Goal: Task Accomplishment & Management: Complete application form

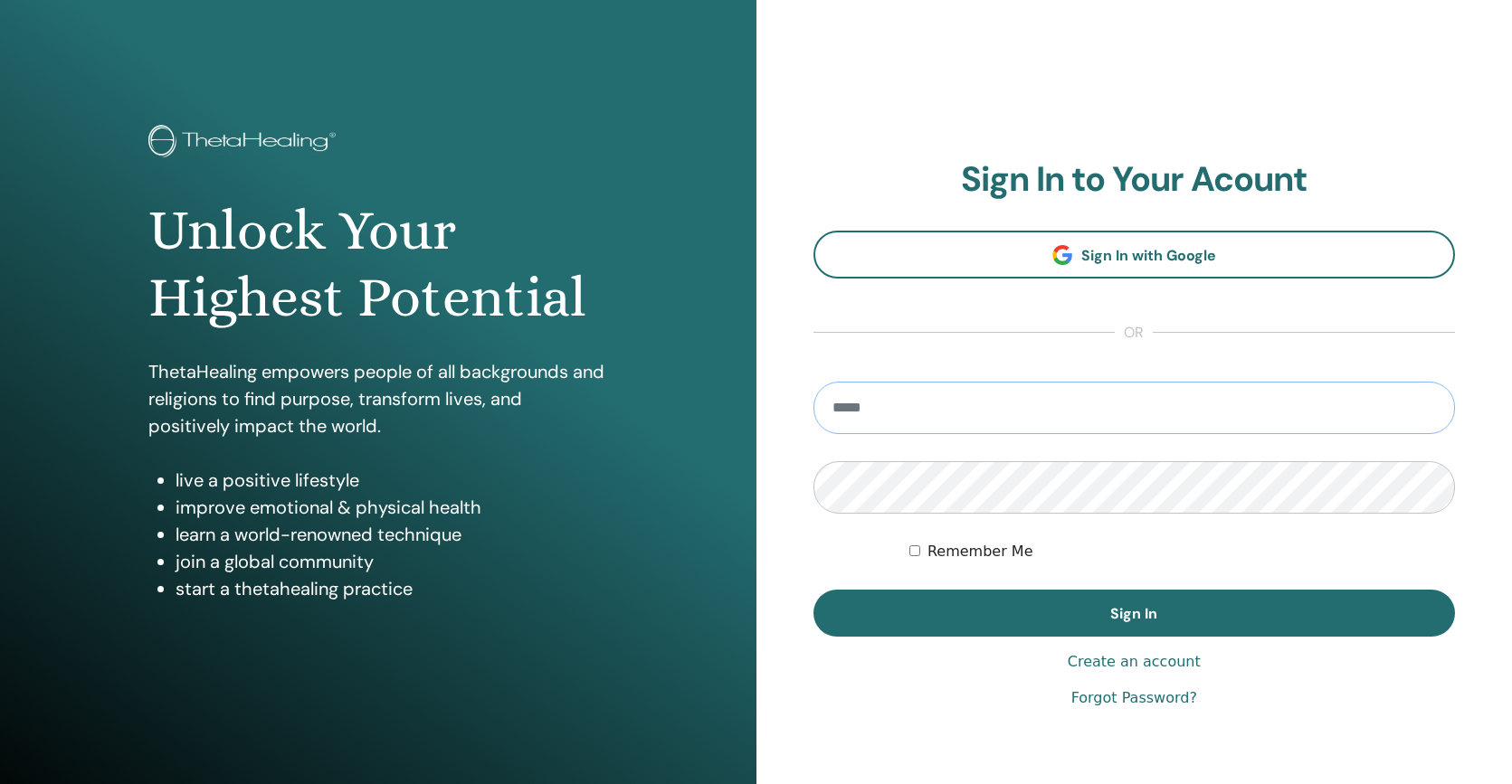
type input "**********"
click at [1133, 613] on button "Sign In" at bounding box center [1134, 613] width 642 height 47
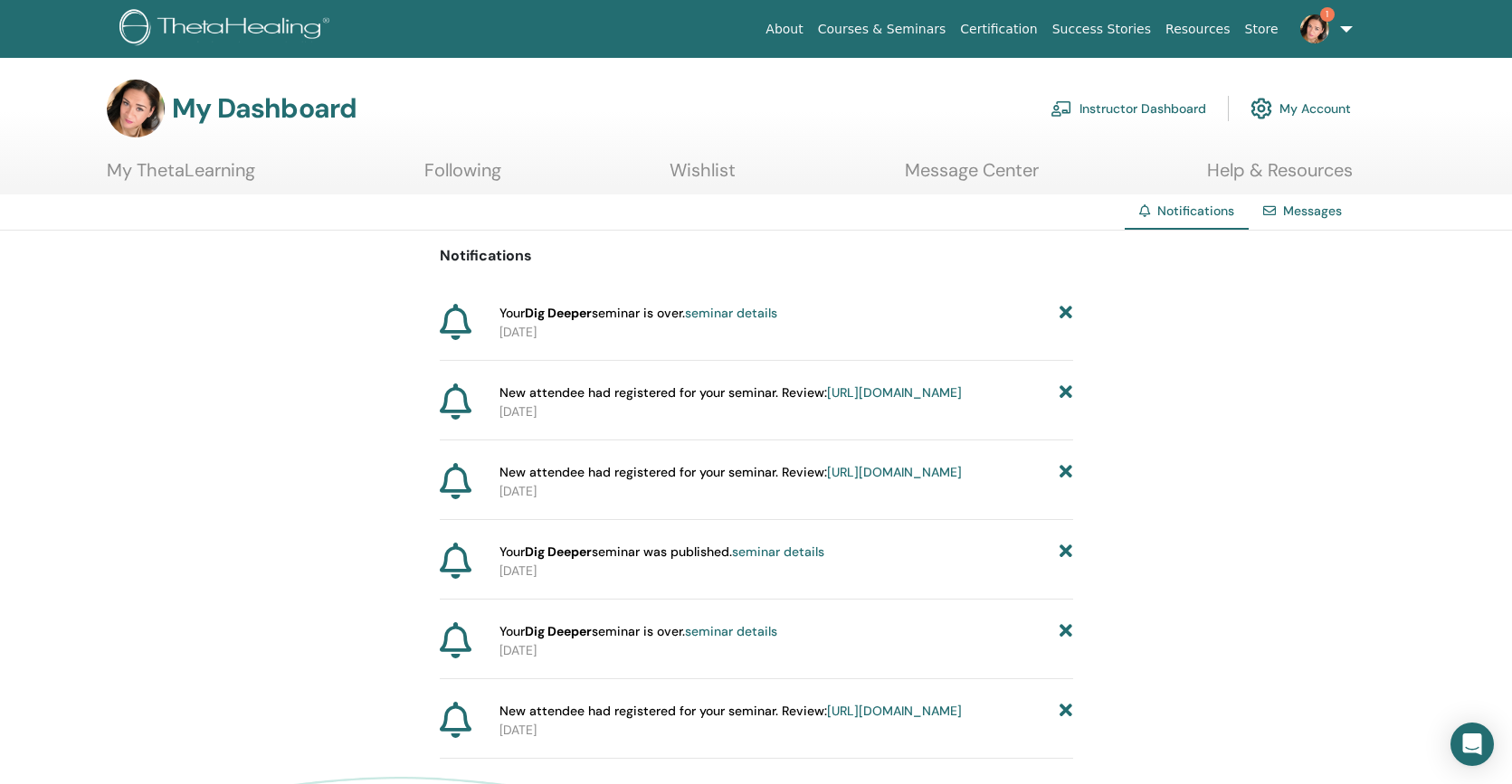
click at [1121, 111] on link "Instructor Dashboard" at bounding box center [1128, 109] width 155 height 40
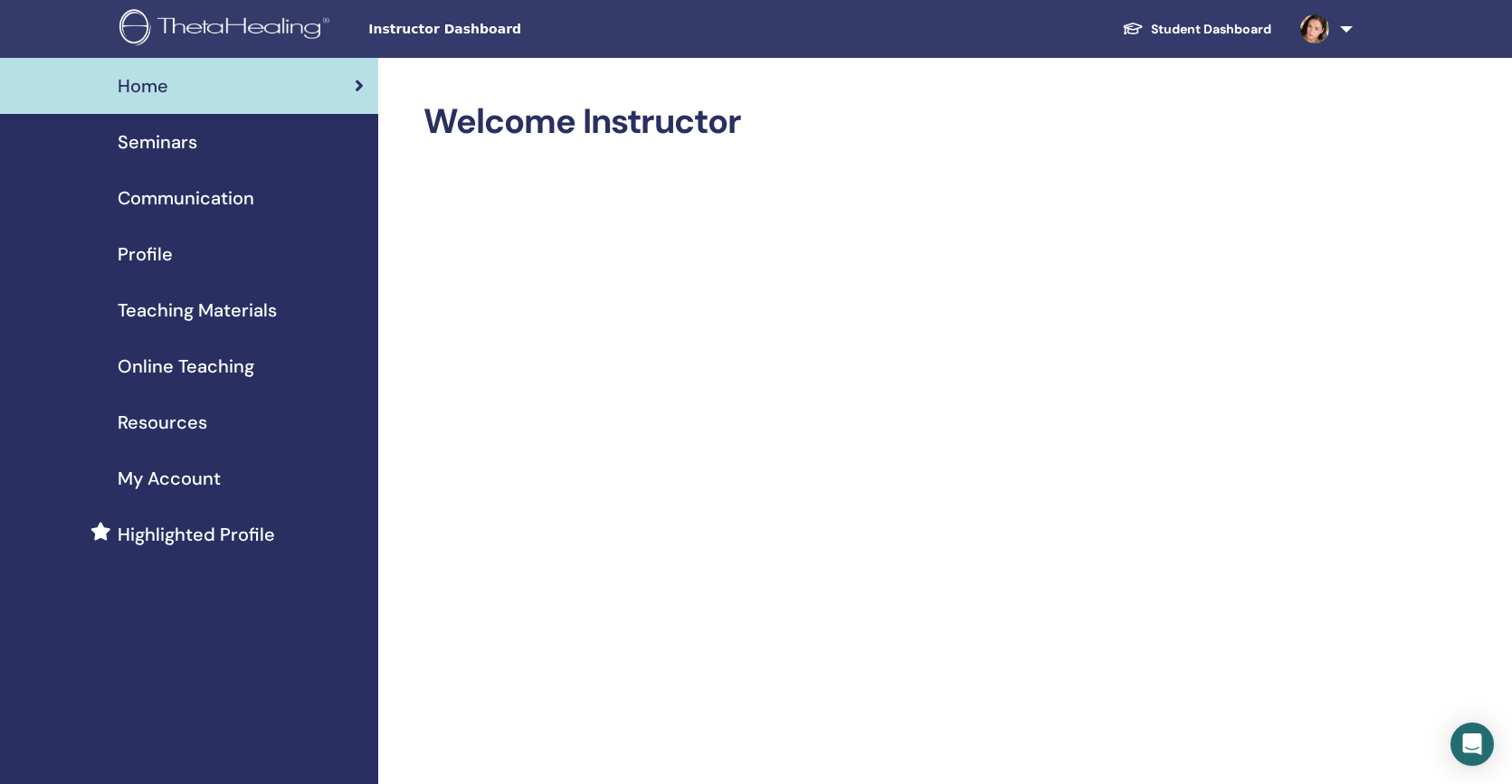
click at [148, 138] on span "Seminars" at bounding box center [157, 141] width 80 height 27
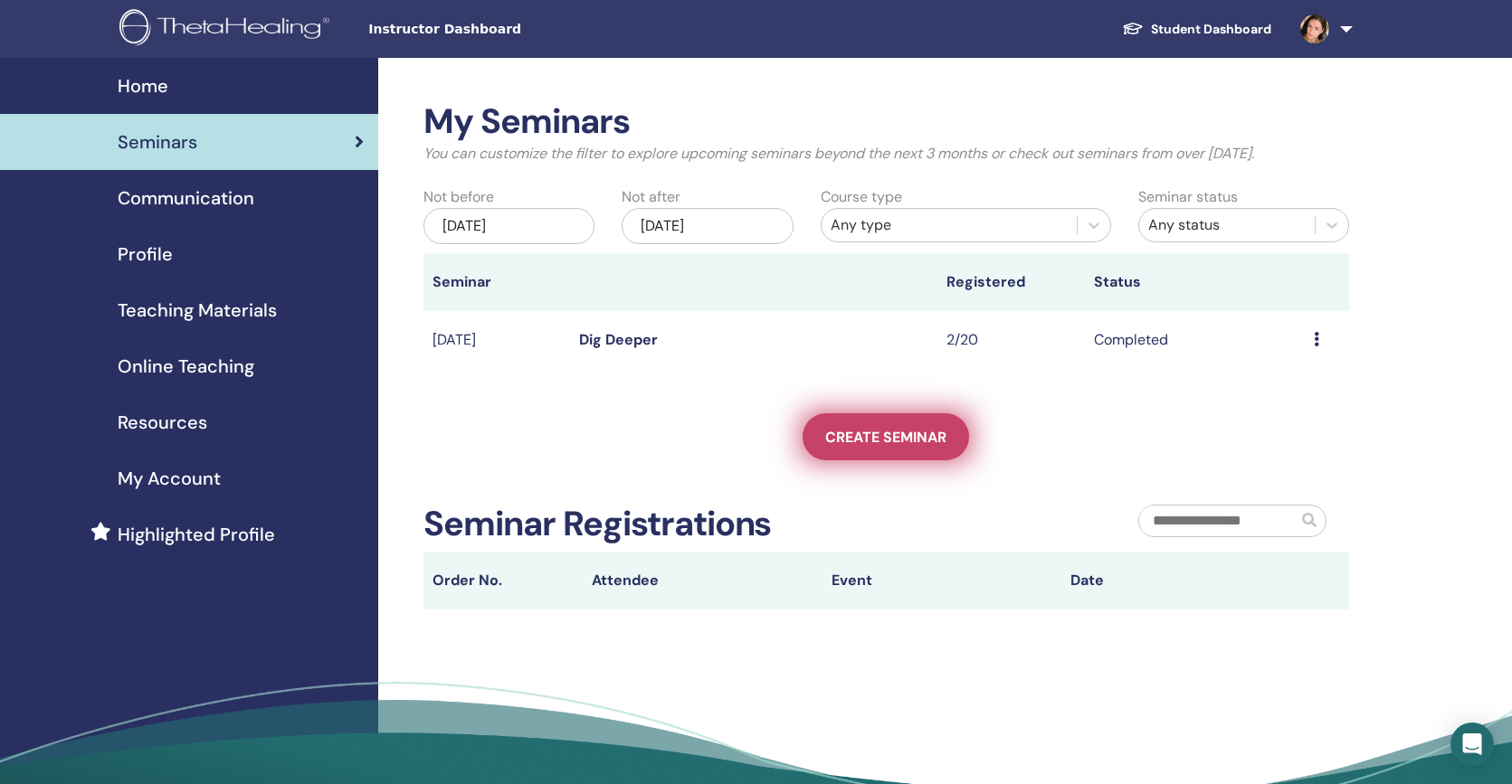
click at [857, 438] on span "Create seminar" at bounding box center [886, 436] width 122 height 19
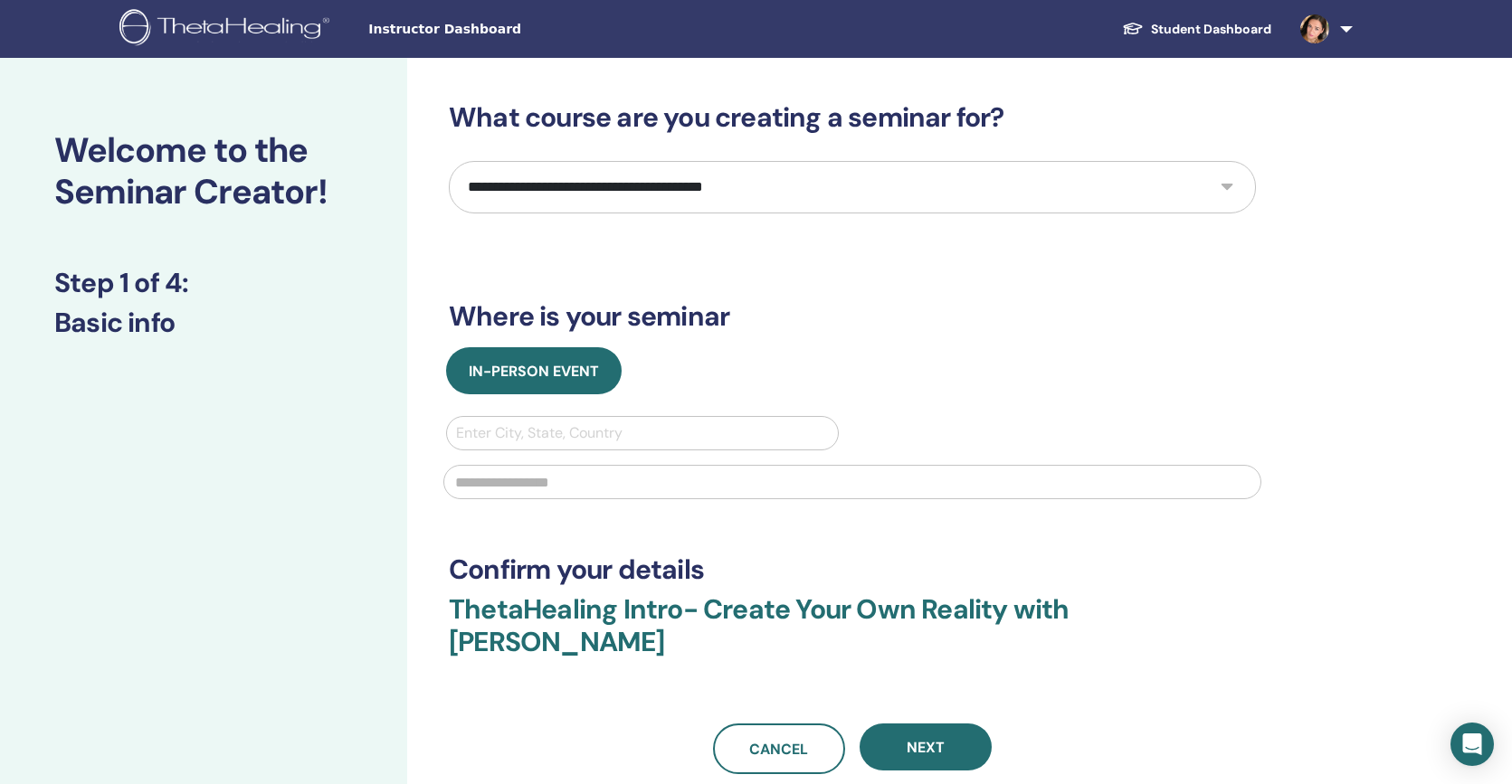
select select "****"
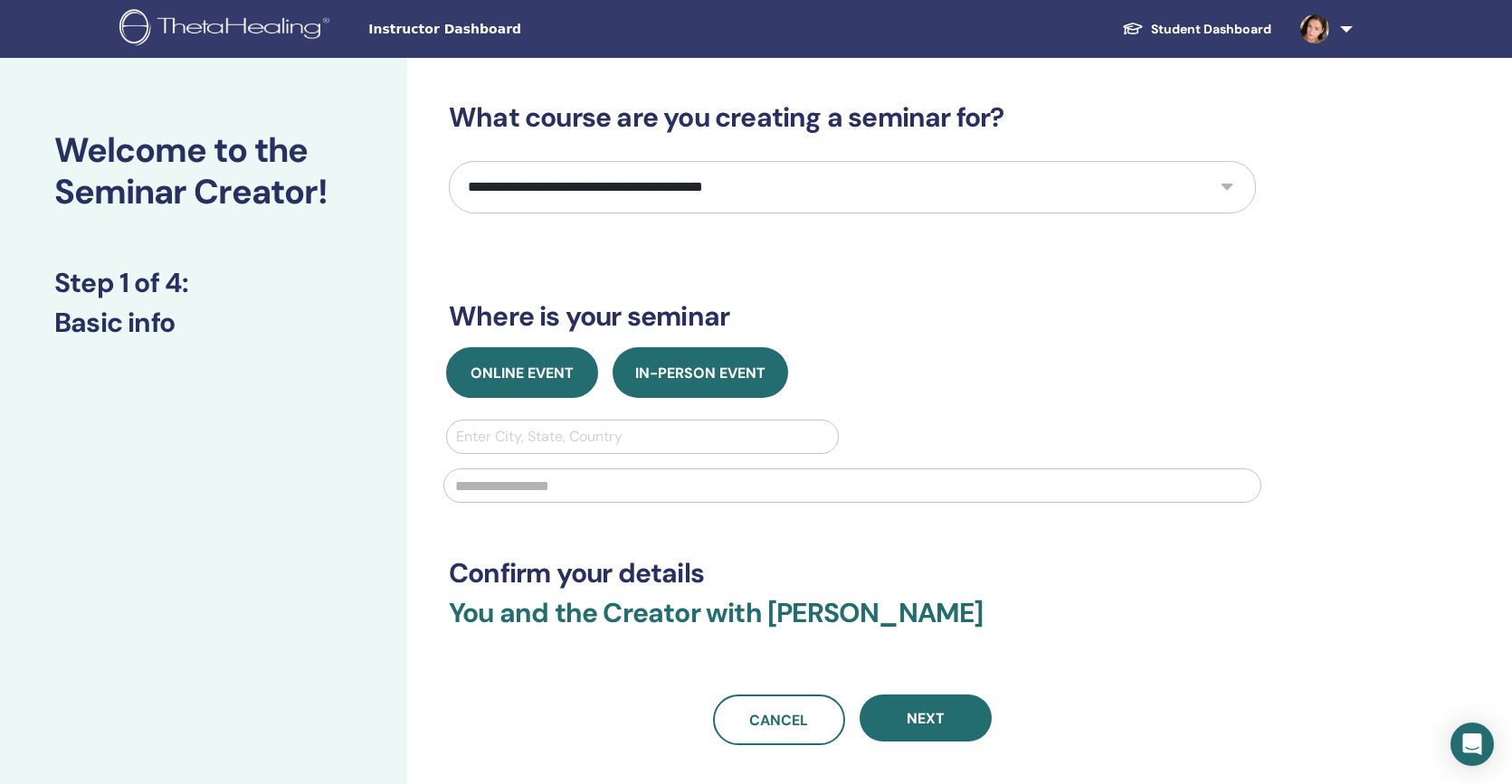
click at [553, 363] on button "Online Event" at bounding box center [521, 373] width 151 height 51
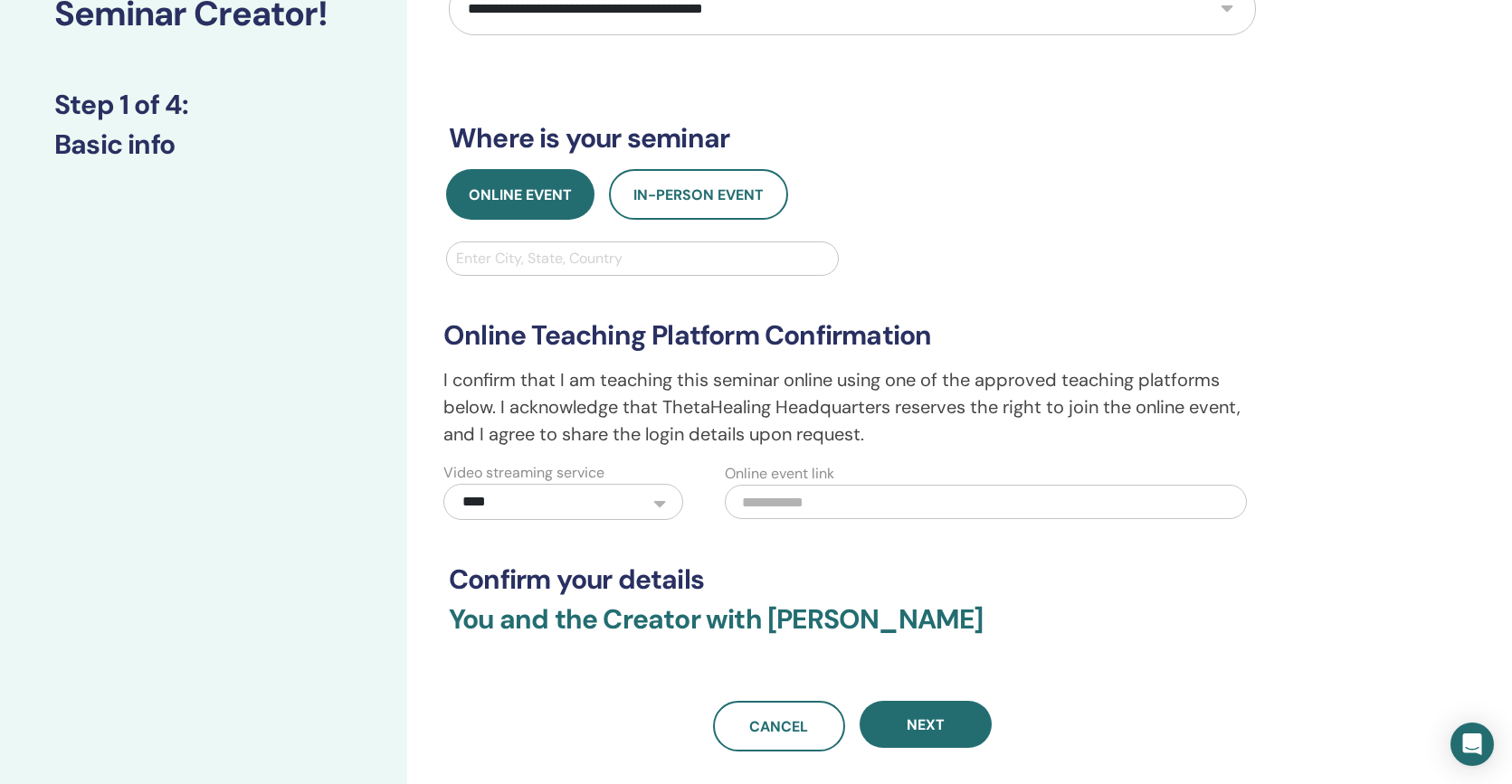
scroll to position [195, 0]
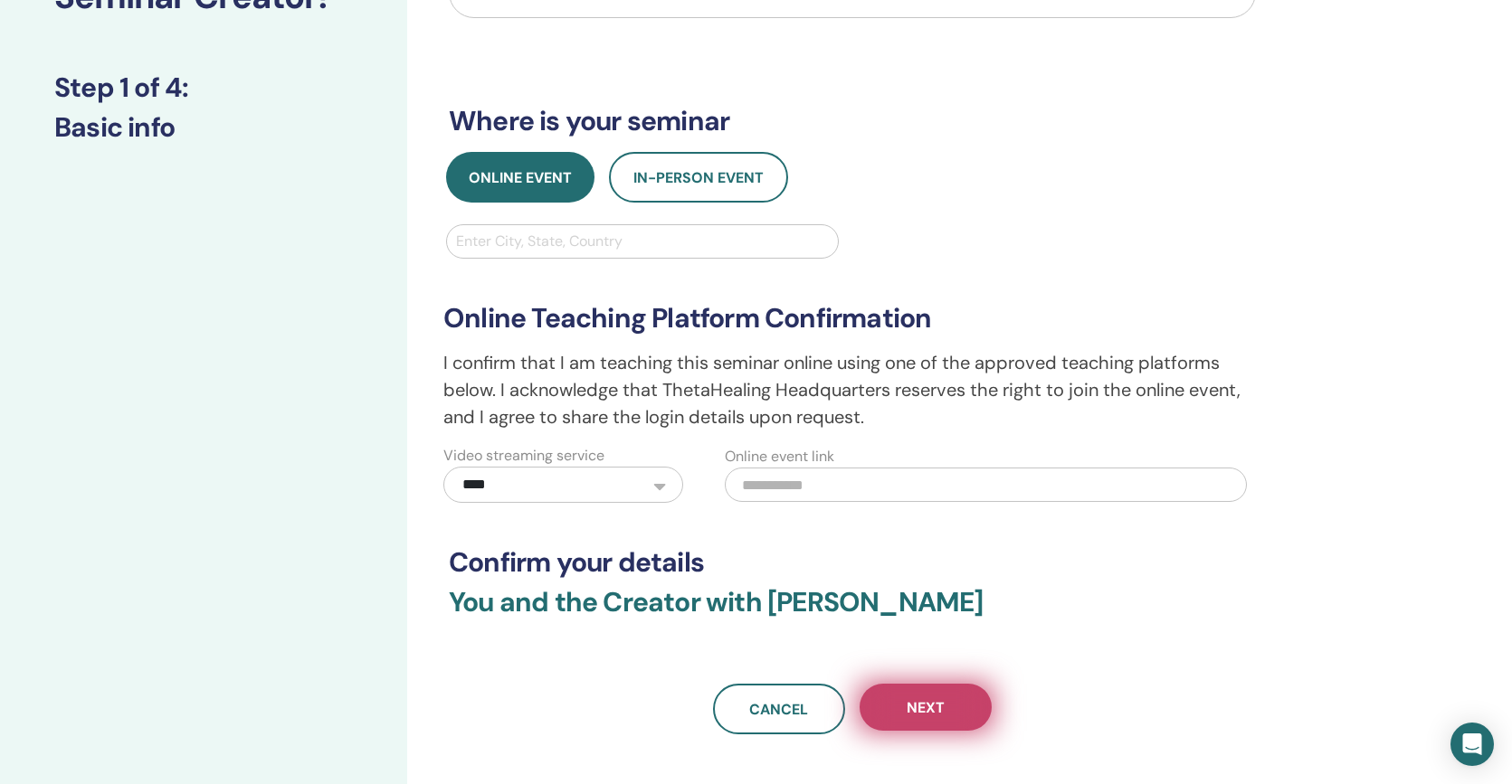
click at [903, 707] on button "Next" at bounding box center [925, 706] width 133 height 47
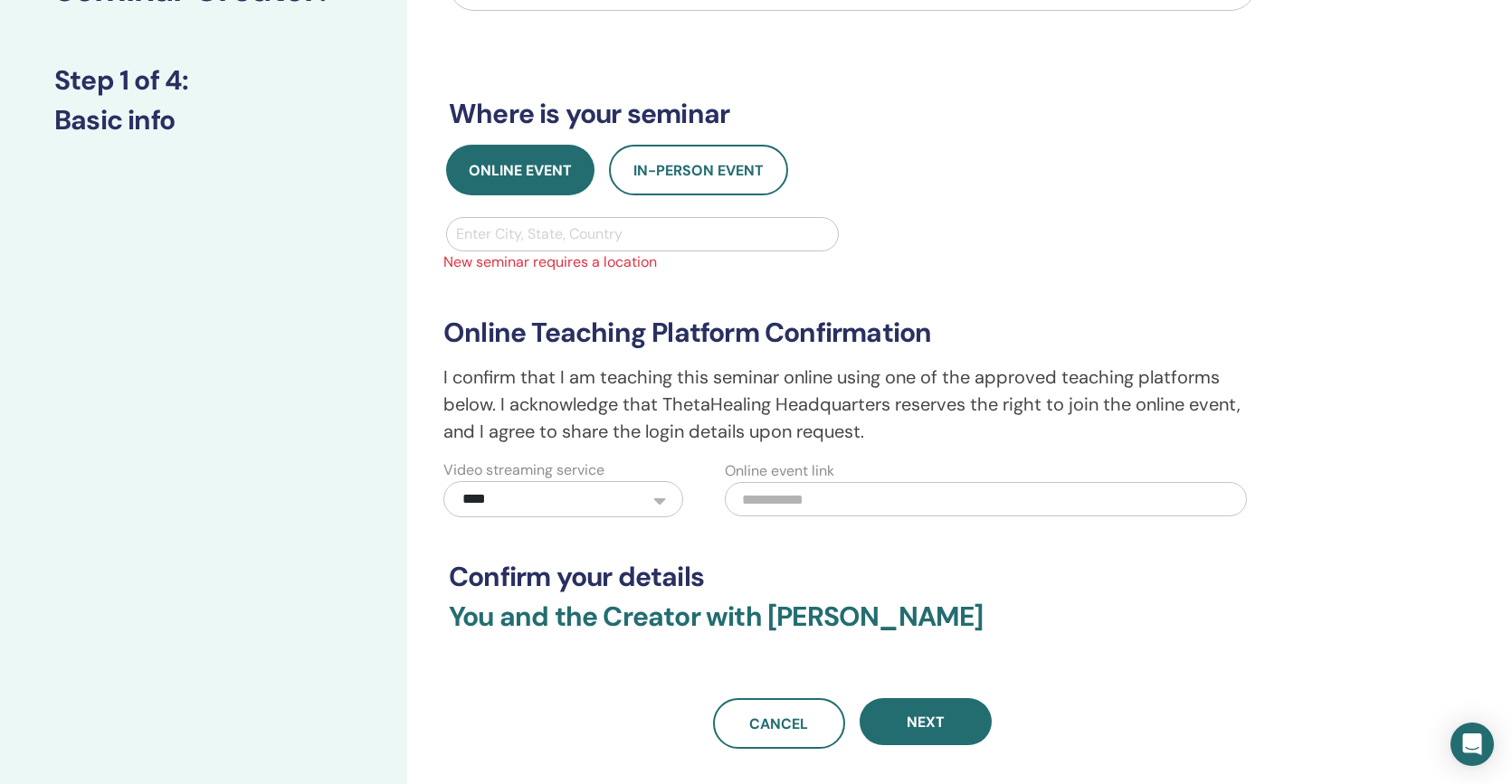
click at [631, 239] on div at bounding box center [642, 233] width 373 height 25
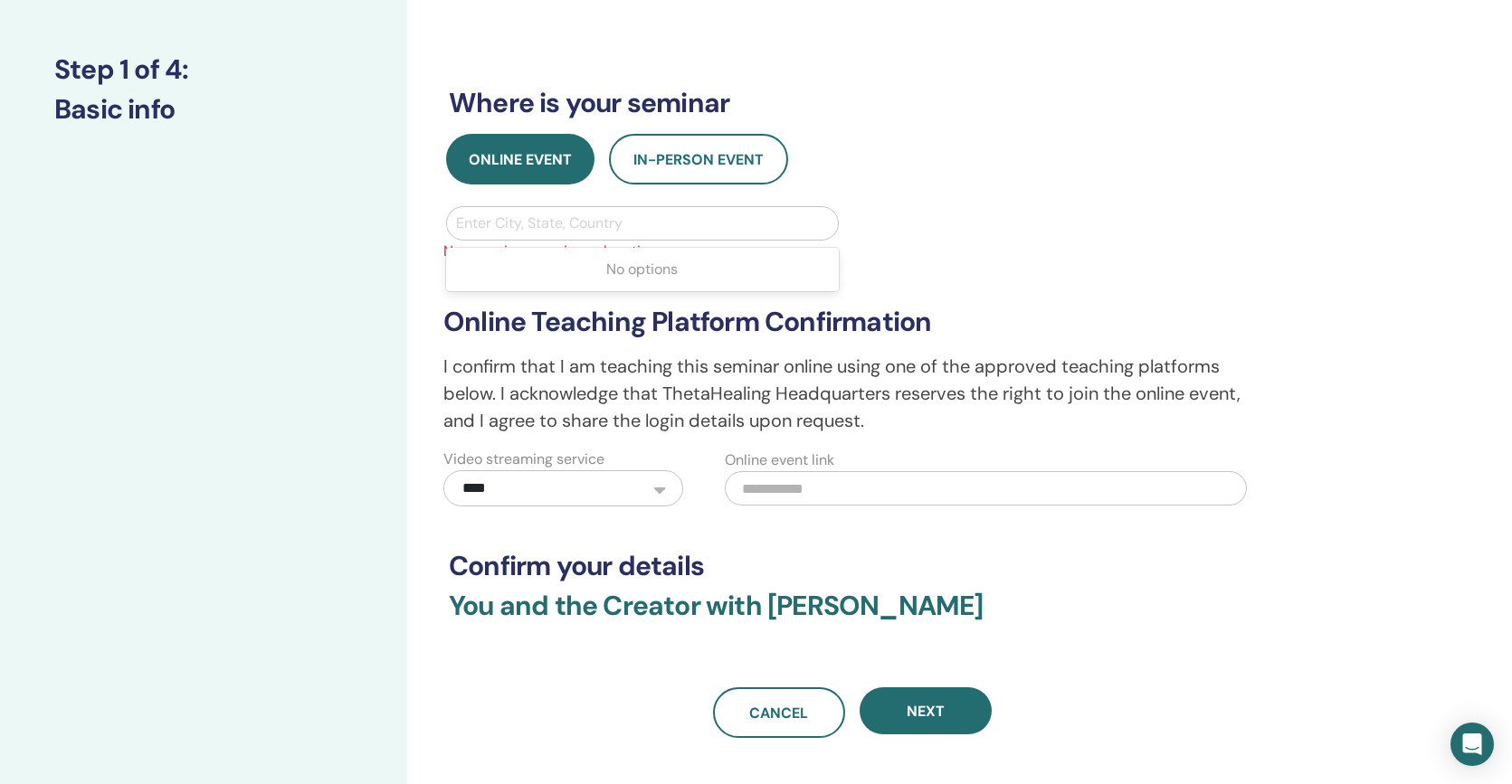
scroll to position [213, 0]
type input "*******"
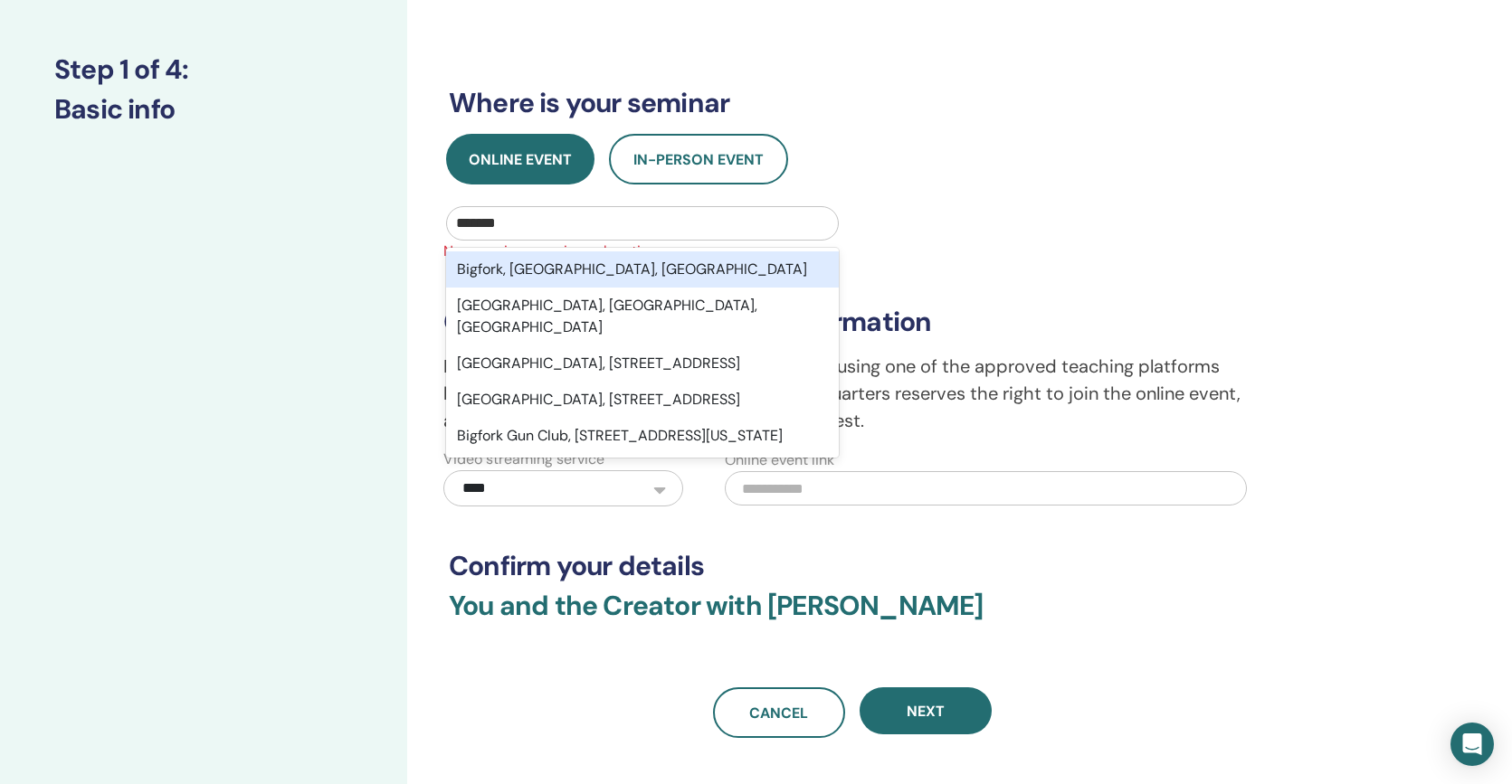
click at [614, 269] on div "Bigfork, MT, USA" at bounding box center [642, 269] width 393 height 36
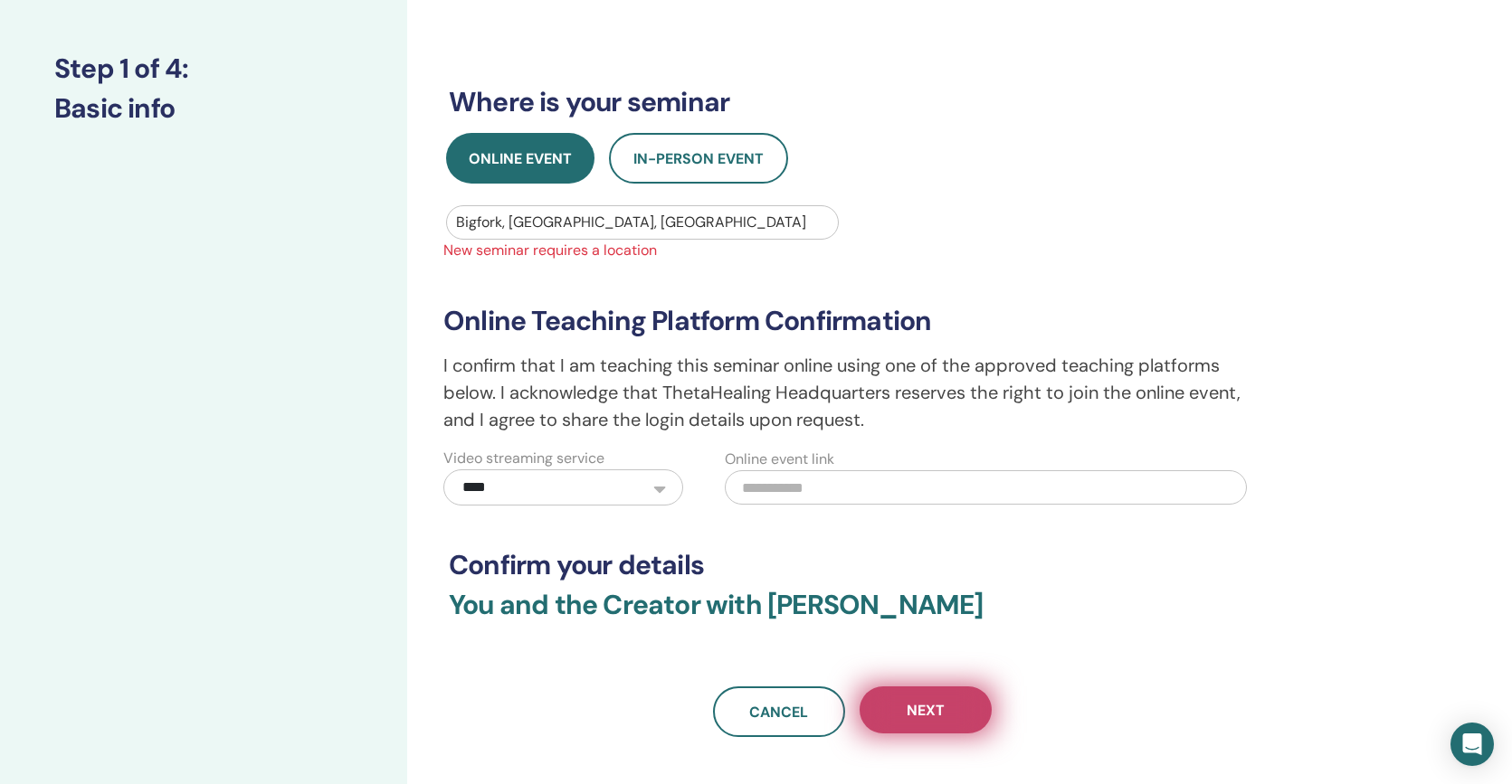
click at [916, 716] on span "Next" at bounding box center [925, 709] width 38 height 19
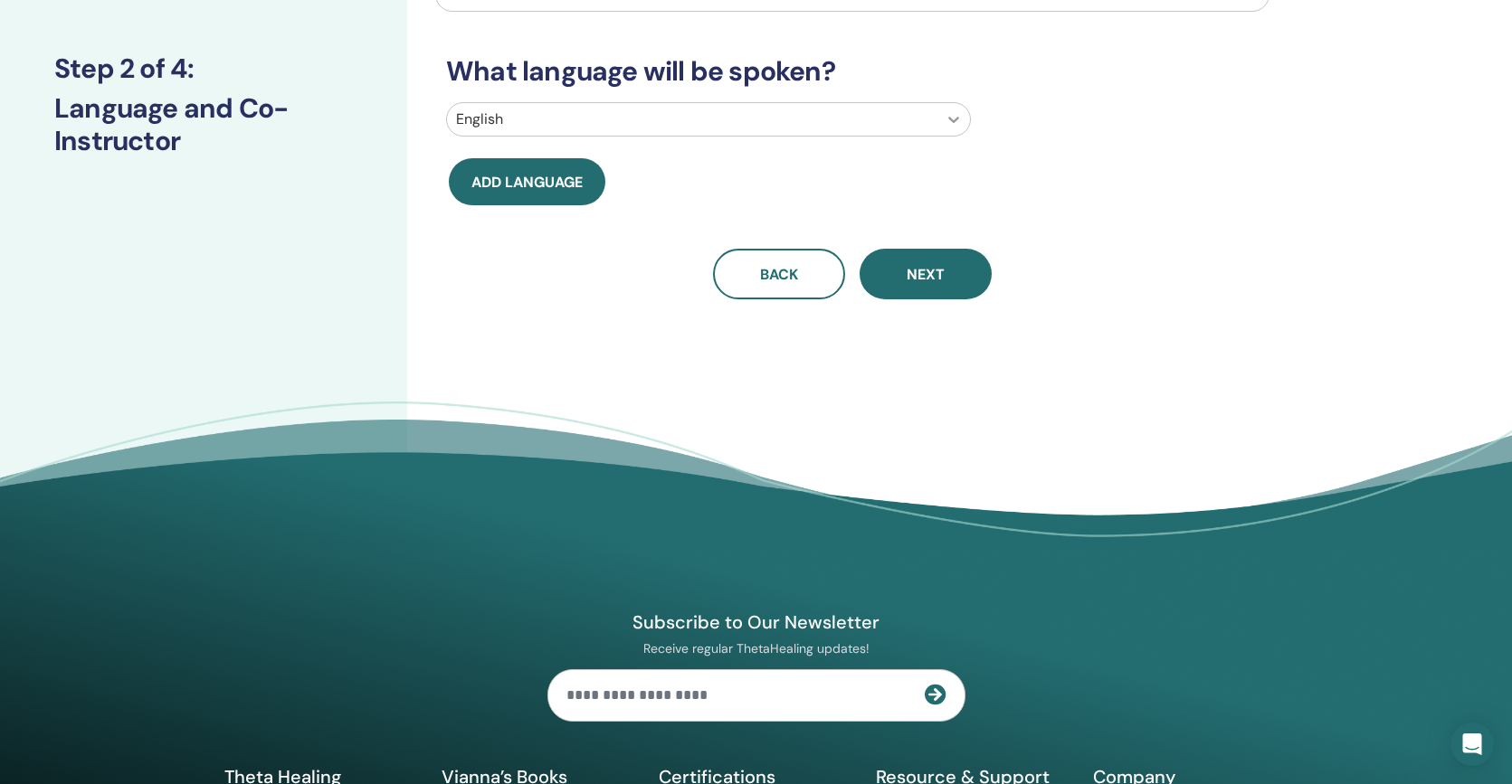
click at [952, 121] on icon at bounding box center [953, 120] width 11 height 6
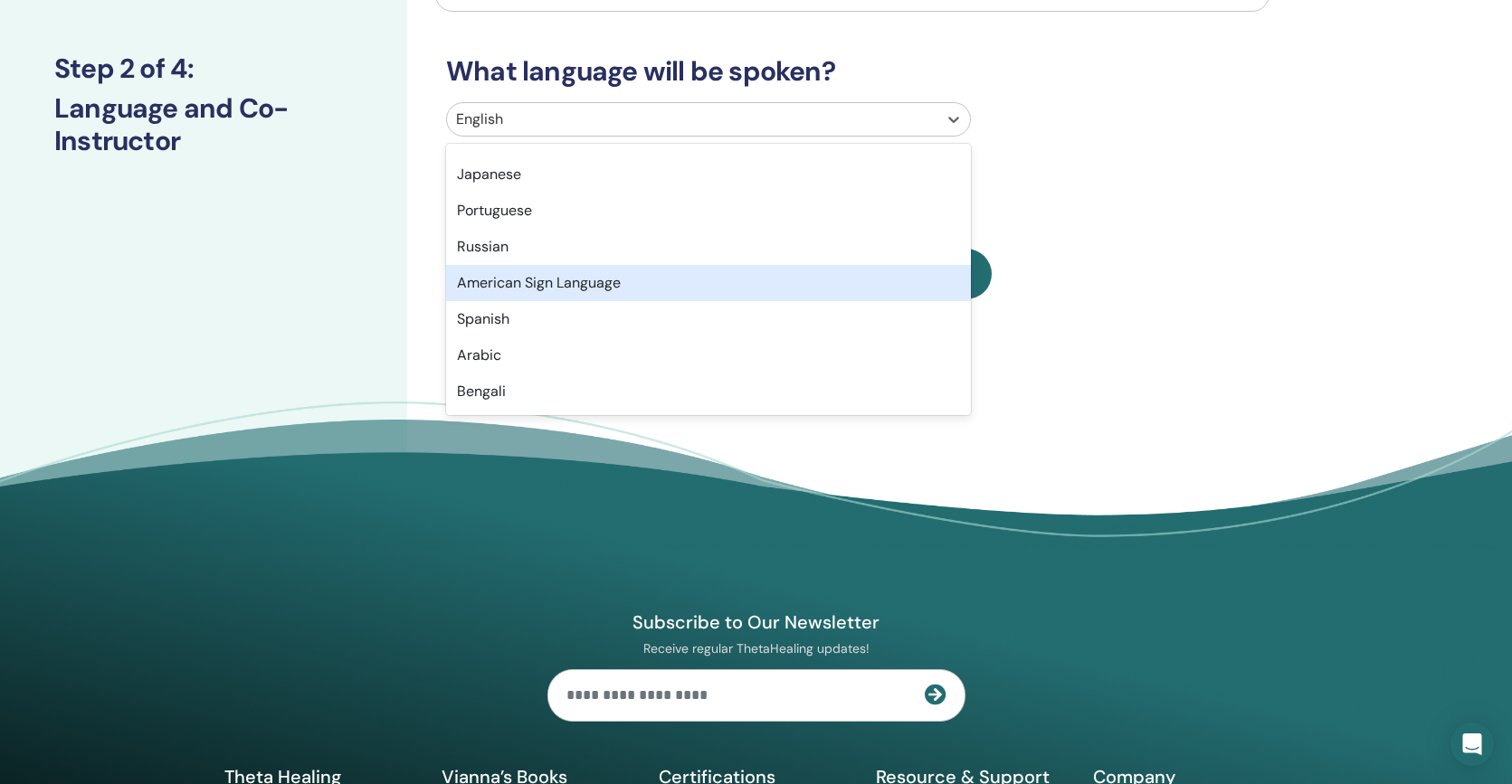
scroll to position [107, 0]
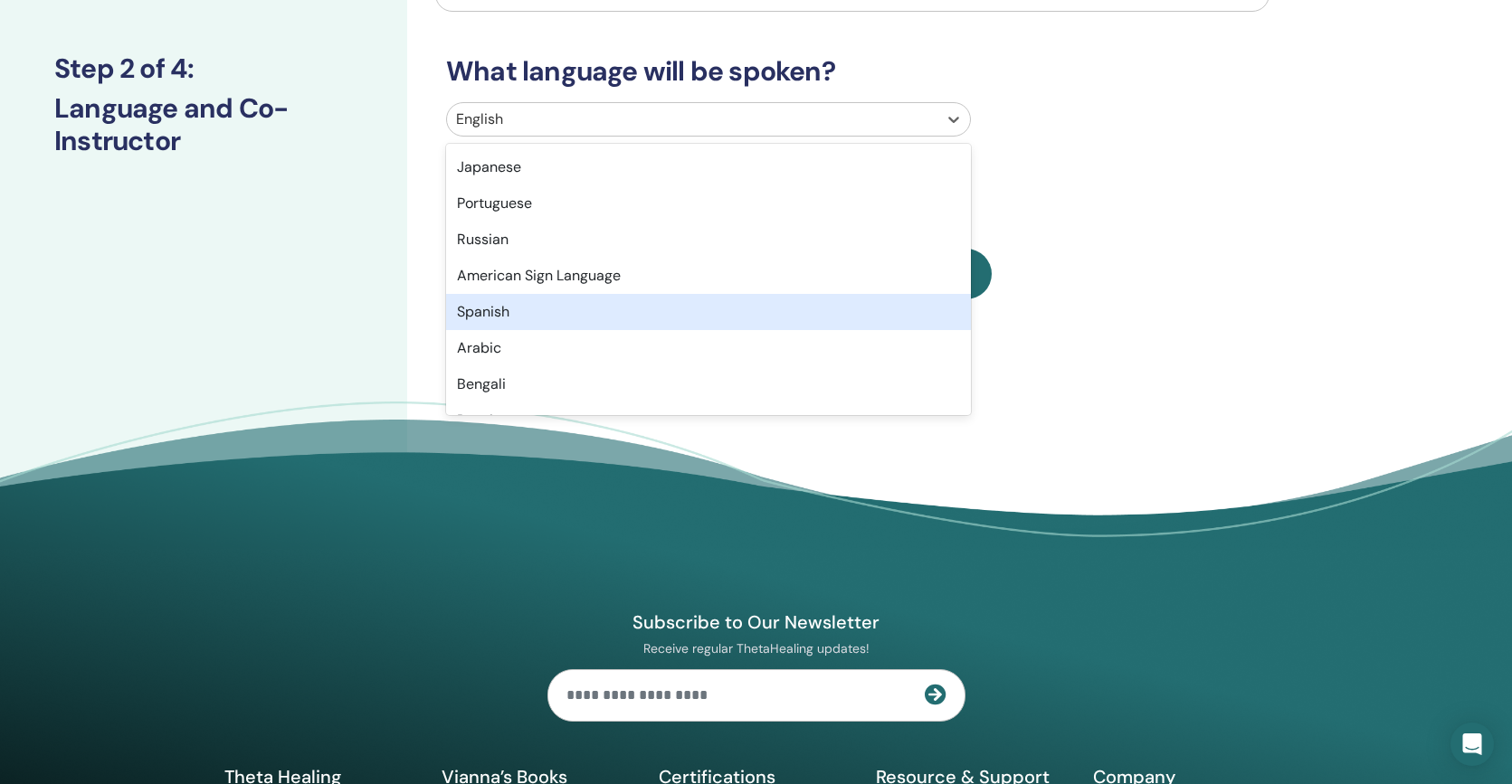
click at [533, 308] on div "Spanish" at bounding box center [708, 312] width 524 height 36
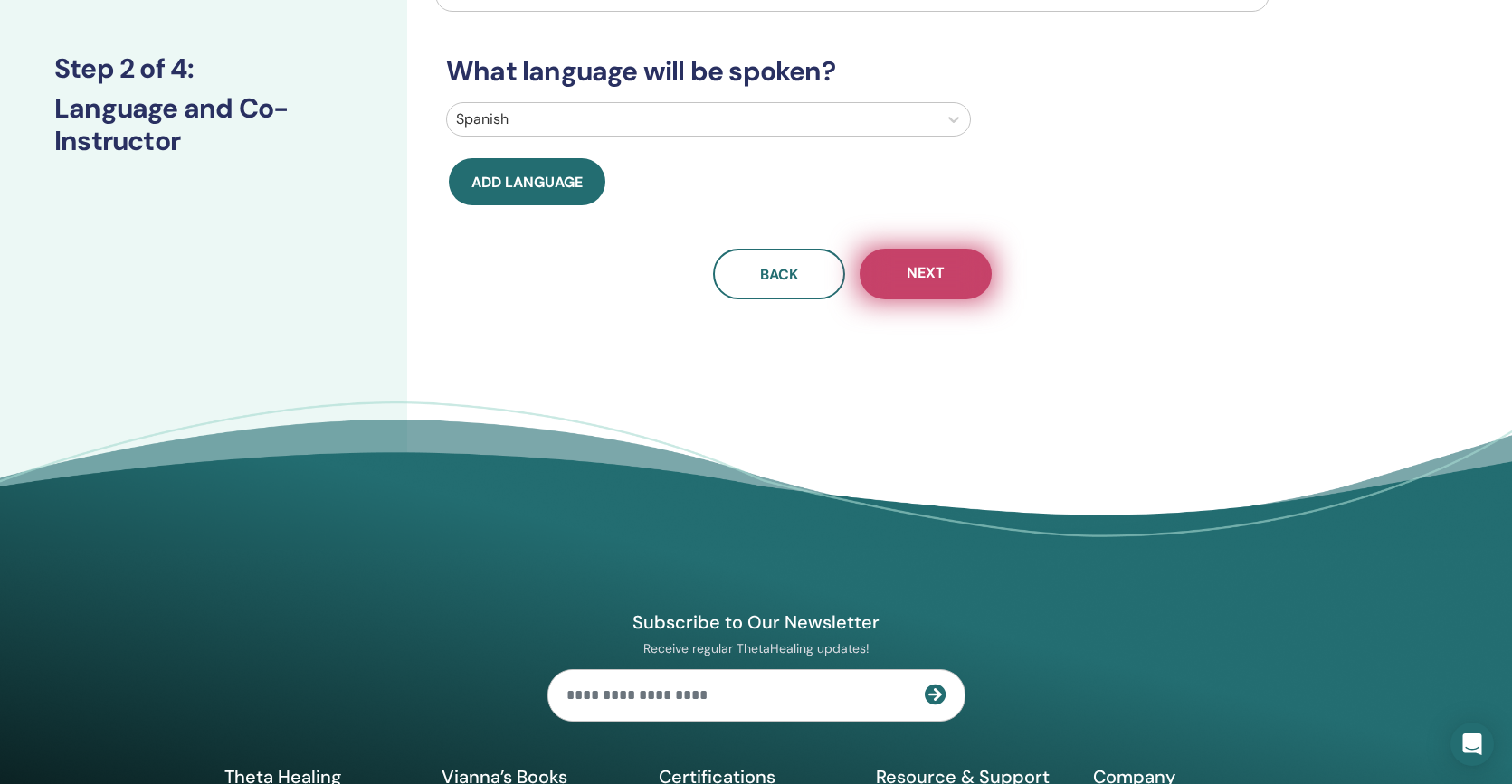
click at [945, 272] on button "Next" at bounding box center [925, 274] width 133 height 51
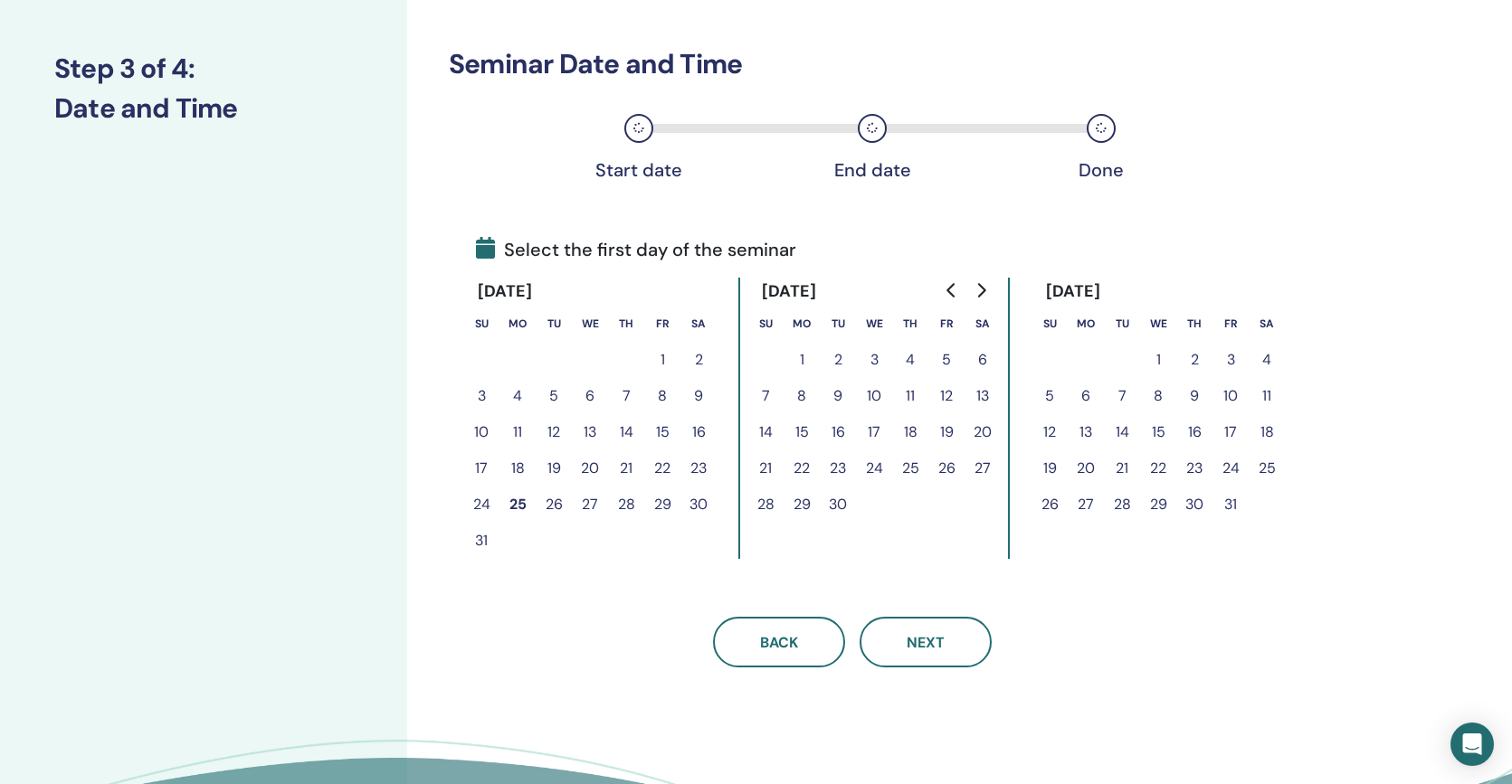
scroll to position [0, 0]
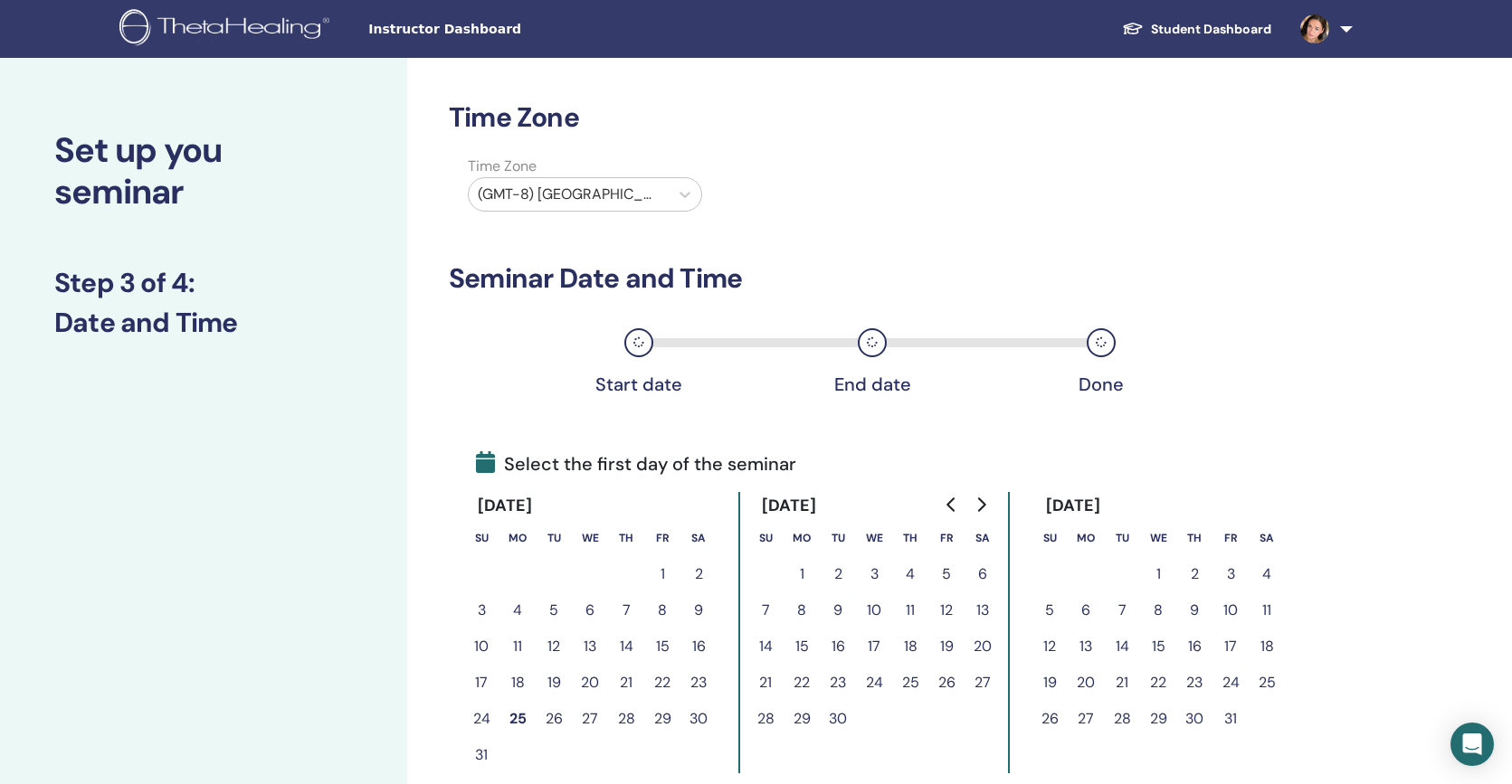
drag, startPoint x: 698, startPoint y: 719, endPoint x: 719, endPoint y: 706, distance: 24.7
click at [704, 714] on button "30" at bounding box center [699, 718] width 36 height 36
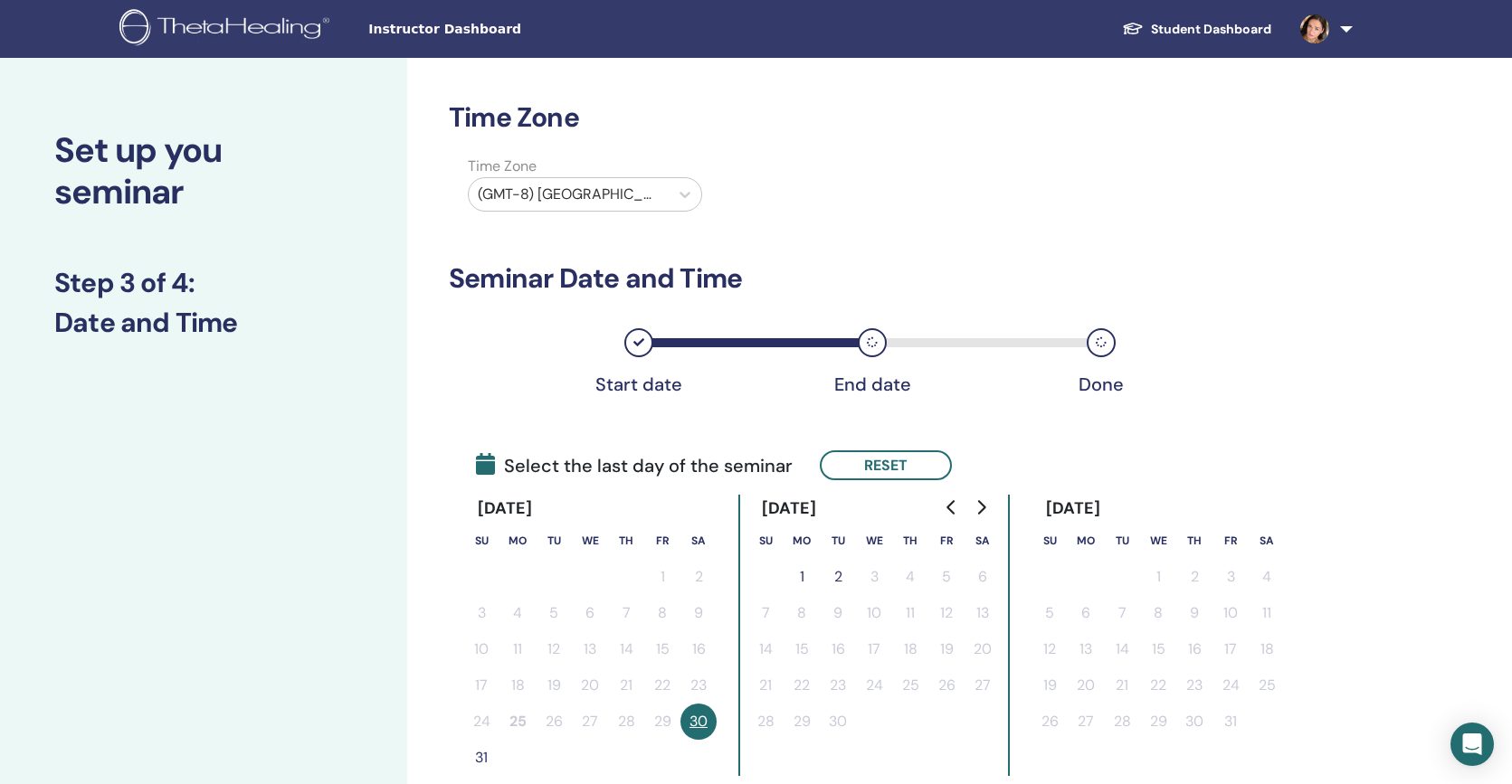
click at [475, 759] on button "31" at bounding box center [481, 757] width 36 height 36
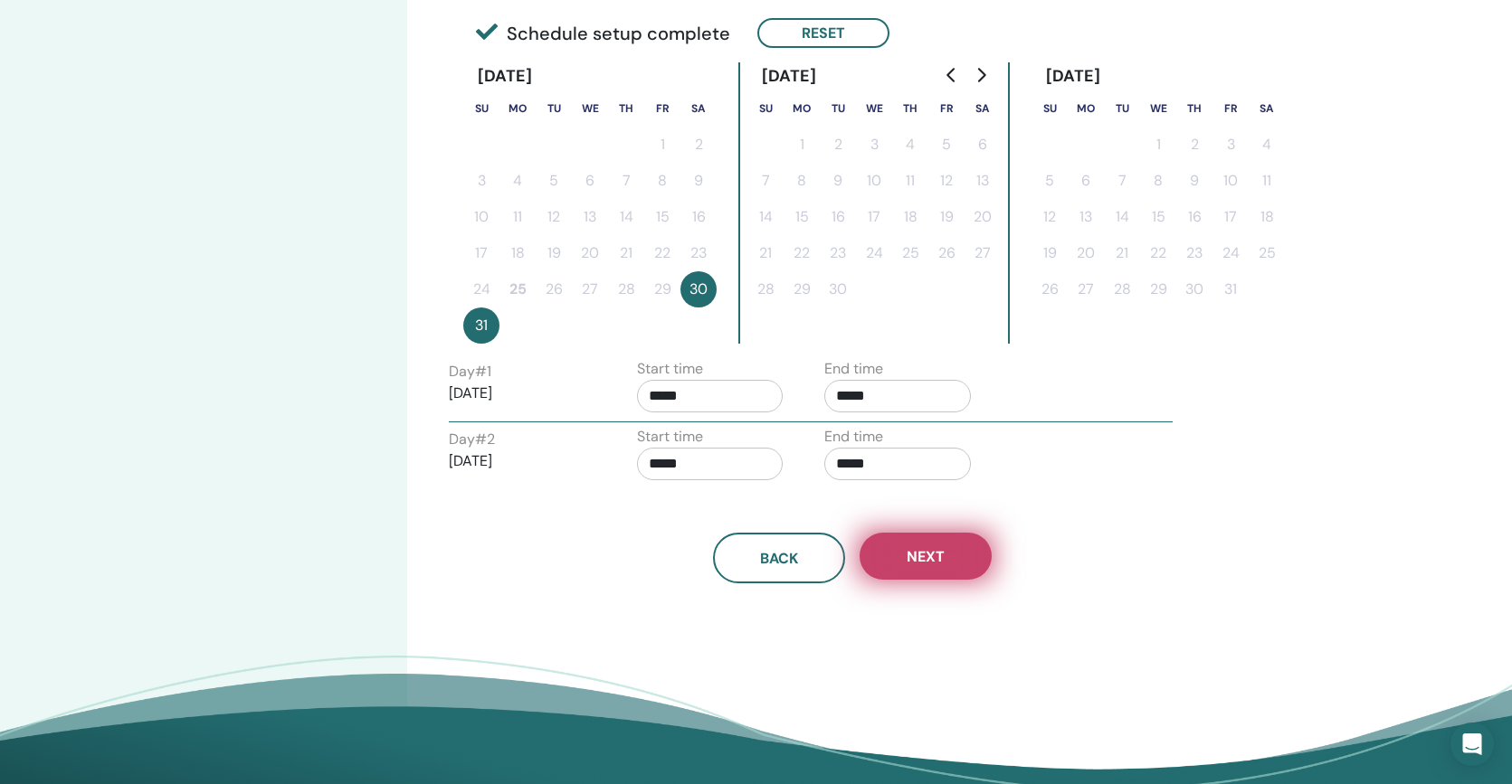
scroll to position [432, 0]
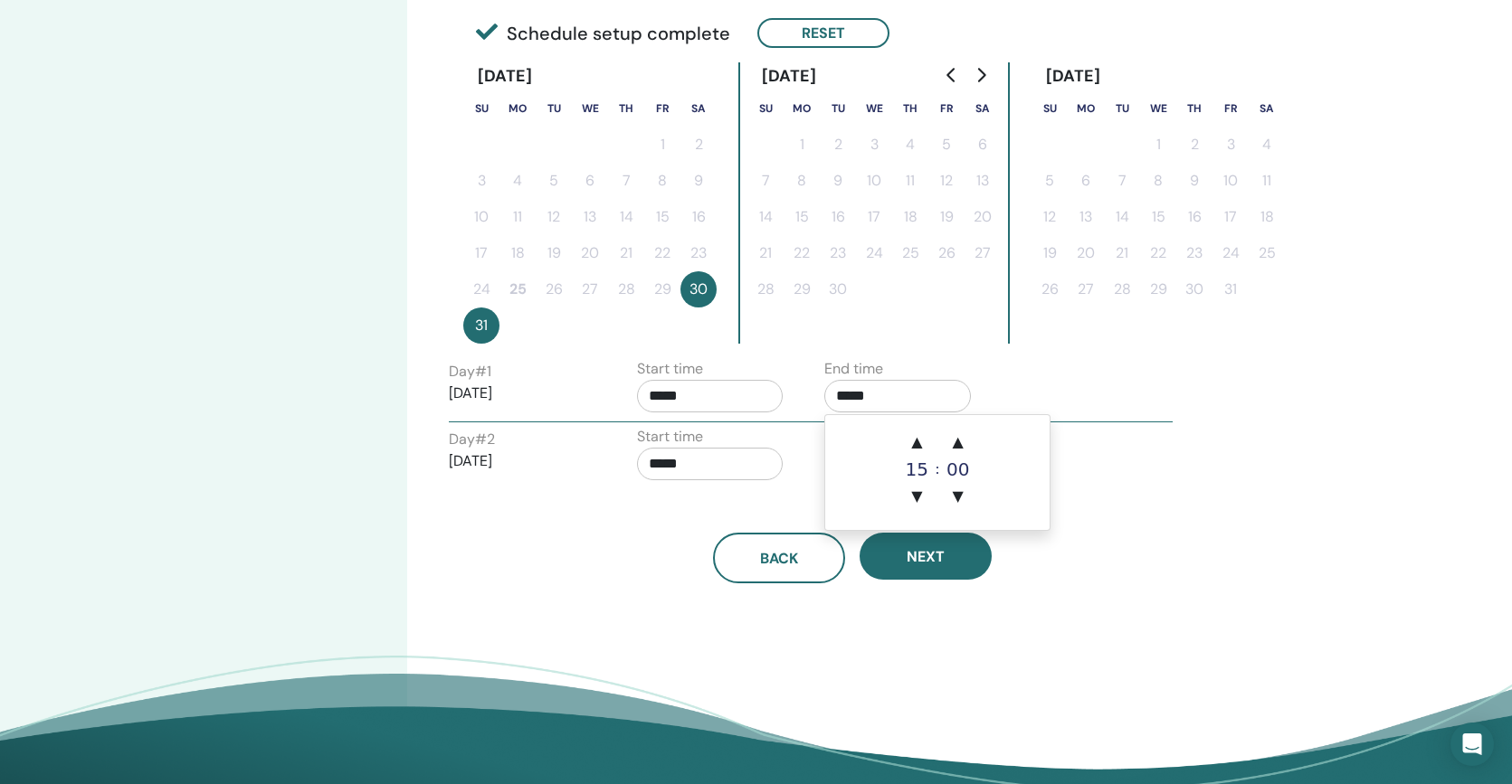
click at [867, 396] on input "*****" at bounding box center [897, 395] width 147 height 33
click at [916, 443] on span "▲" at bounding box center [916, 442] width 36 height 36
type input "*****"
click at [1108, 513] on div "Back Next" at bounding box center [852, 536] width 834 height 94
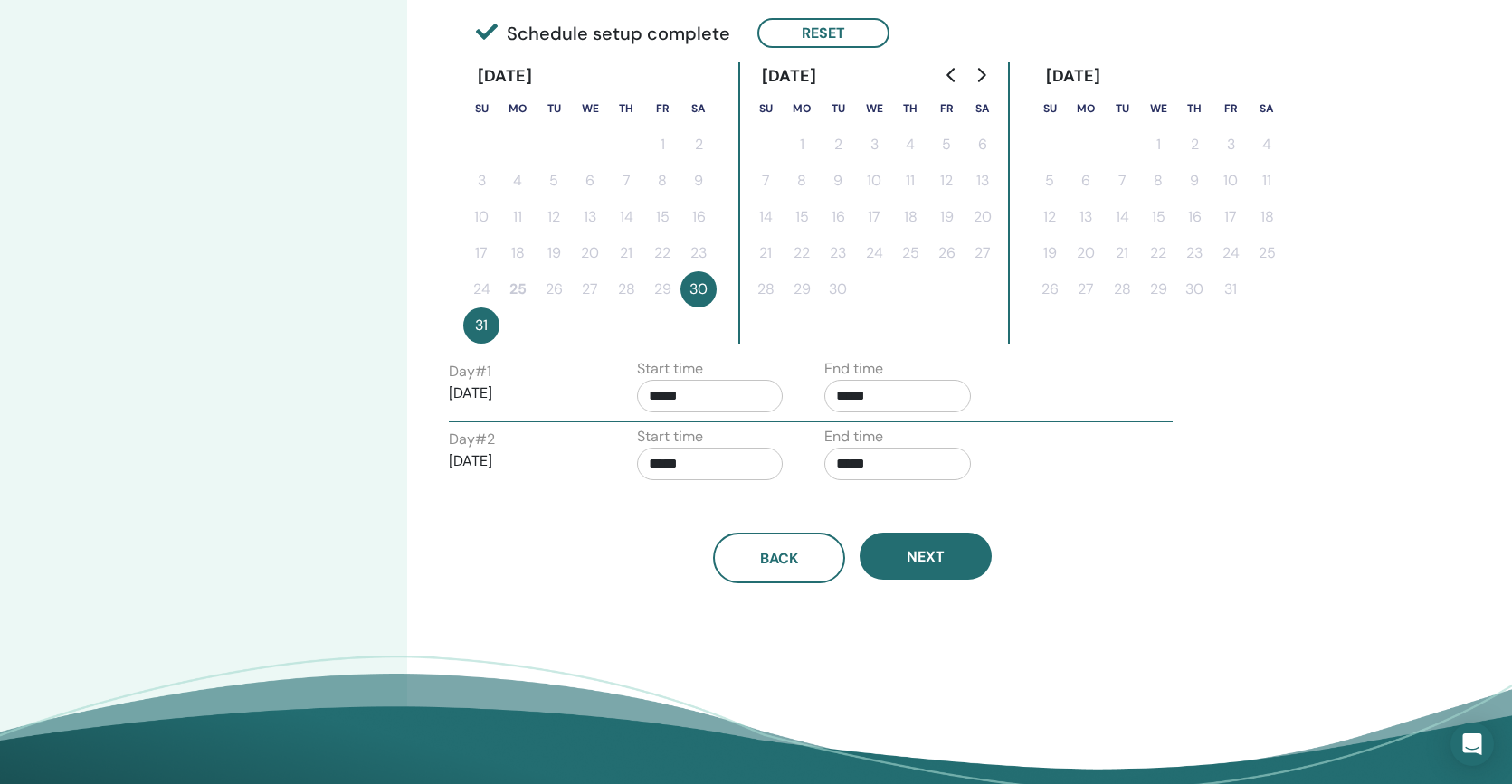
click at [873, 473] on input "*****" at bounding box center [897, 463] width 147 height 33
click at [918, 507] on span "▲" at bounding box center [916, 510] width 36 height 36
type input "*****"
click at [1129, 529] on div "Back Next" at bounding box center [852, 536] width 834 height 94
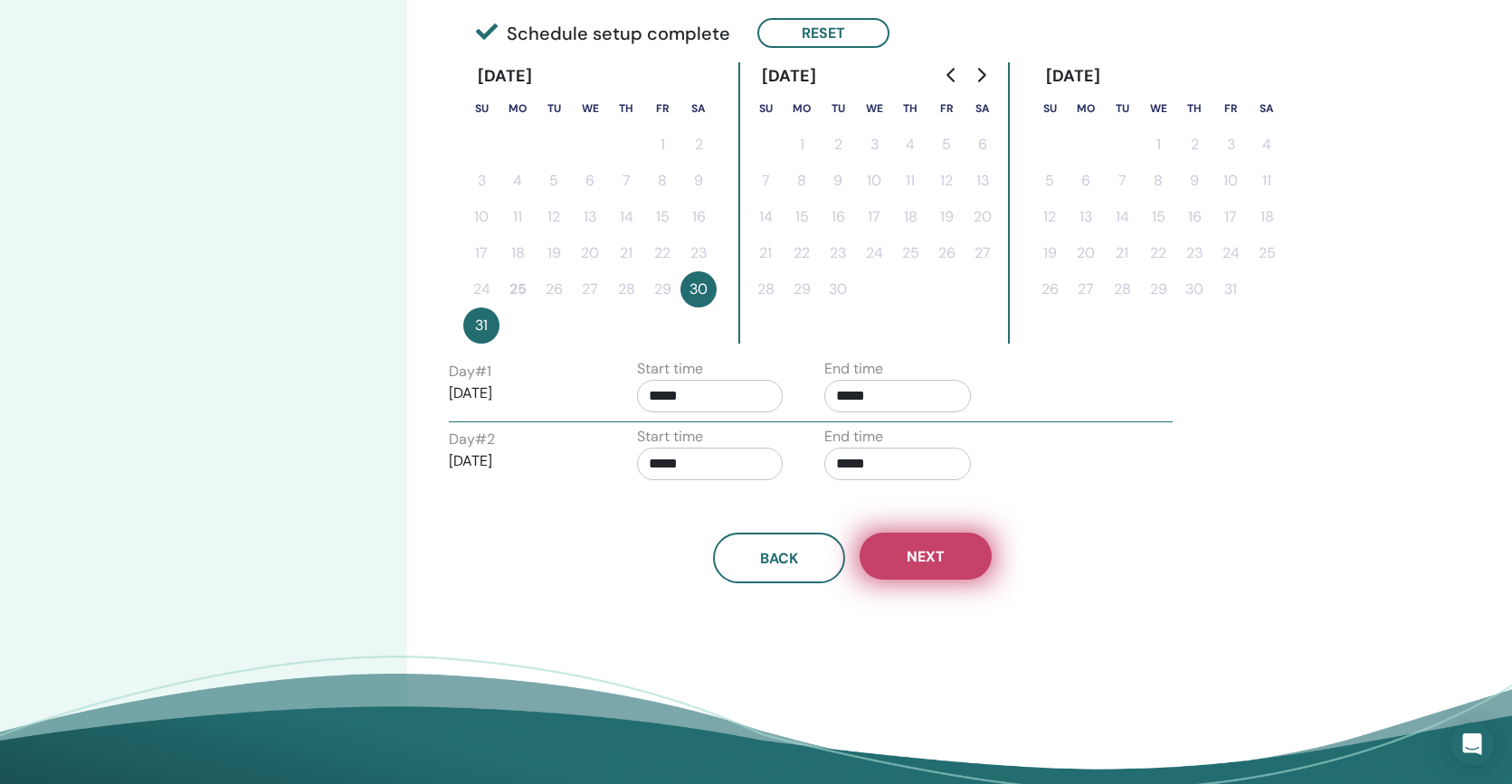
click at [945, 555] on button "Next" at bounding box center [925, 556] width 133 height 47
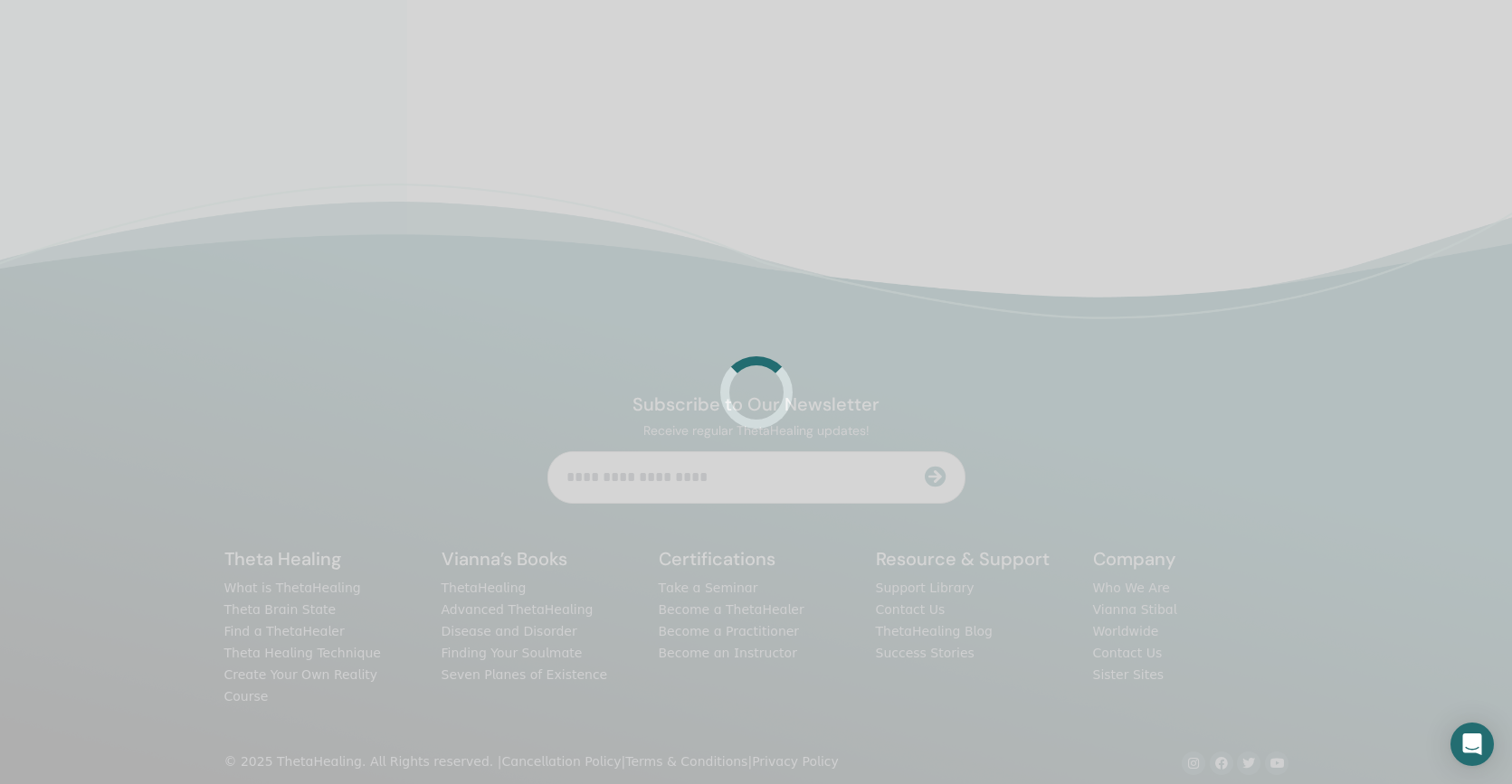
scroll to position [425, 0]
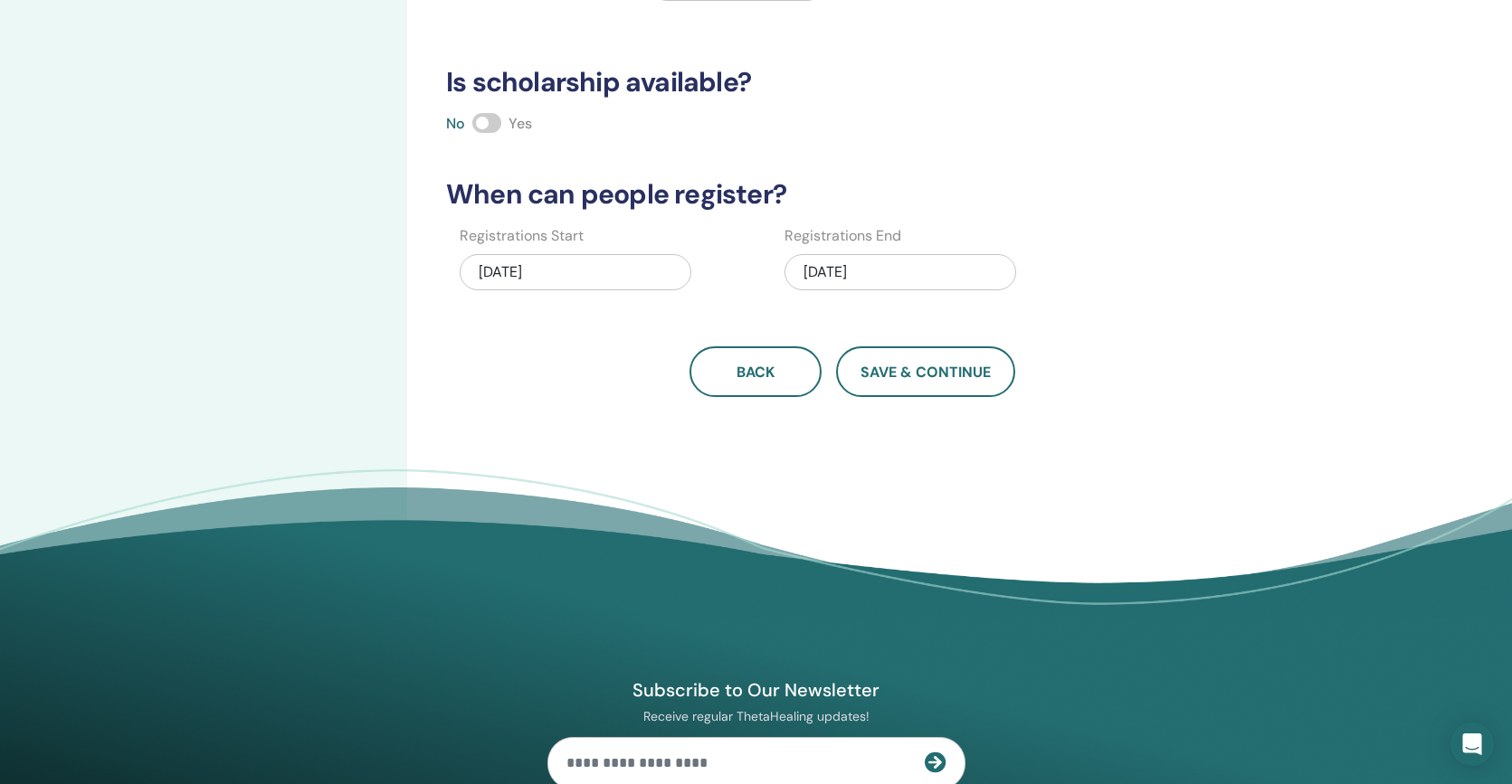
click at [484, 126] on span at bounding box center [486, 123] width 29 height 20
click at [935, 361] on button "Save & Continue" at bounding box center [926, 372] width 179 height 51
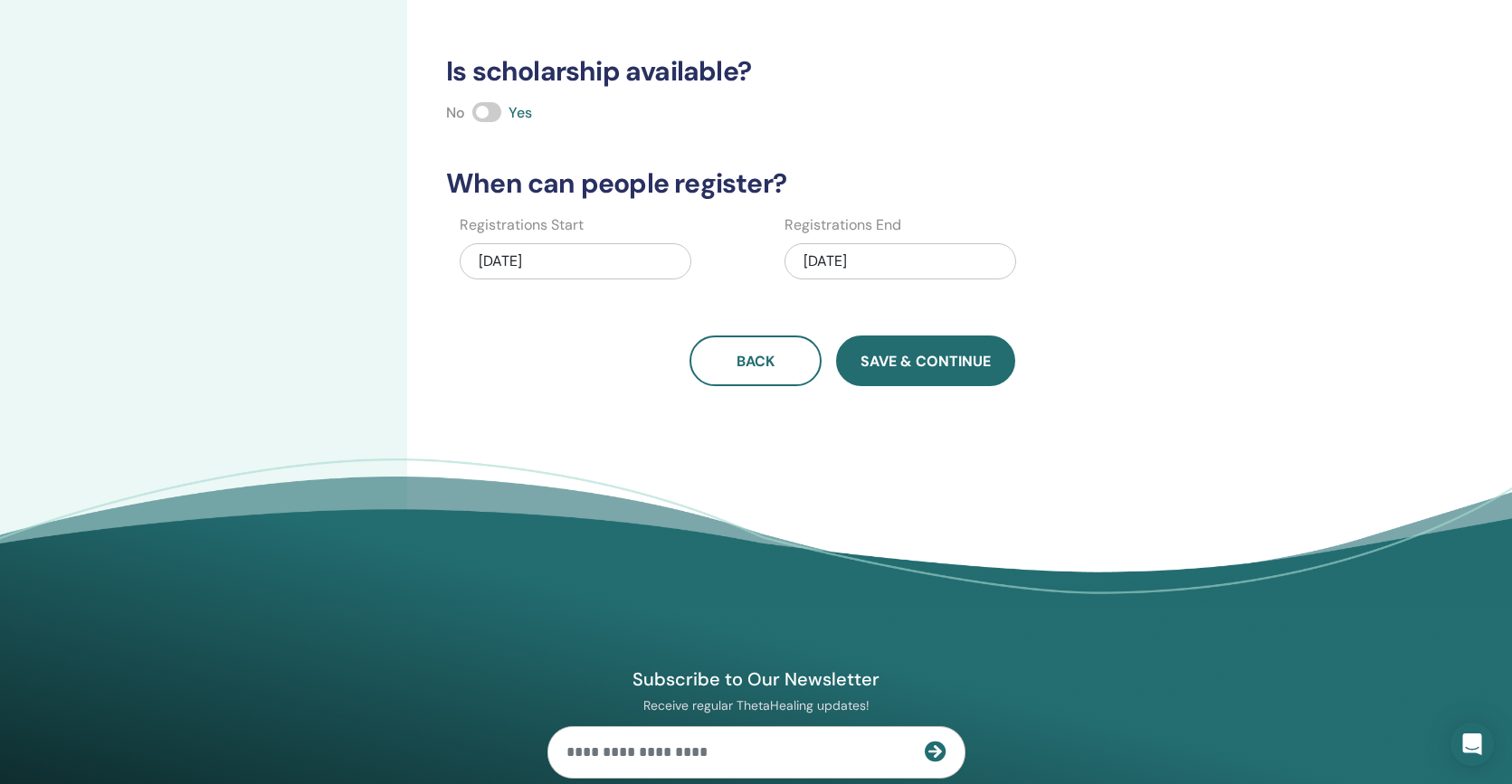
click at [934, 372] on button "Save & Continue" at bounding box center [926, 361] width 179 height 51
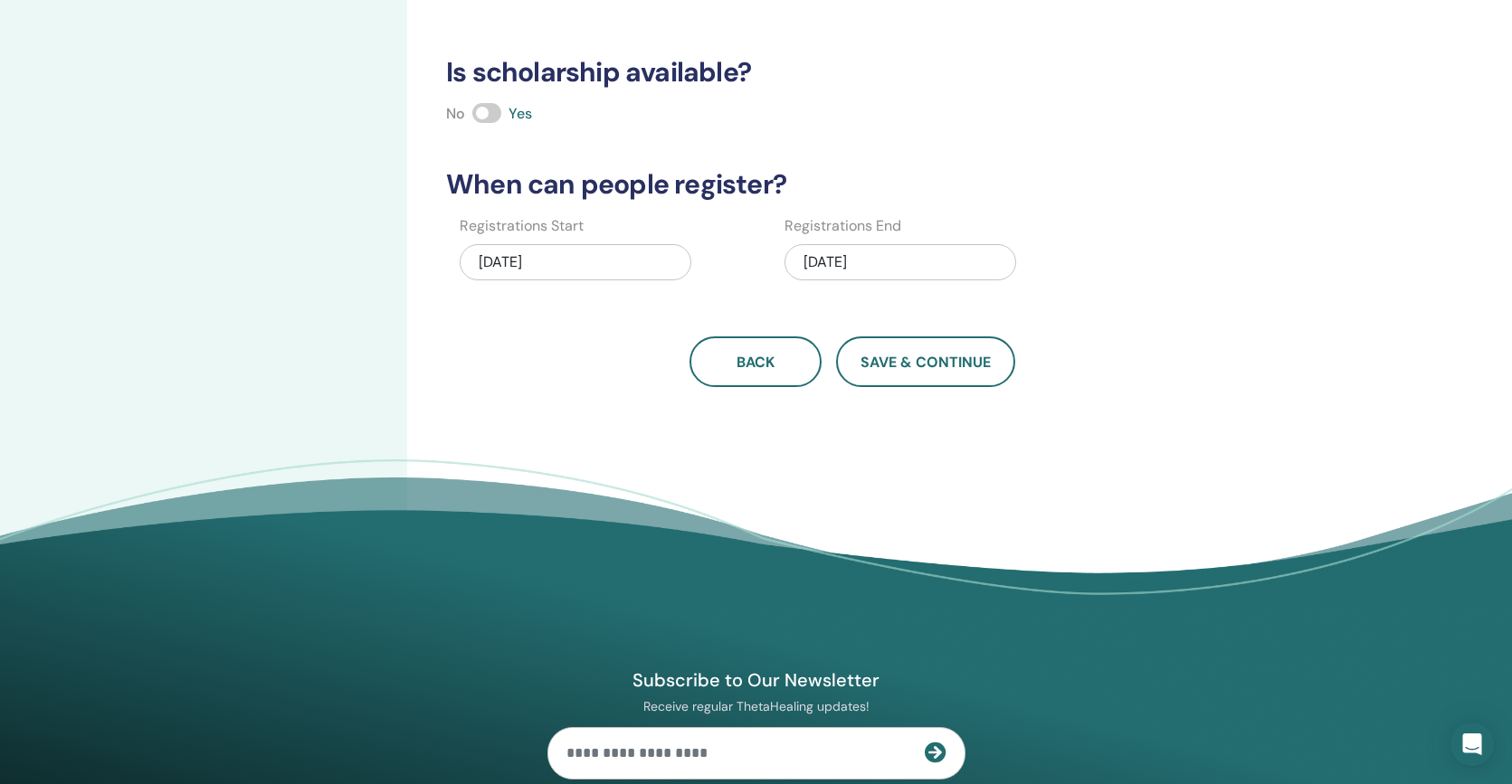
click at [1102, 288] on div "Registrations Start 08/25/2025 Registrations End 08/31/2025" at bounding box center [770, 254] width 677 height 78
click at [949, 362] on span "Save & Continue" at bounding box center [925, 362] width 131 height 19
click at [884, 360] on span "Save & Continue" at bounding box center [925, 362] width 131 height 19
click at [657, 115] on div "No Yes" at bounding box center [852, 114] width 834 height 22
click at [942, 357] on span "Save & Continue" at bounding box center [925, 362] width 131 height 19
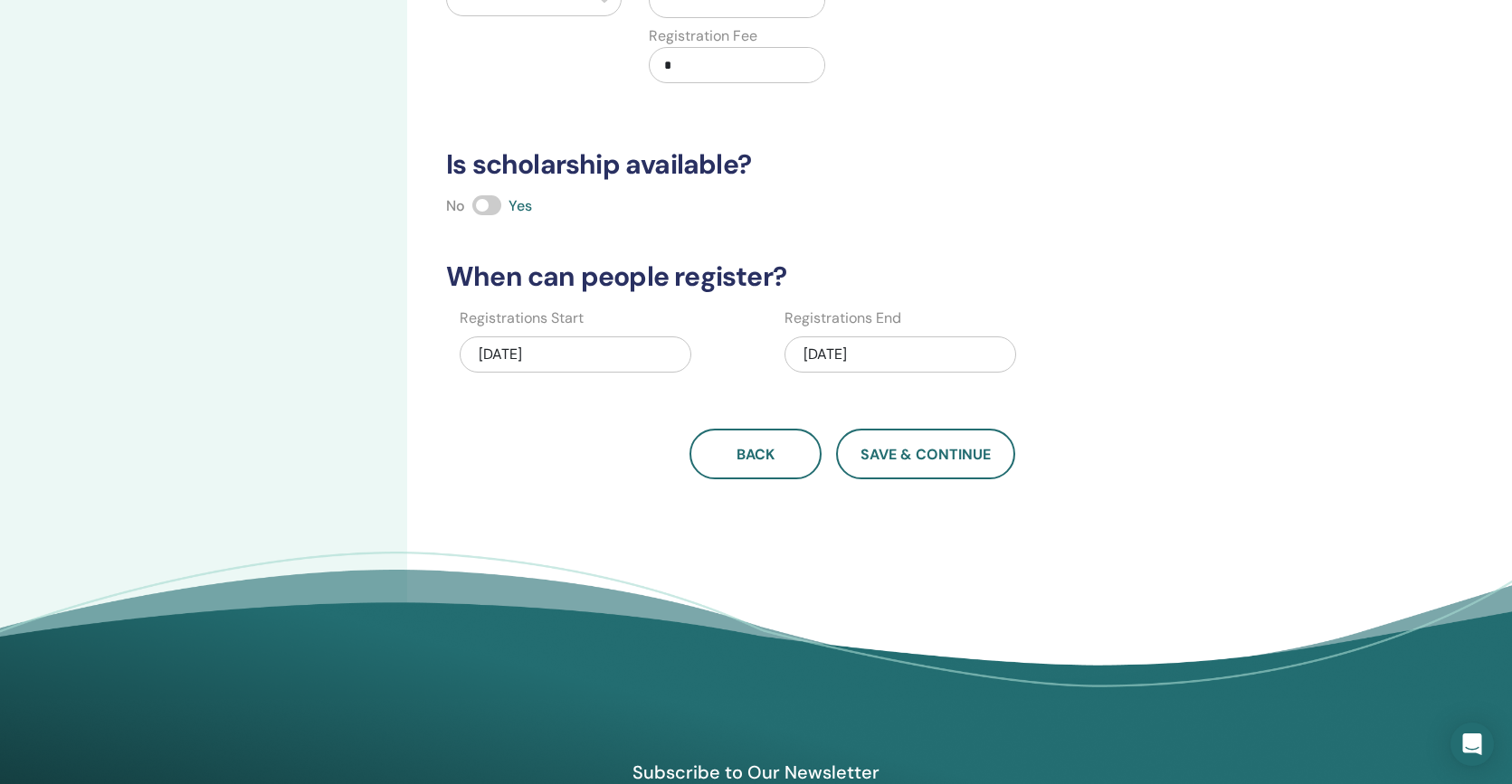
scroll to position [341, 0]
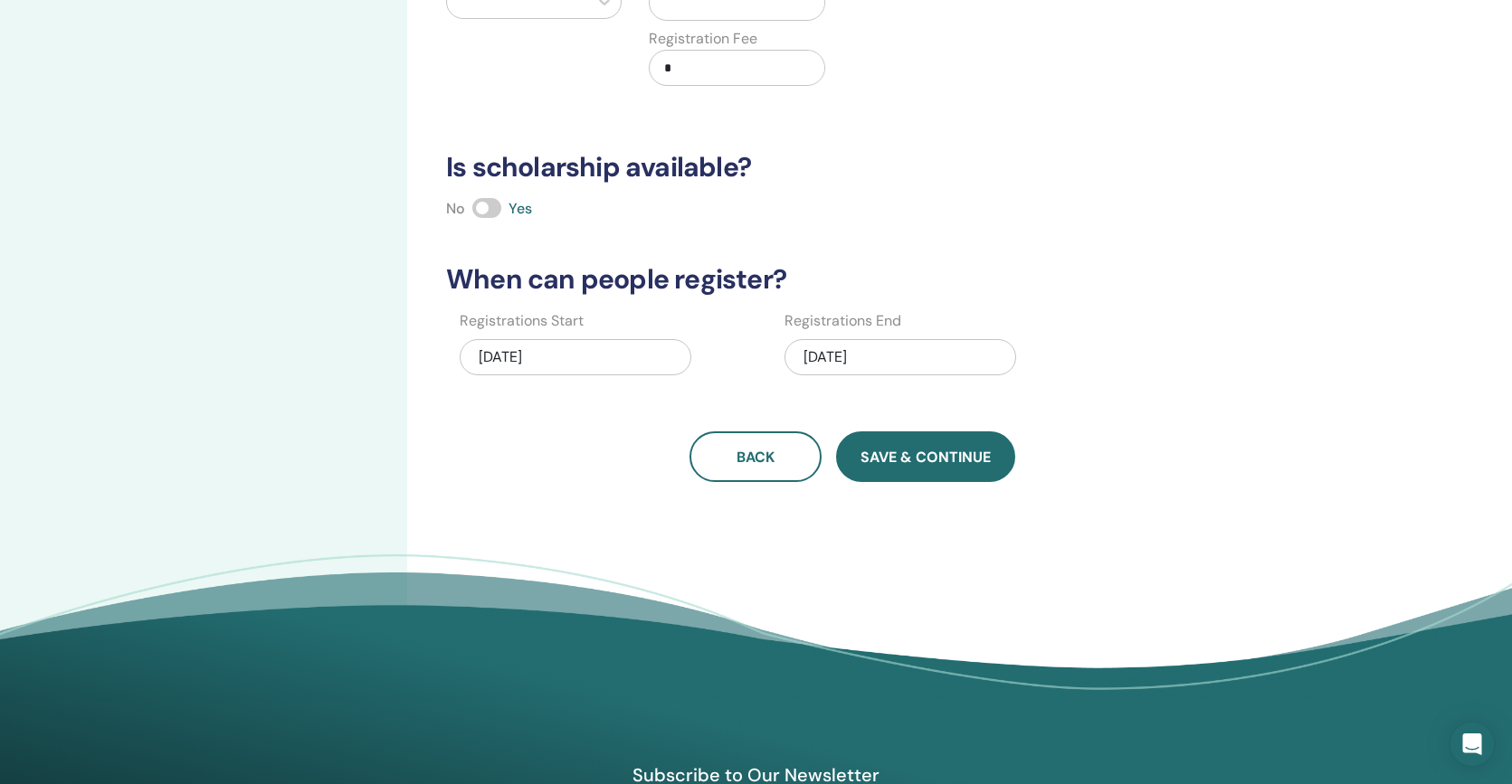
click at [927, 450] on span "Save & Continue" at bounding box center [925, 456] width 131 height 19
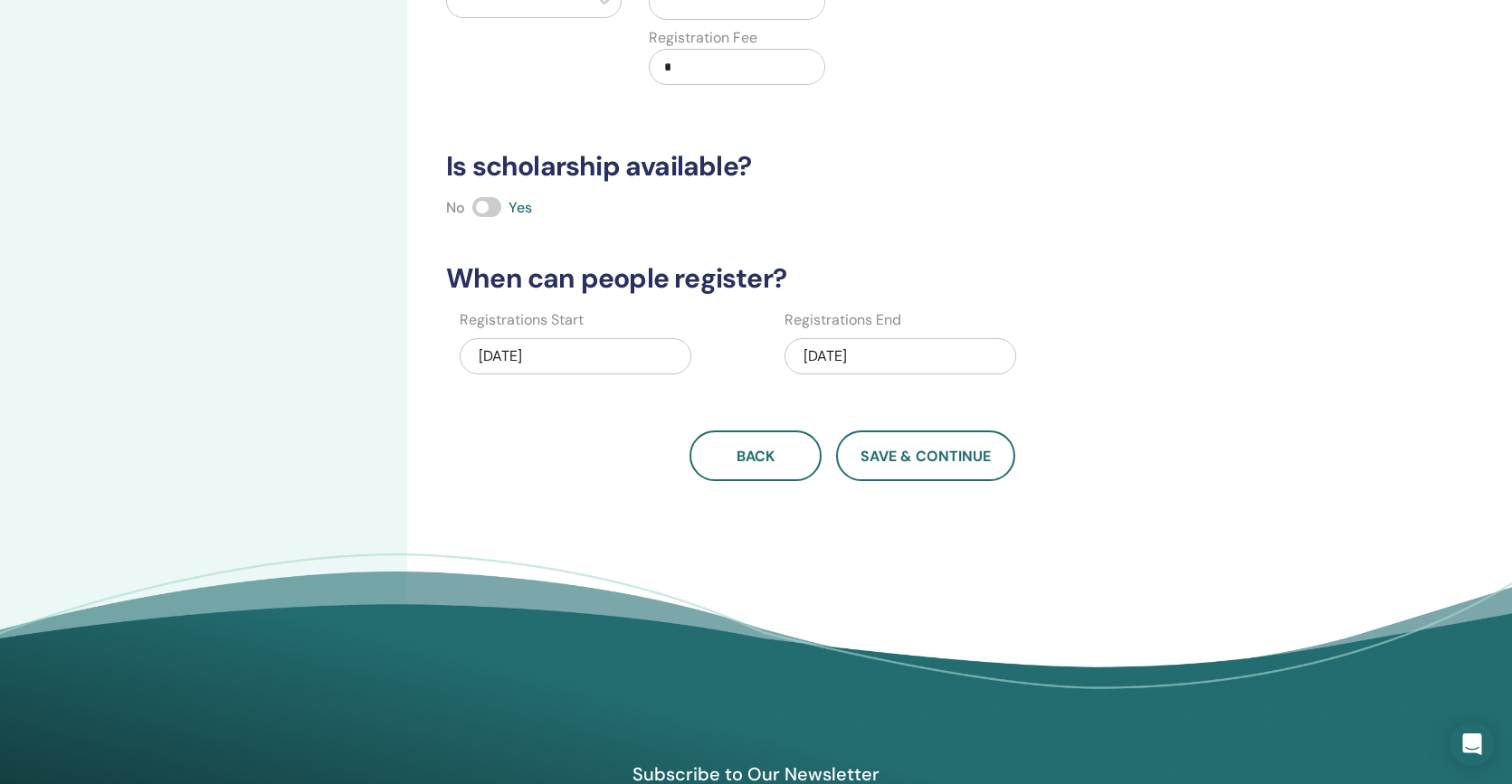
scroll to position [342, 0]
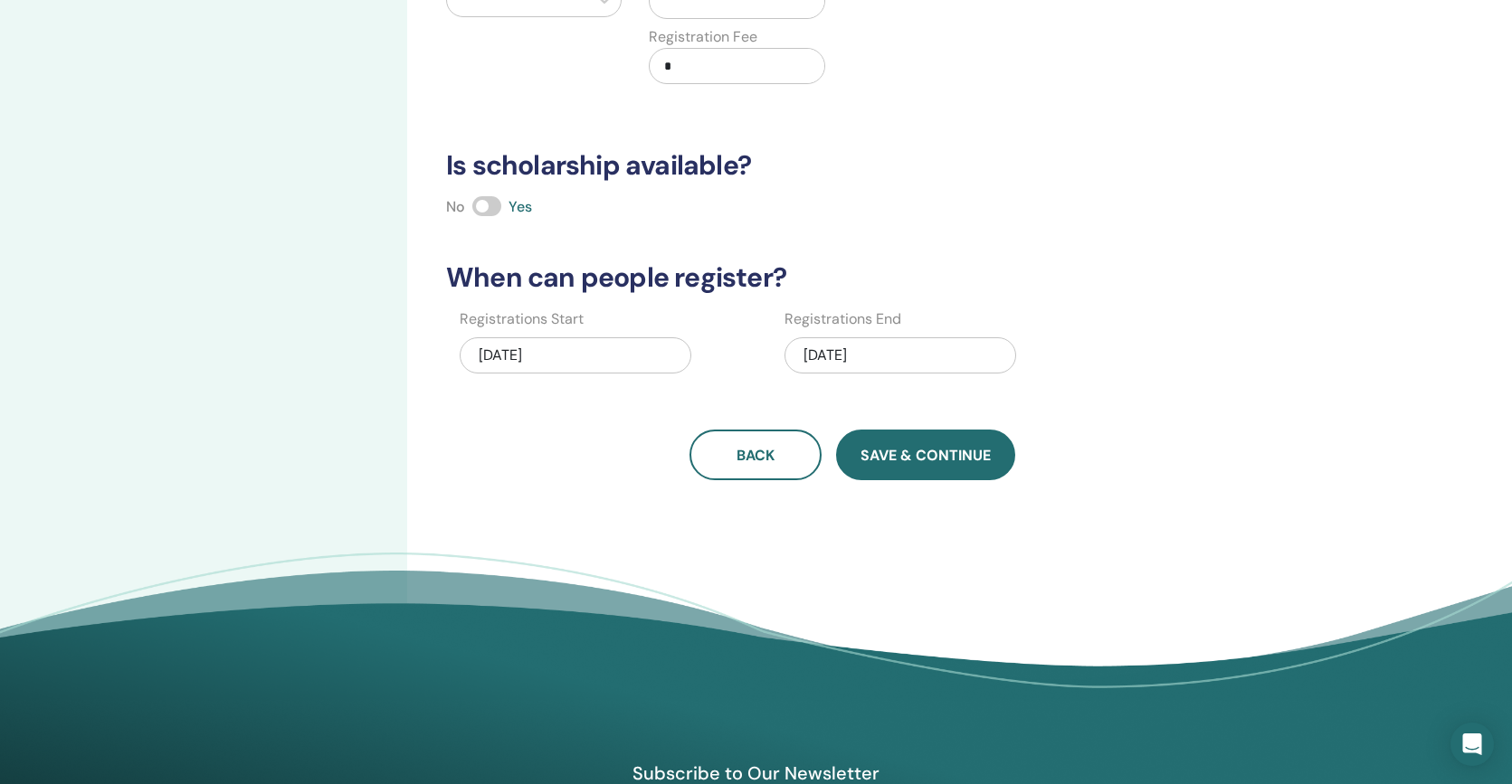
click at [874, 452] on span "Save & Continue" at bounding box center [925, 454] width 131 height 19
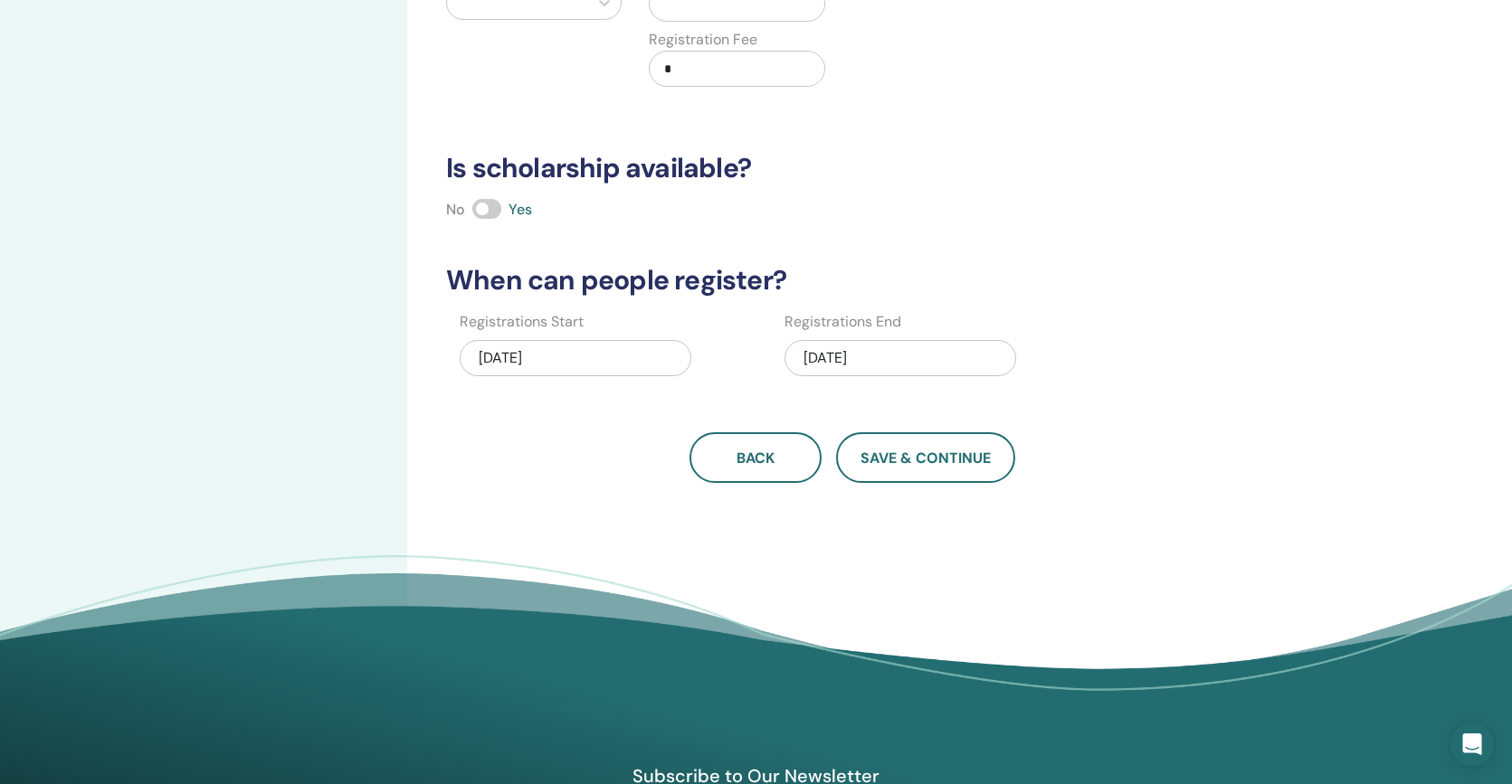
click at [867, 339] on div "[DATE]" at bounding box center [900, 361] width 231 height 56
drag, startPoint x: 849, startPoint y: 353, endPoint x: 839, endPoint y: 358, distance: 11.2
click at [849, 353] on div "[DATE]" at bounding box center [900, 358] width 231 height 36
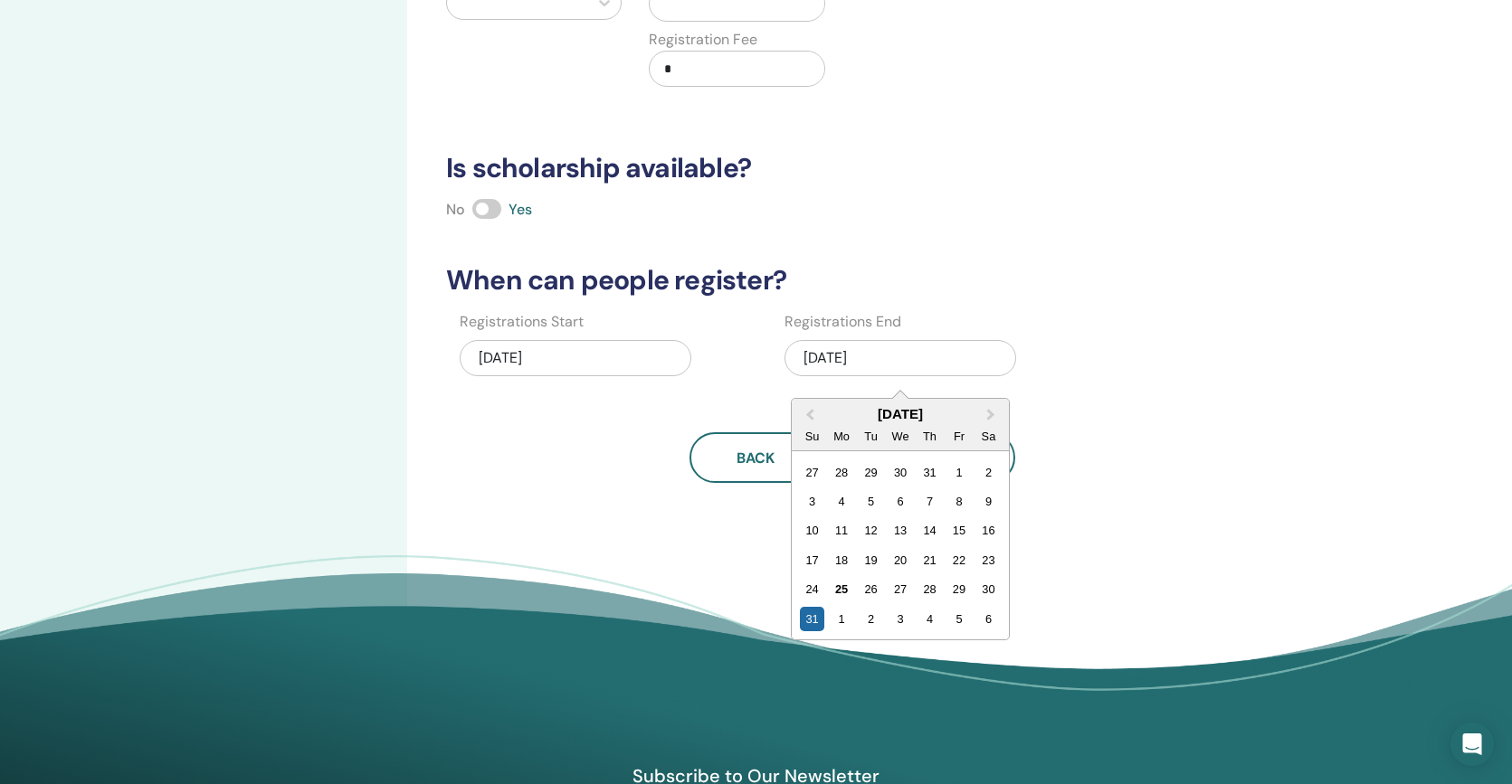
drag, startPoint x: 1086, startPoint y: 493, endPoint x: 1076, endPoint y: 492, distance: 10.0
click at [1082, 493] on div "How many people can attend? Number of Seats * How much will the Price be? Curre…" at bounding box center [910, 227] width 1008 height 1018
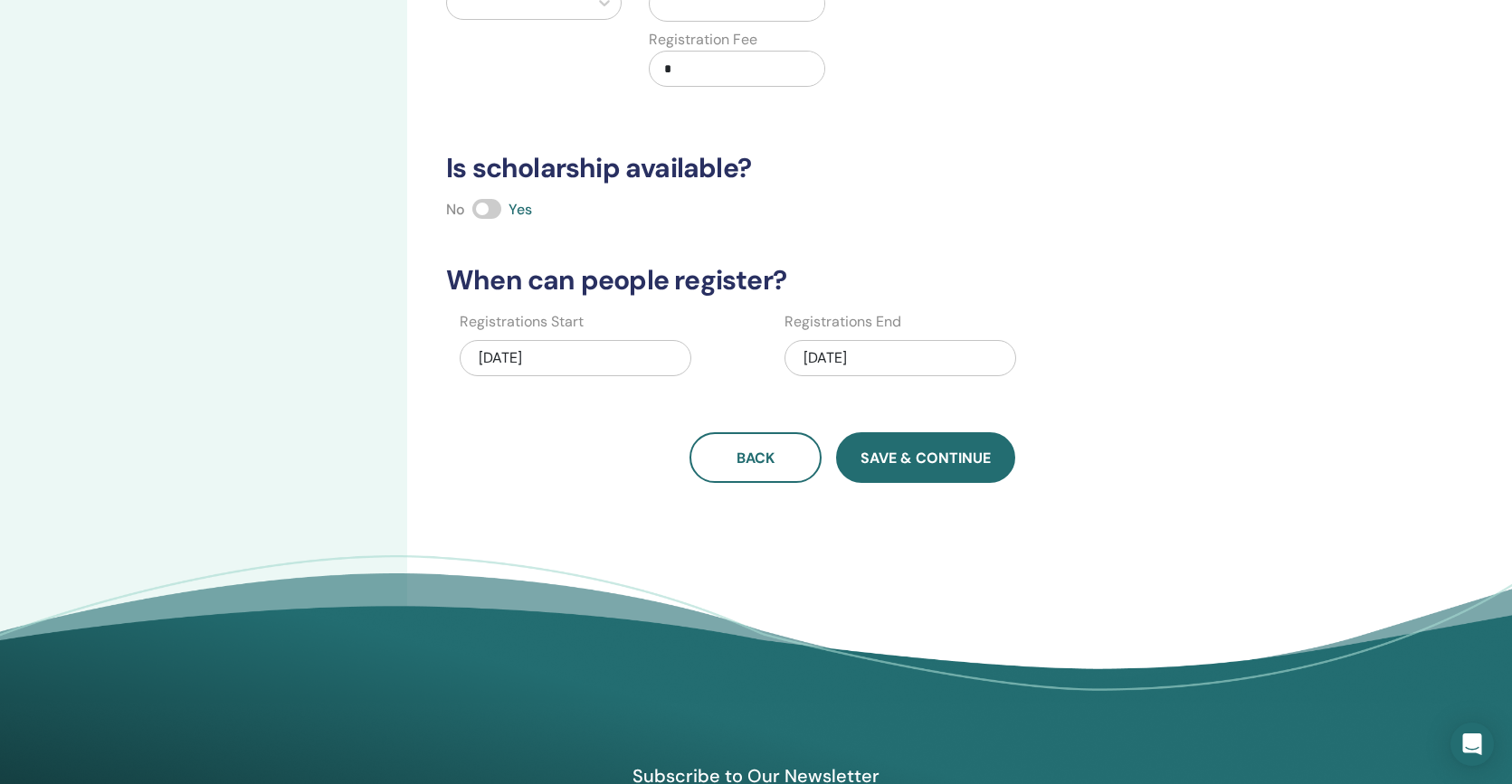
click at [946, 465] on span "Save & Continue" at bounding box center [925, 457] width 131 height 19
click at [947, 465] on span "Save & Continue" at bounding box center [925, 457] width 131 height 19
click at [720, 72] on input "*" at bounding box center [740, 69] width 166 height 34
type input "**"
click at [880, 468] on button "Save & Continue" at bounding box center [926, 457] width 179 height 51
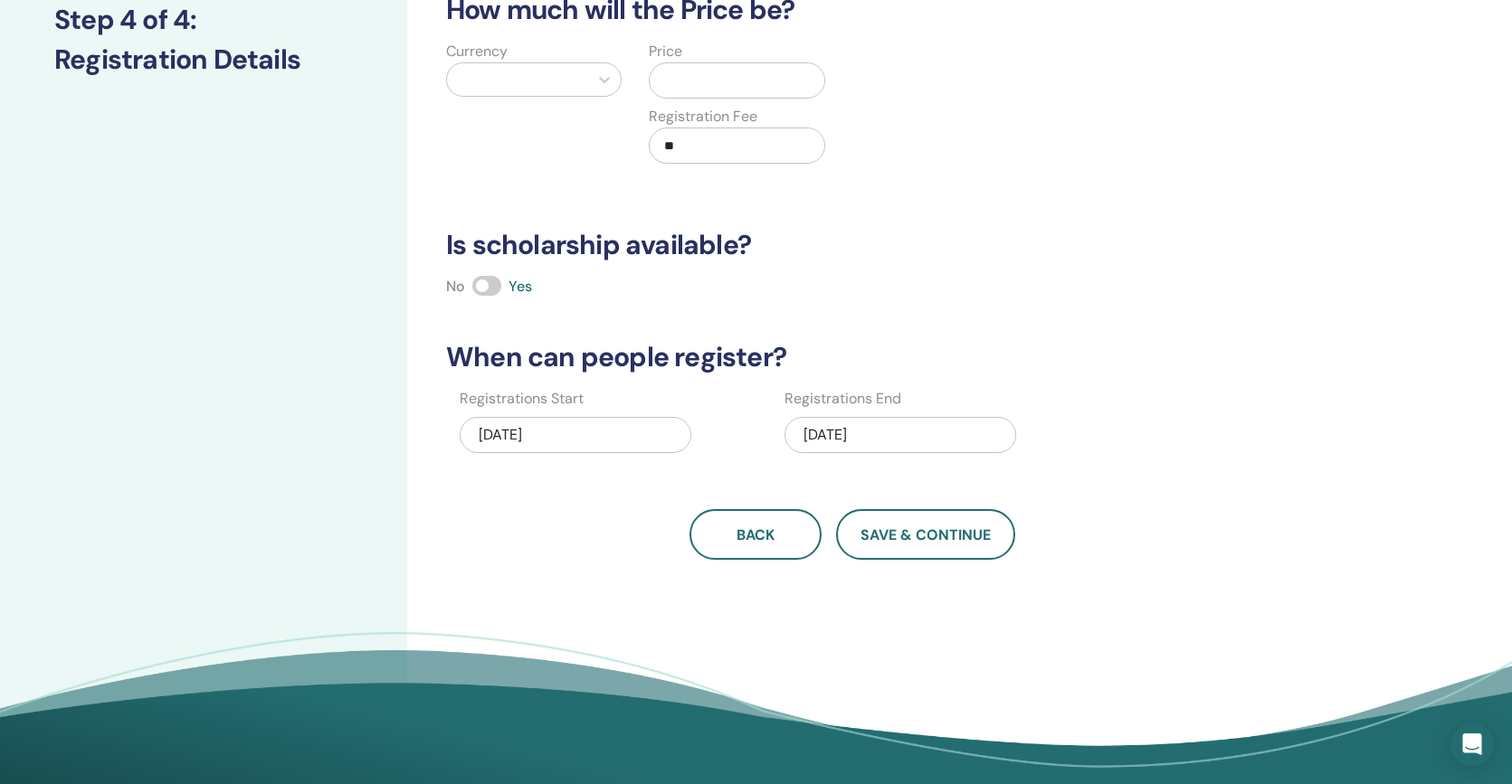
scroll to position [219, 0]
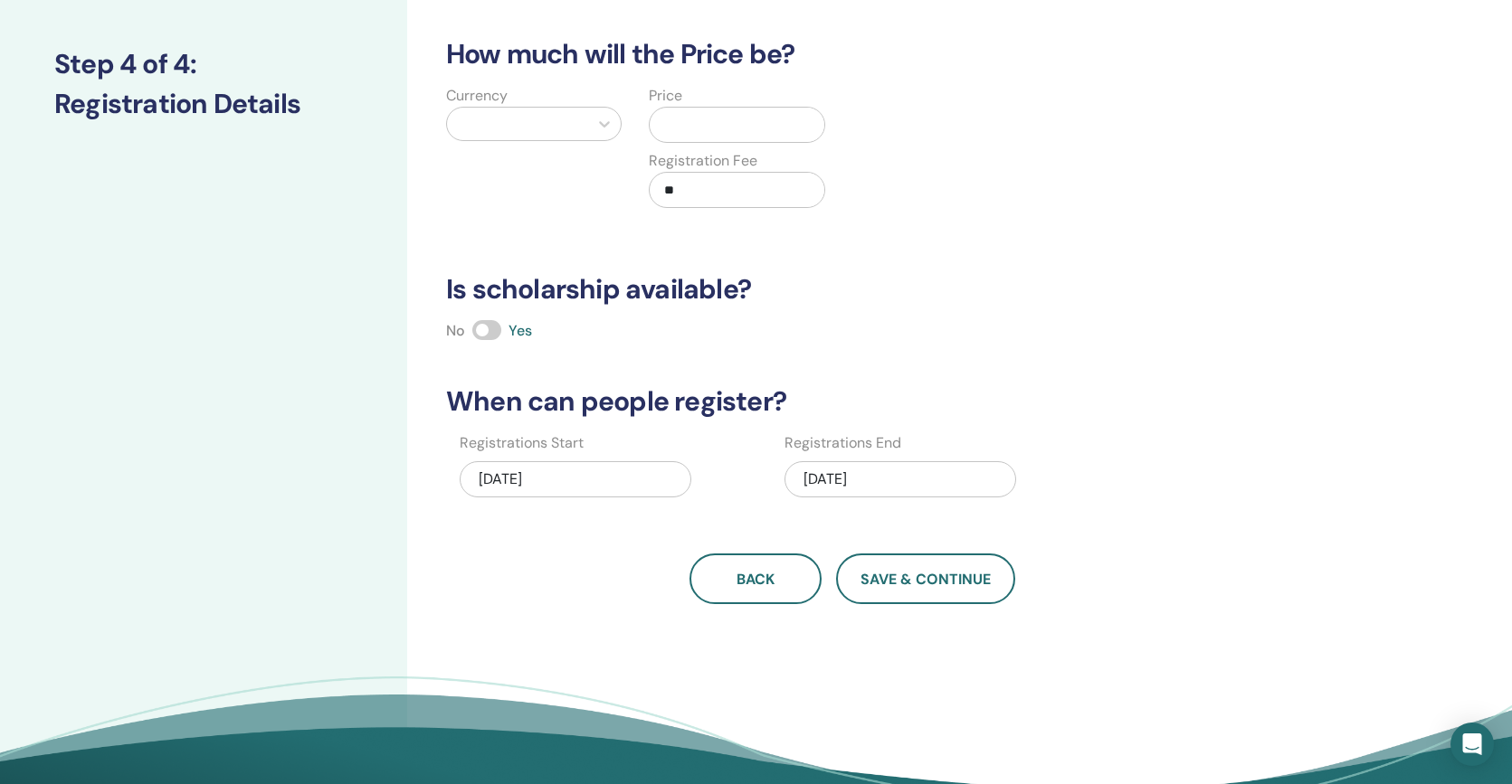
click at [563, 115] on div at bounding box center [516, 124] width 123 height 25
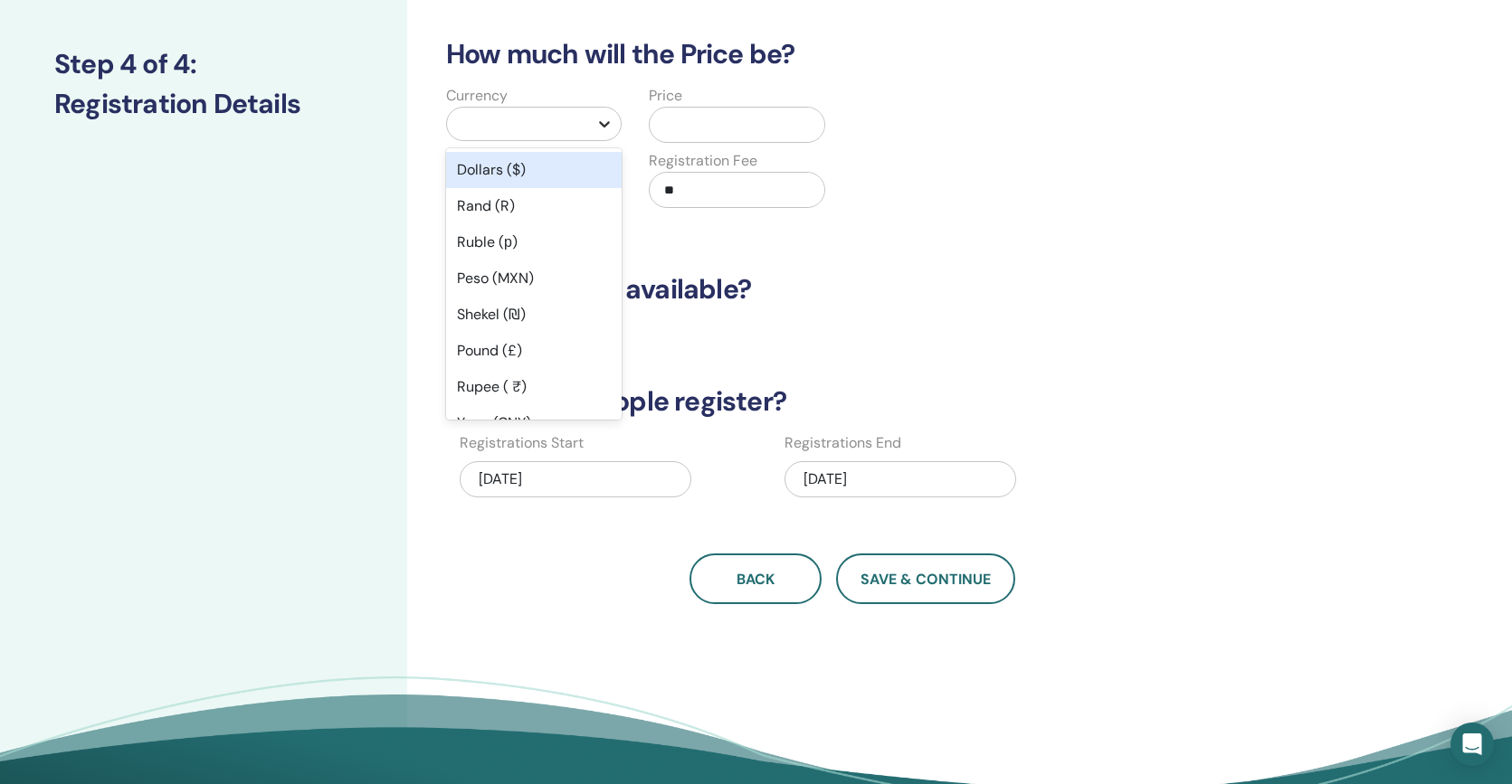
drag, startPoint x: 537, startPoint y: 161, endPoint x: 614, endPoint y: 126, distance: 84.6
click at [538, 161] on div "Dollars ($)" at bounding box center [533, 169] width 175 height 36
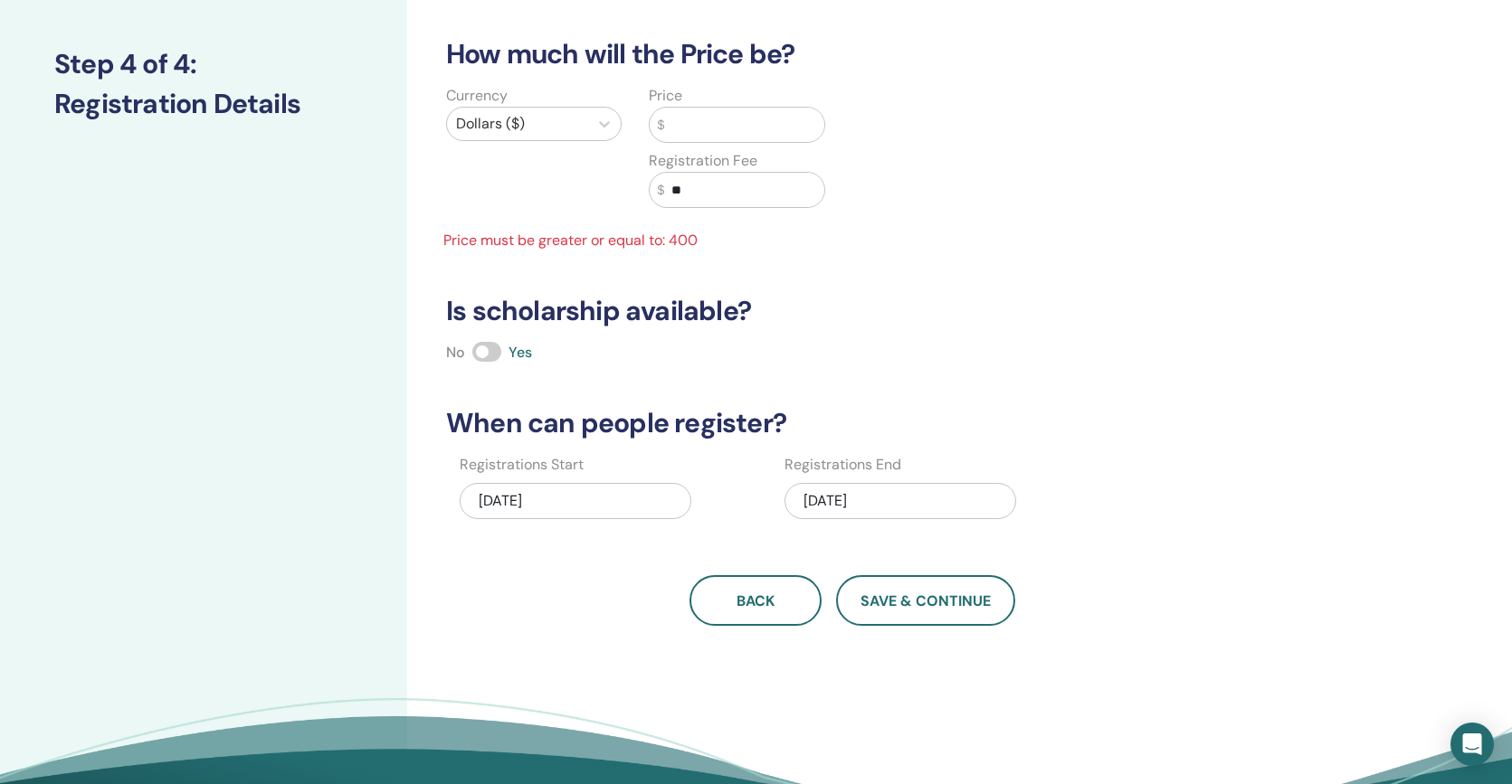
click at [670, 119] on input "text" at bounding box center [744, 125] width 160 height 34
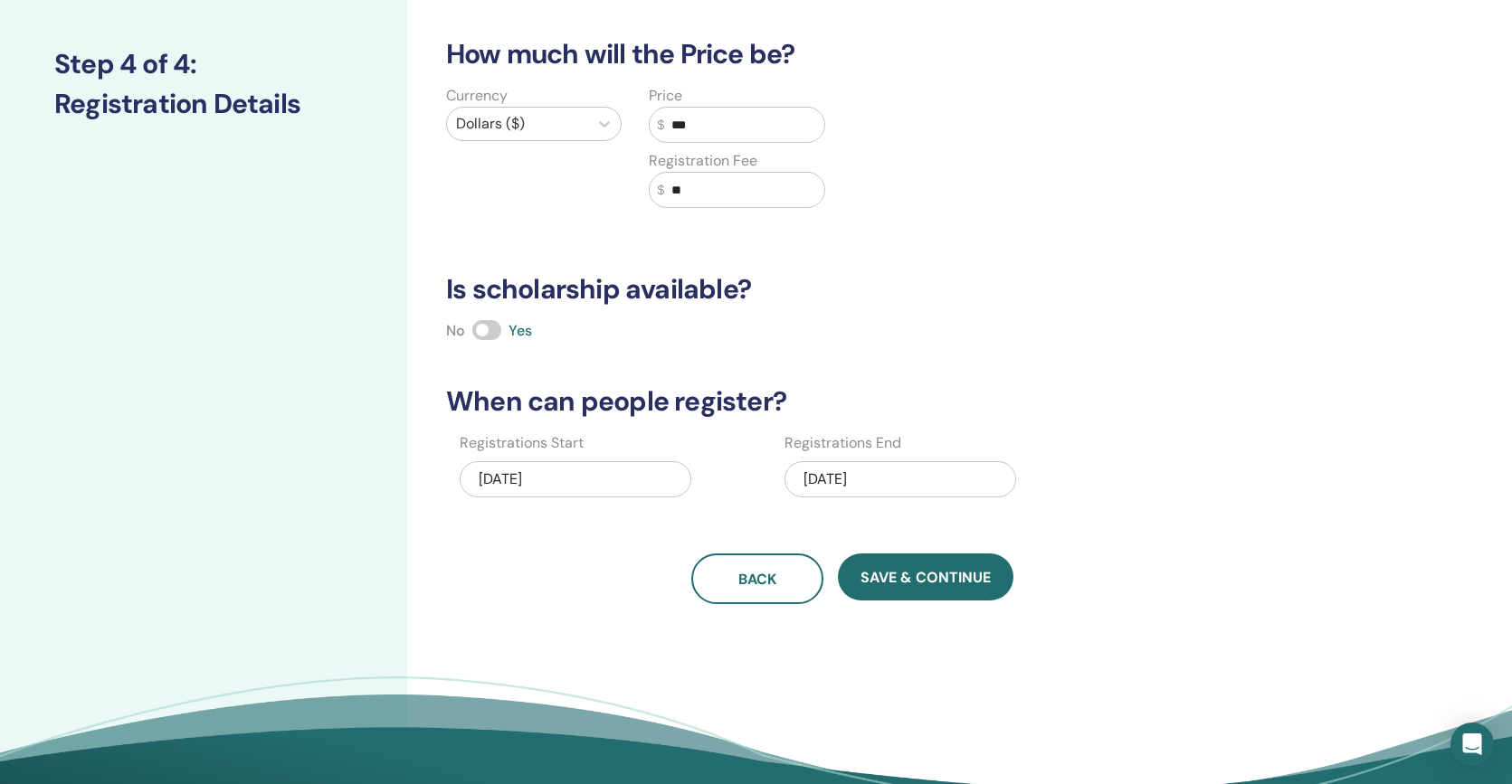
type input "***"
click at [698, 184] on input "**" at bounding box center [744, 189] width 160 height 34
type input "*"
type input "***"
click at [679, 125] on input "***" at bounding box center [744, 125] width 160 height 34
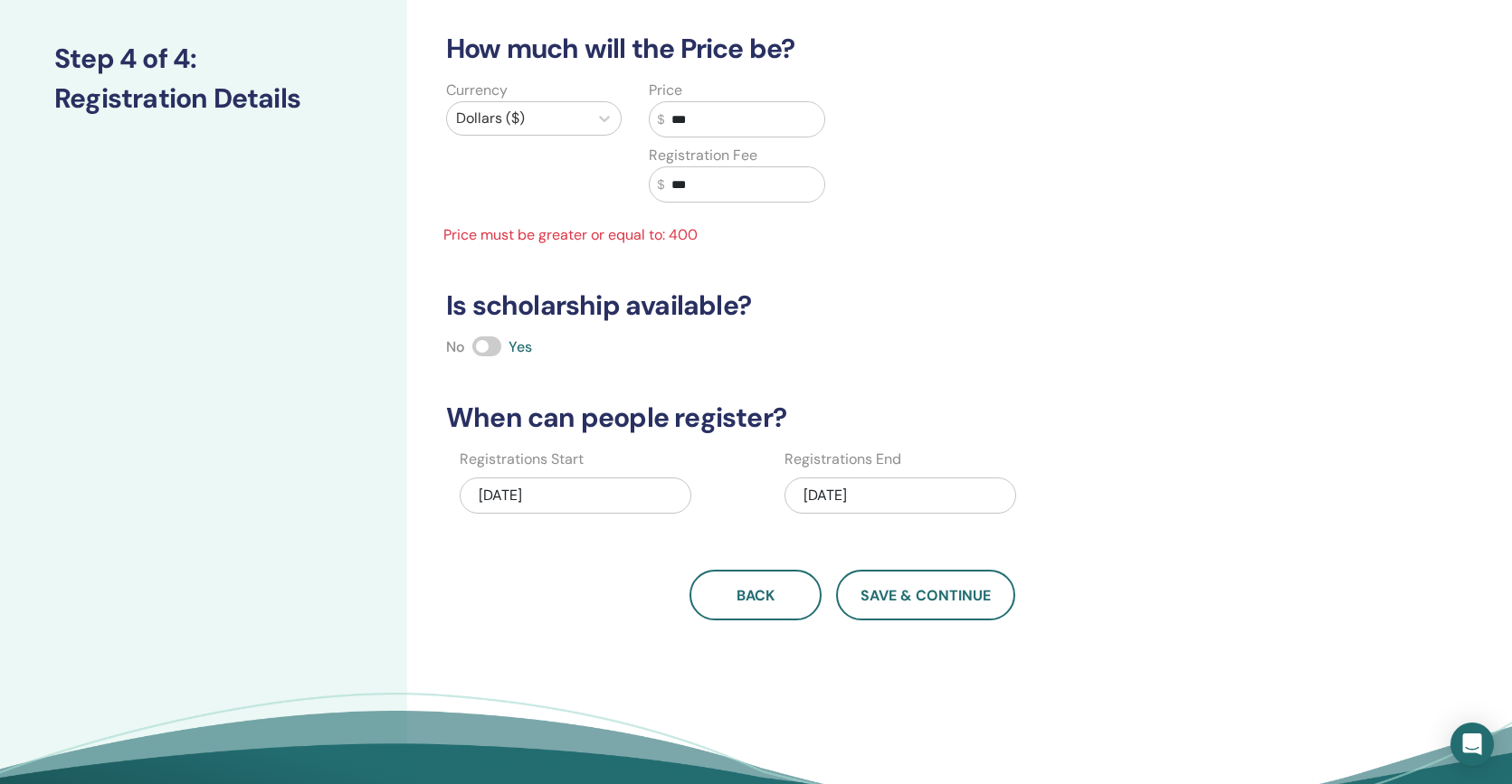
scroll to position [237, 0]
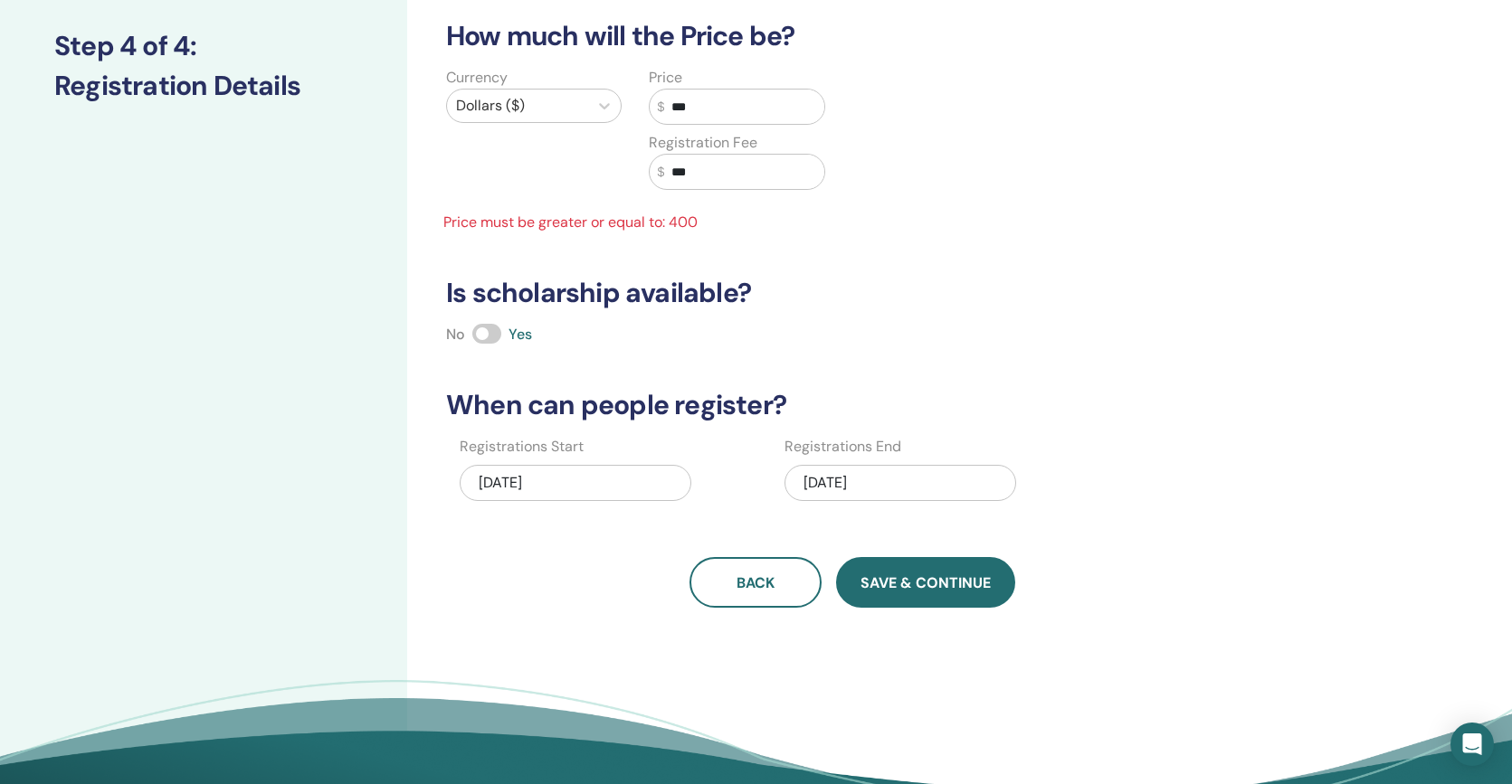
click at [912, 576] on span "Save & Continue" at bounding box center [925, 582] width 131 height 19
click at [717, 117] on input "***" at bounding box center [744, 107] width 160 height 34
type input "*"
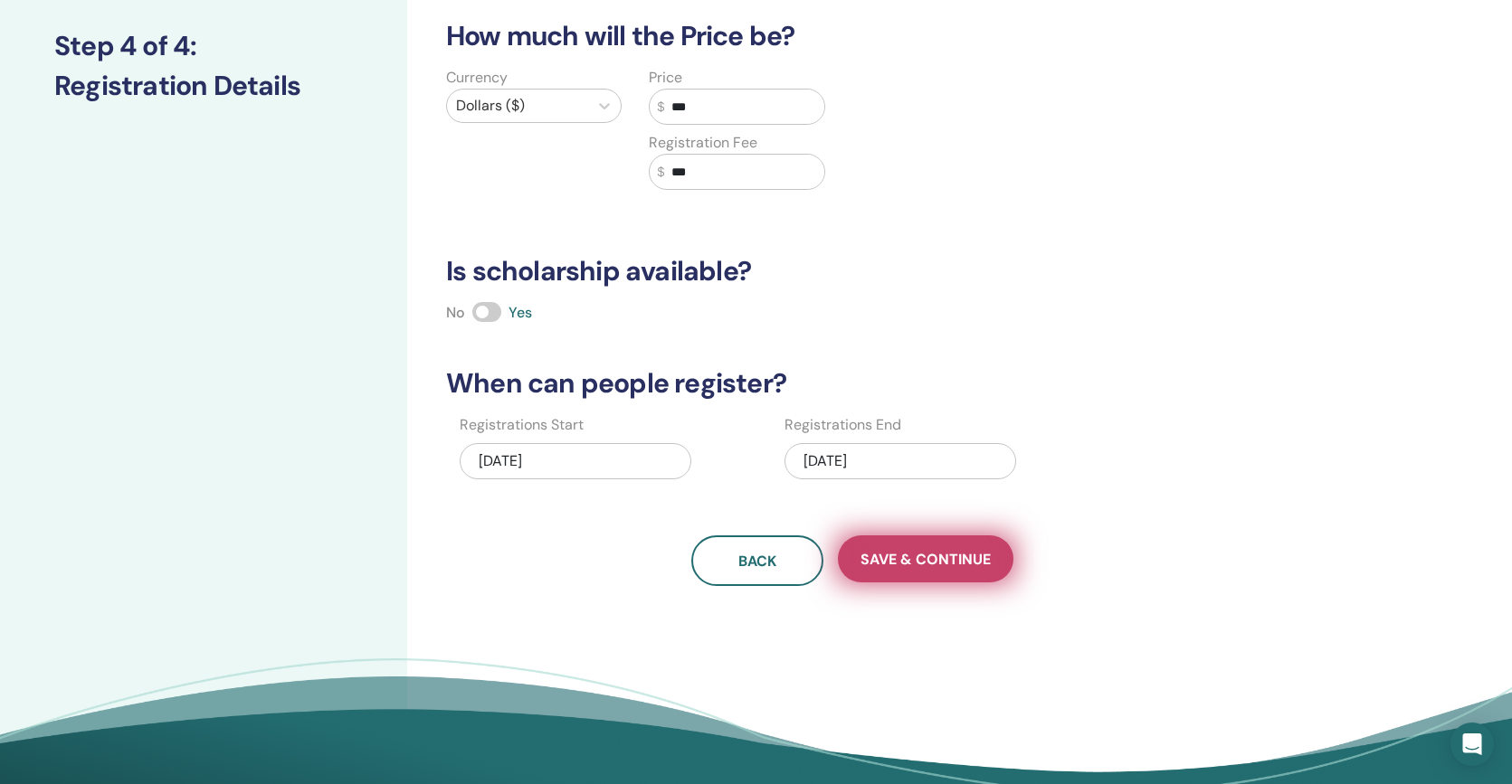
type input "***"
click at [901, 573] on button "Save & Continue" at bounding box center [925, 558] width 175 height 47
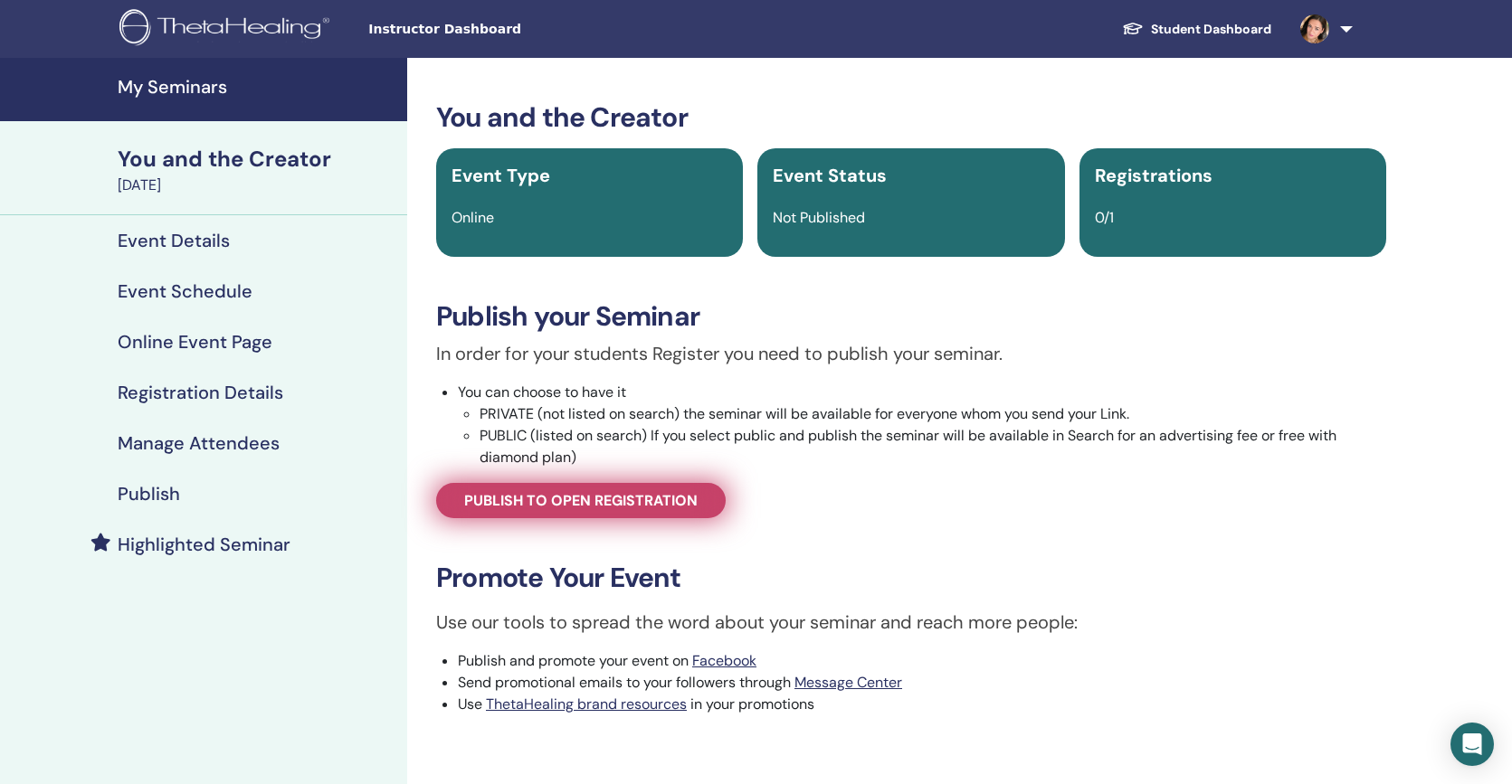
click at [563, 497] on span "Publish to open registration" at bounding box center [581, 500] width 233 height 19
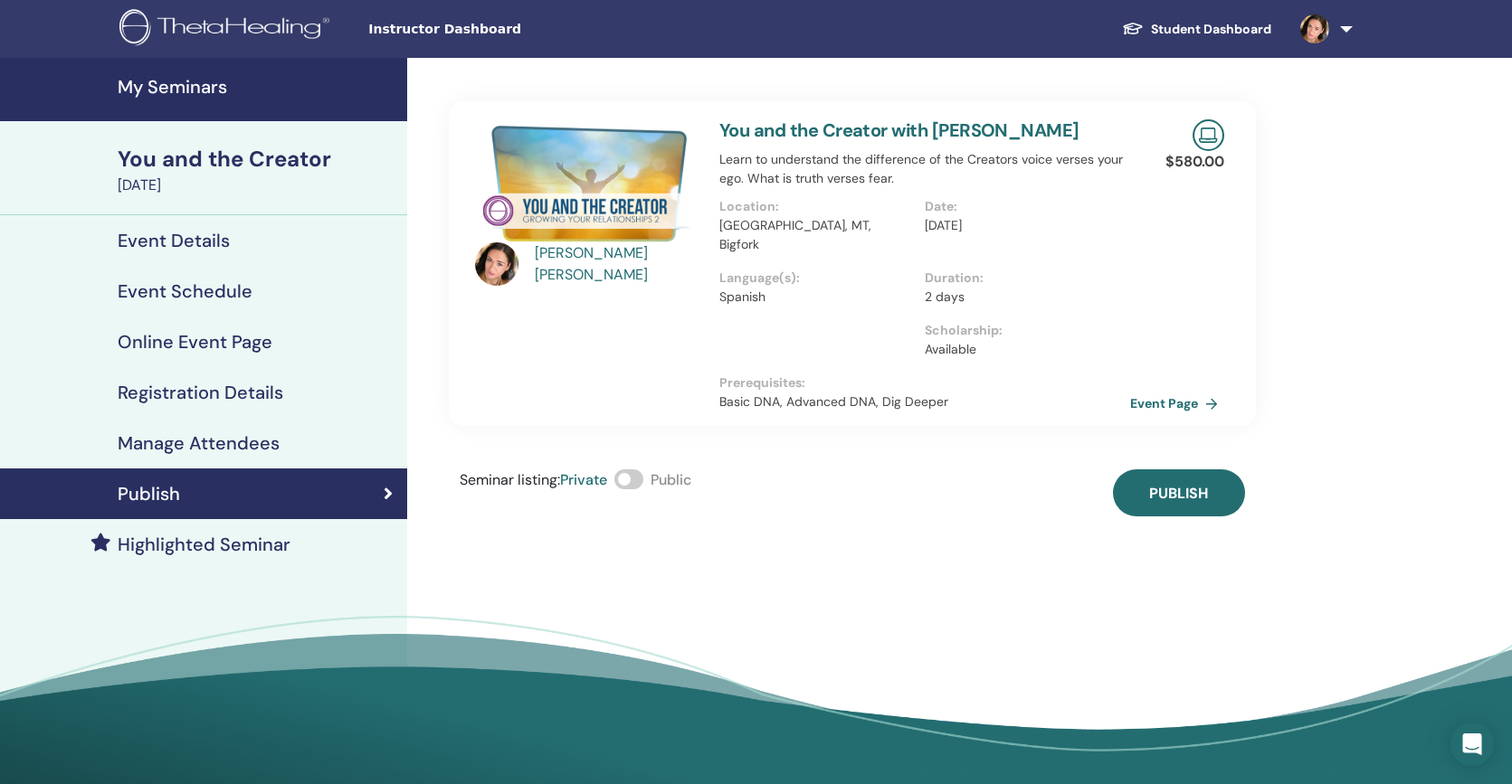
click at [632, 469] on span at bounding box center [628, 479] width 29 height 20
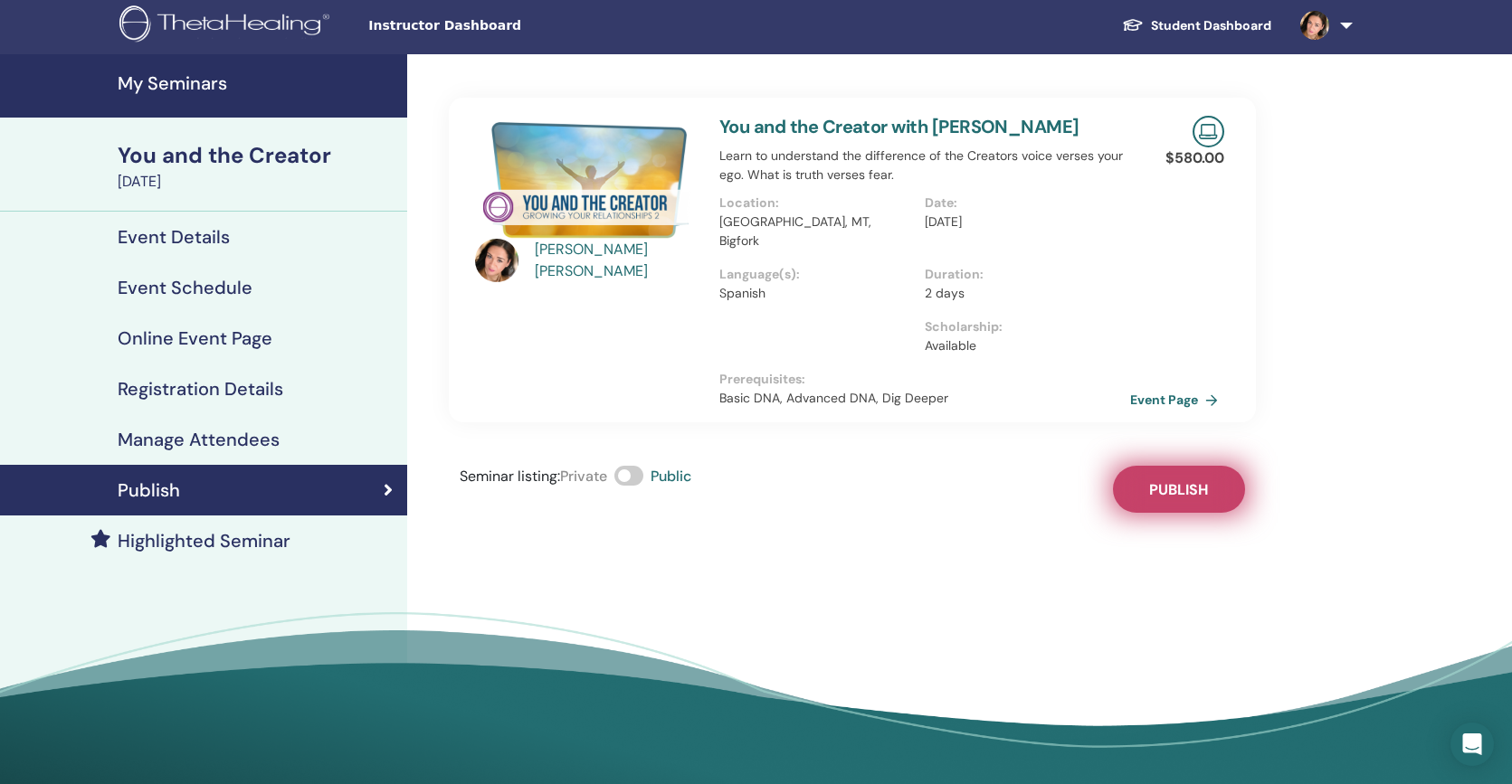
scroll to position [4, 1]
click at [1203, 480] on span "Publish" at bounding box center [1178, 489] width 59 height 19
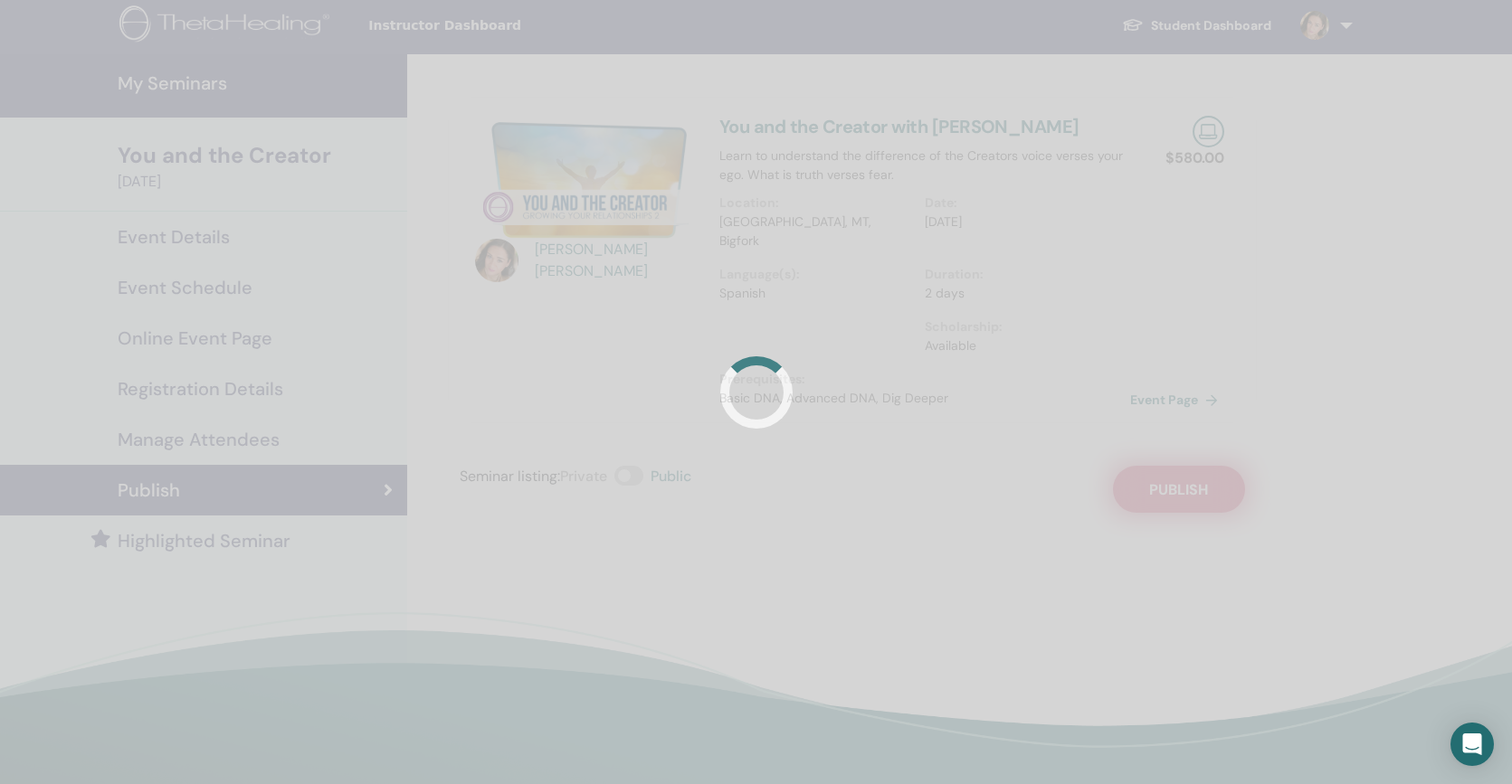
scroll to position [13, 0]
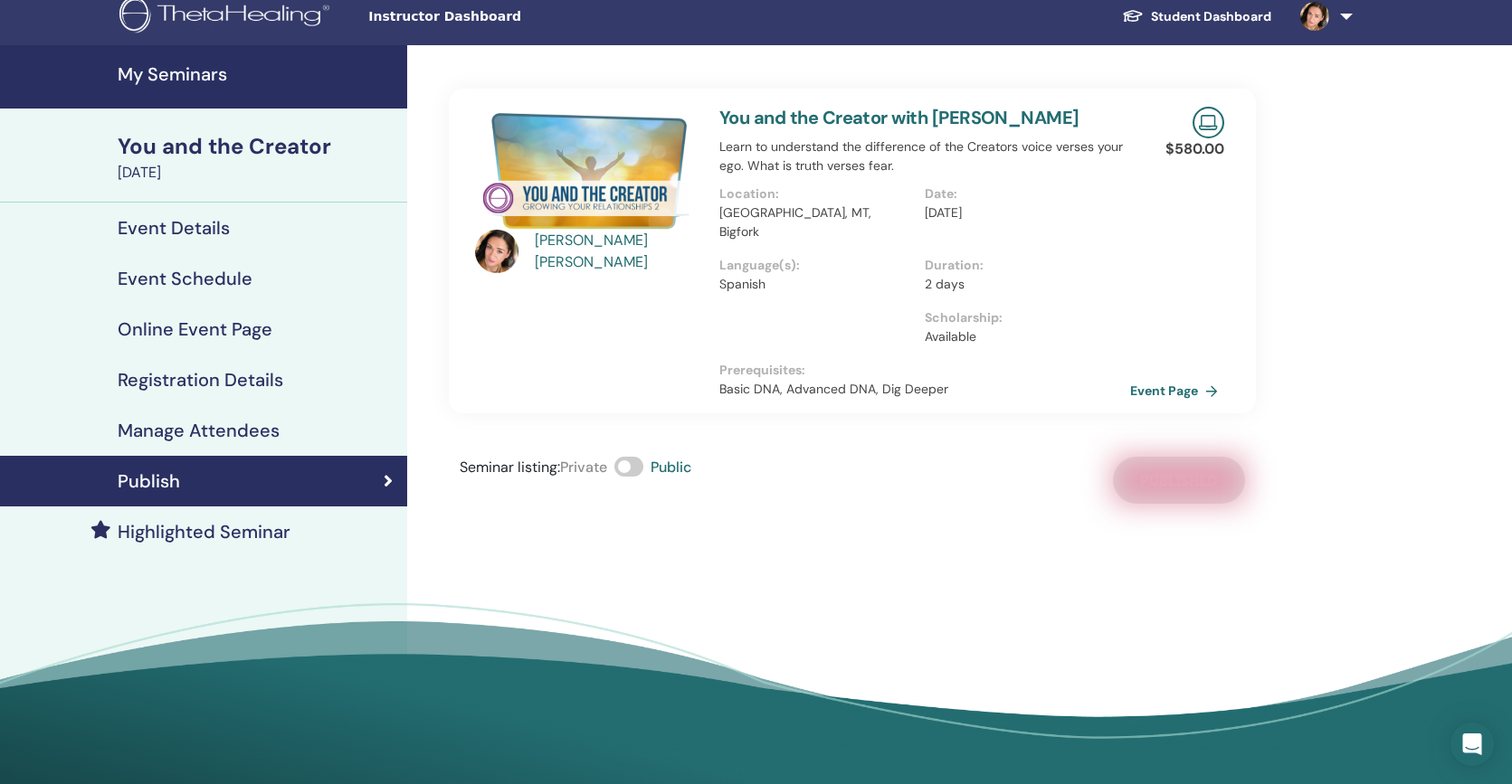
click at [200, 376] on h4 "Registration Details" at bounding box center [200, 380] width 165 height 22
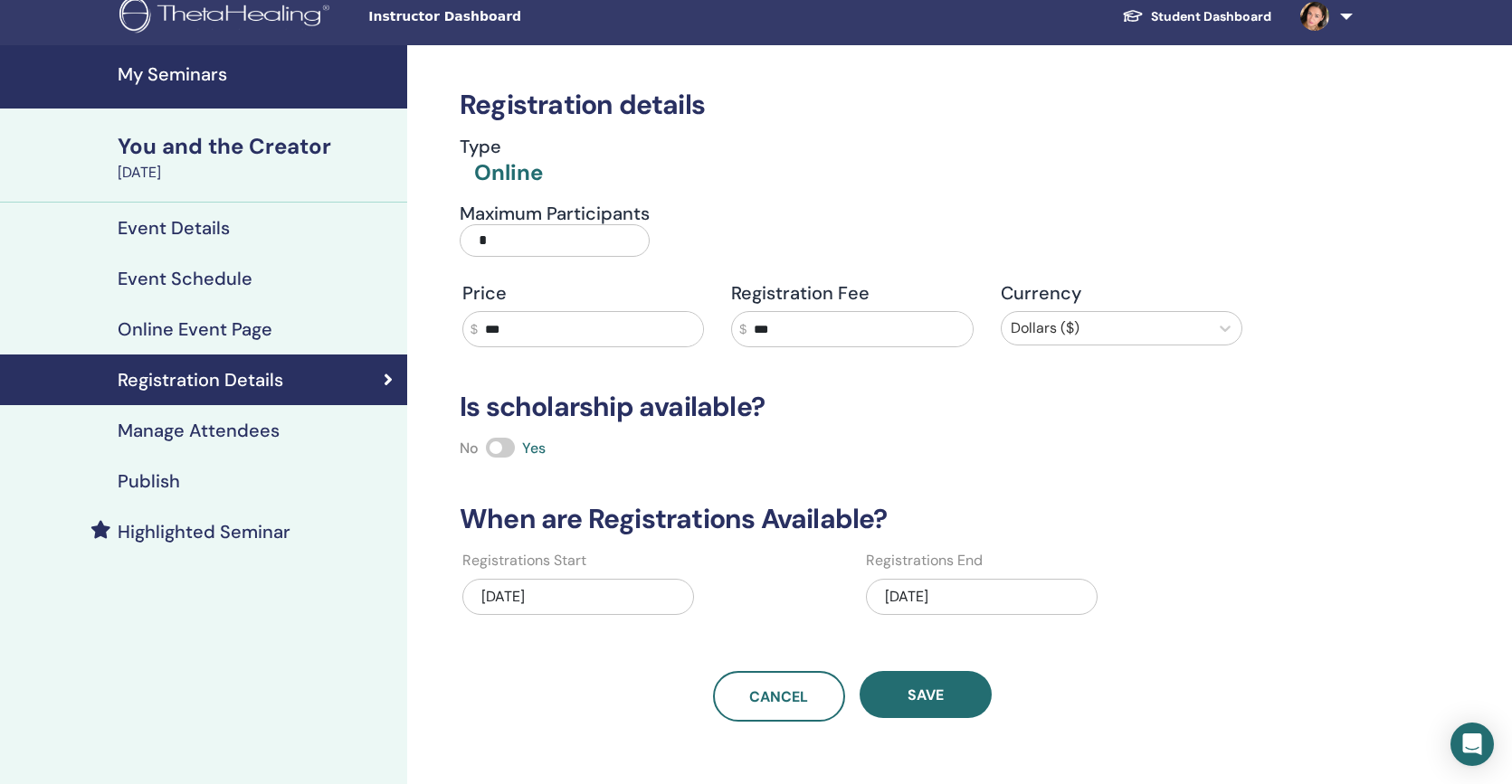
click at [513, 332] on input "***" at bounding box center [590, 329] width 226 height 34
click at [494, 331] on input "***" at bounding box center [590, 329] width 226 height 34
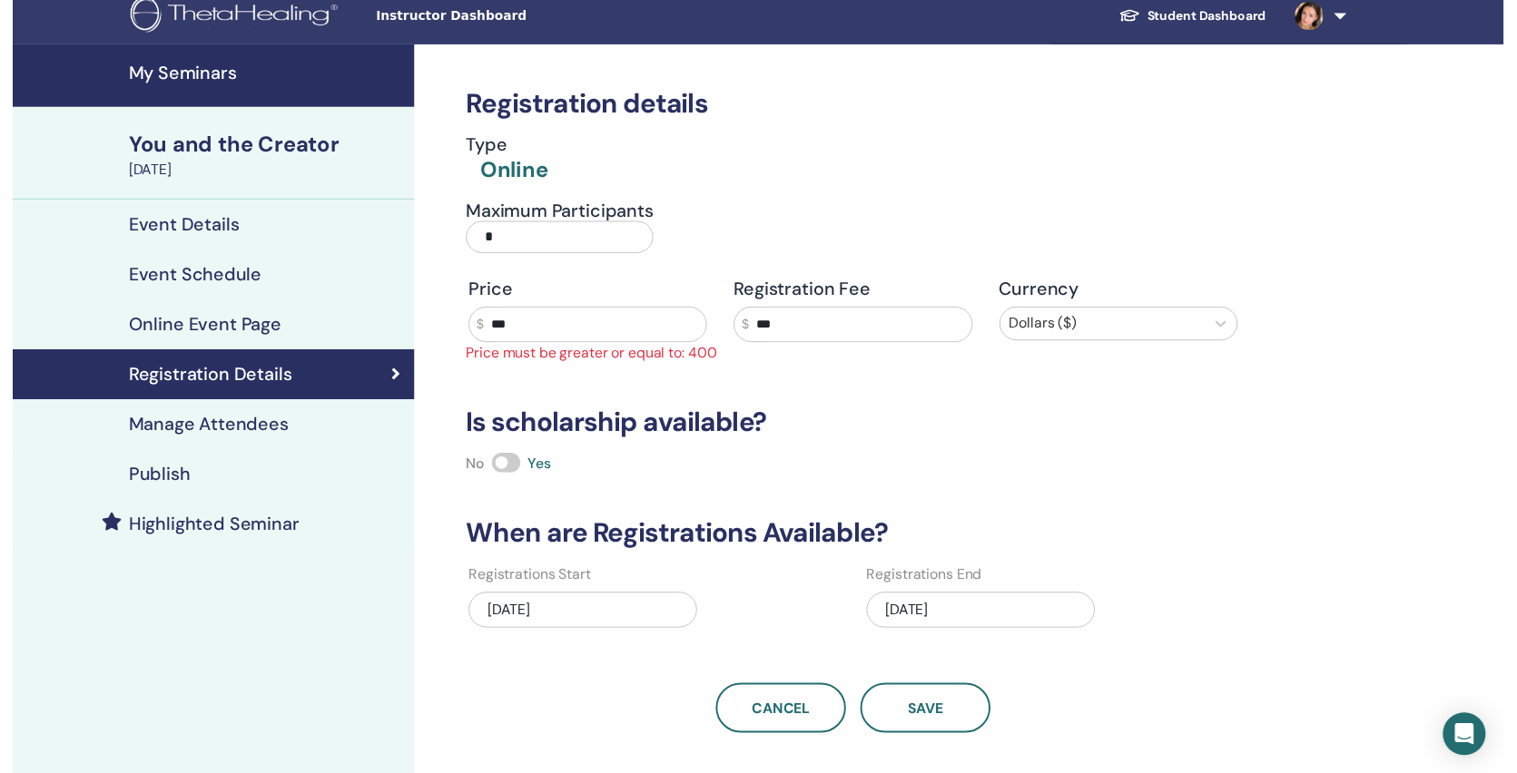
scroll to position [12, 0]
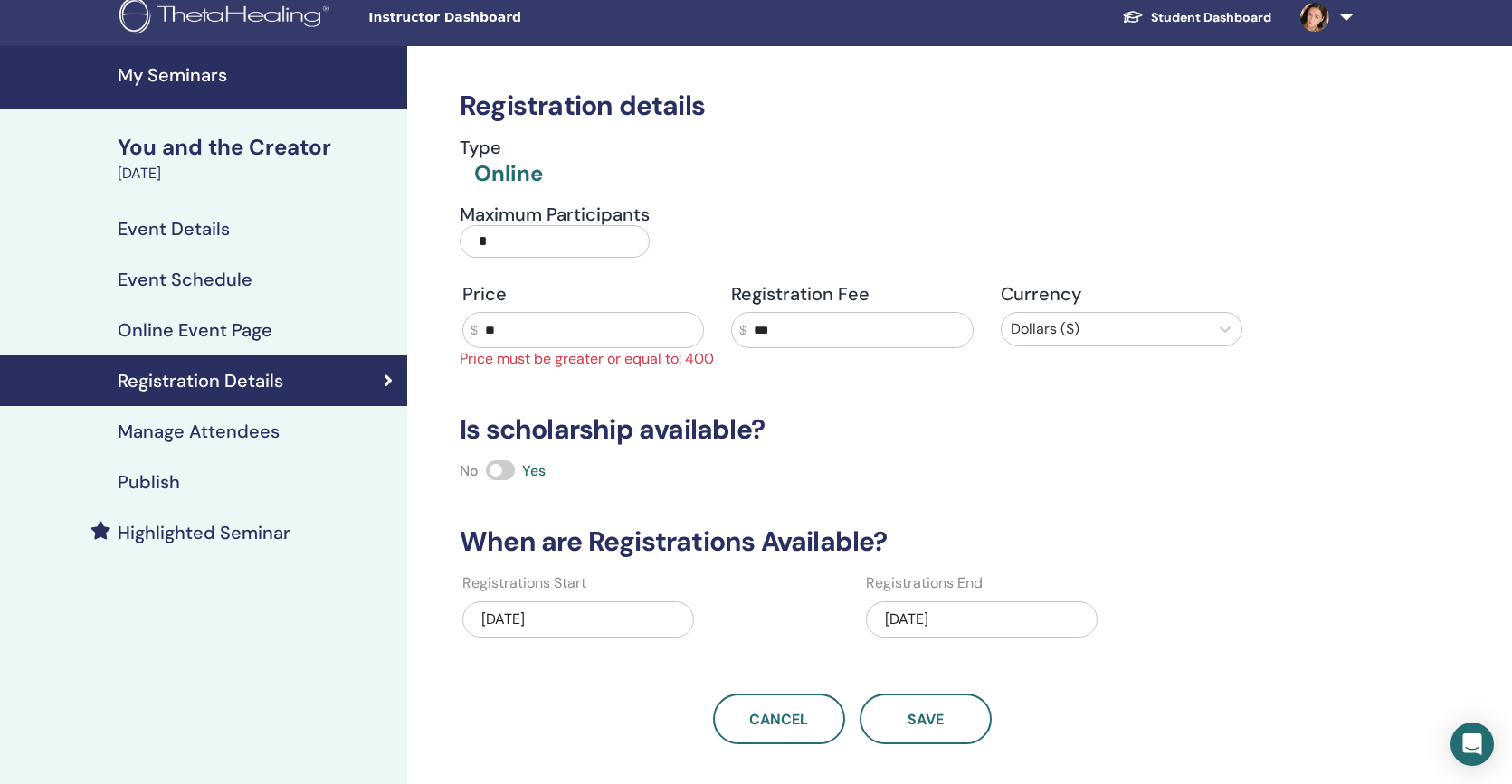
type input "***"
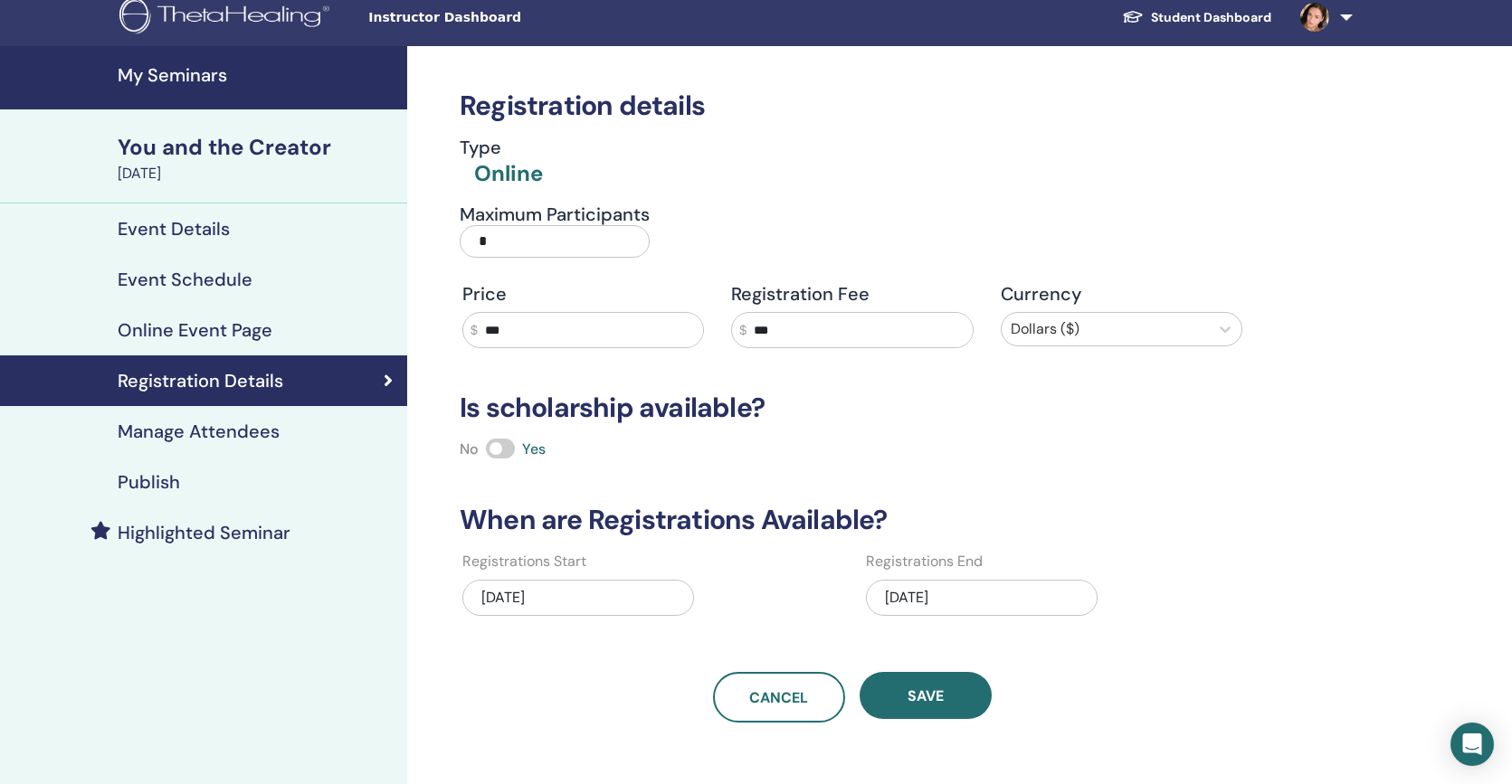
click at [772, 329] on input "***" at bounding box center [859, 330] width 226 height 34
type input "*"
click at [509, 328] on input "***" at bounding box center [590, 330] width 226 height 34
type input "***"
click at [797, 328] on input "text" at bounding box center [859, 330] width 226 height 34
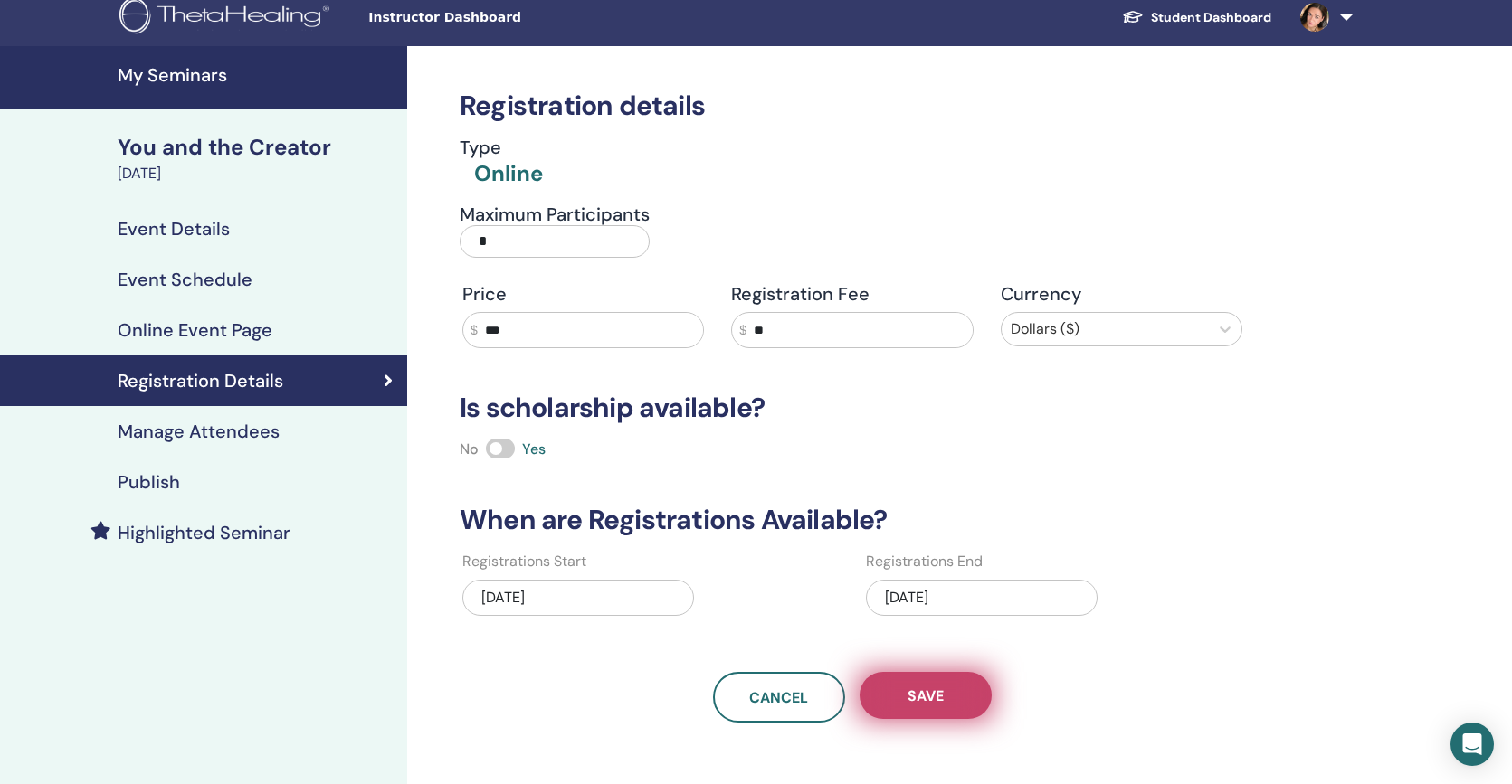
type input "**"
click at [929, 684] on button "Save" at bounding box center [925, 694] width 133 height 47
click at [930, 699] on span "Save" at bounding box center [925, 695] width 36 height 19
click at [239, 531] on h4 "Highlighted Seminar" at bounding box center [203, 533] width 172 height 22
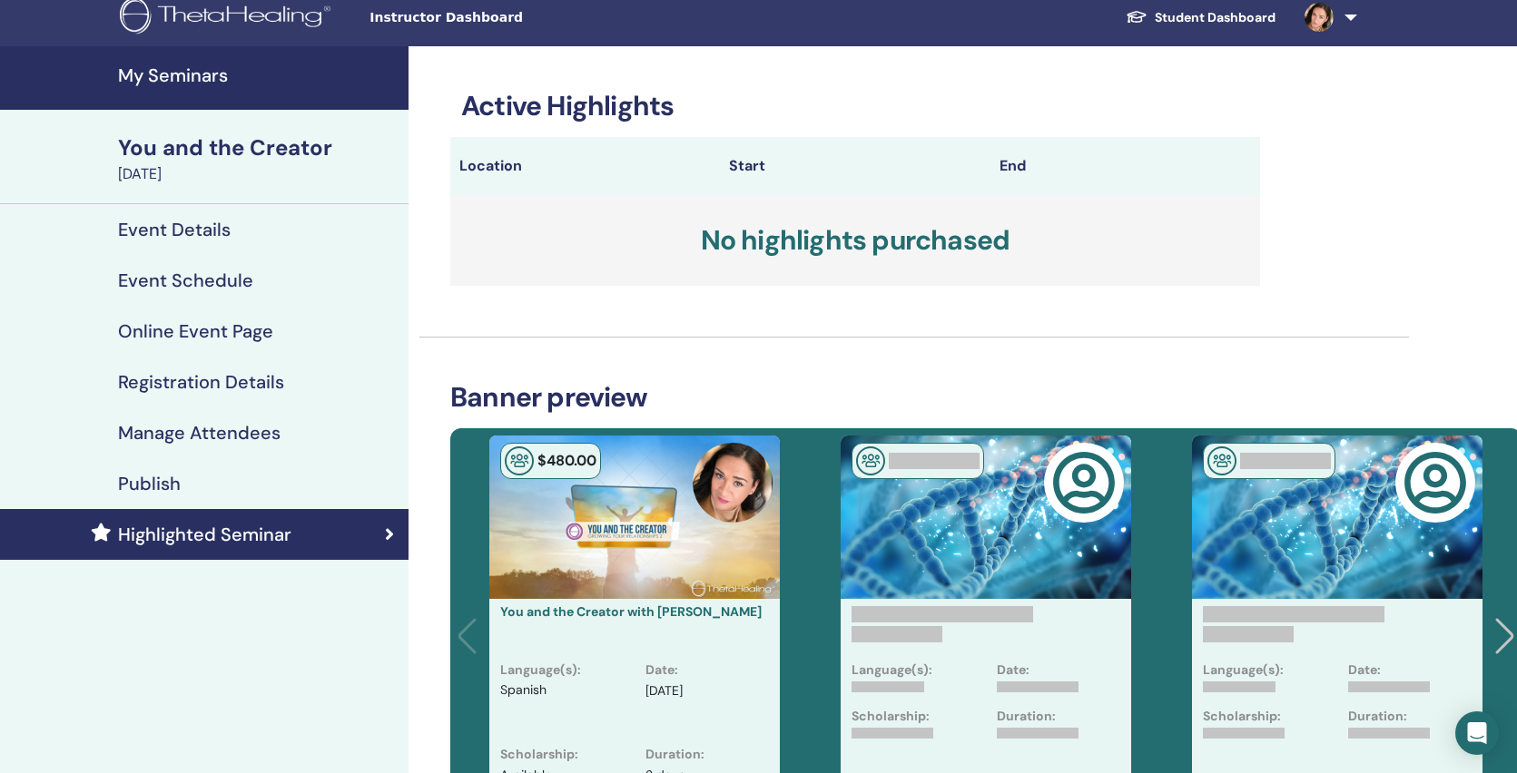
click at [172, 487] on h4 "Publish" at bounding box center [149, 484] width 63 height 22
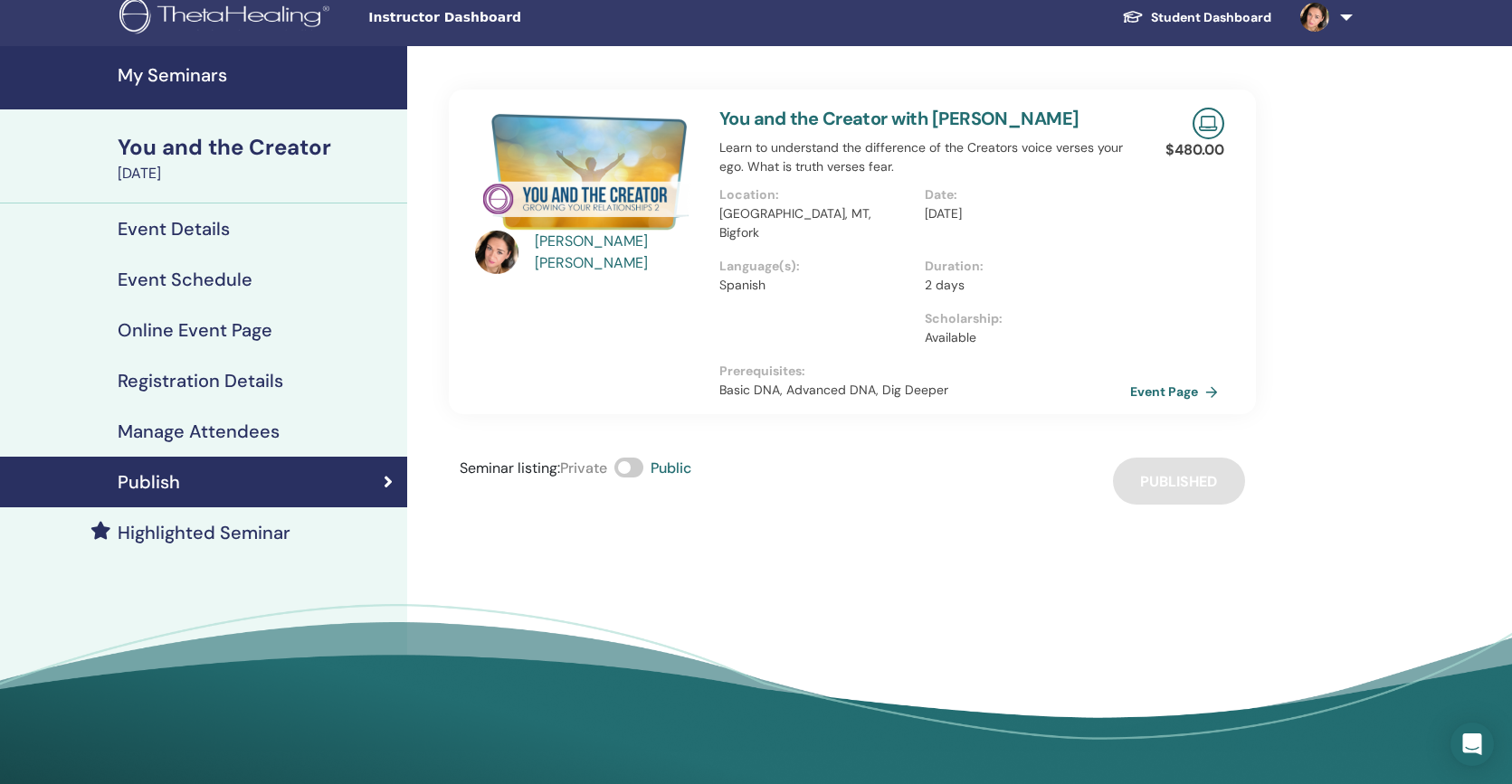
click at [214, 531] on h4 "Highlighted Seminar" at bounding box center [203, 533] width 172 height 22
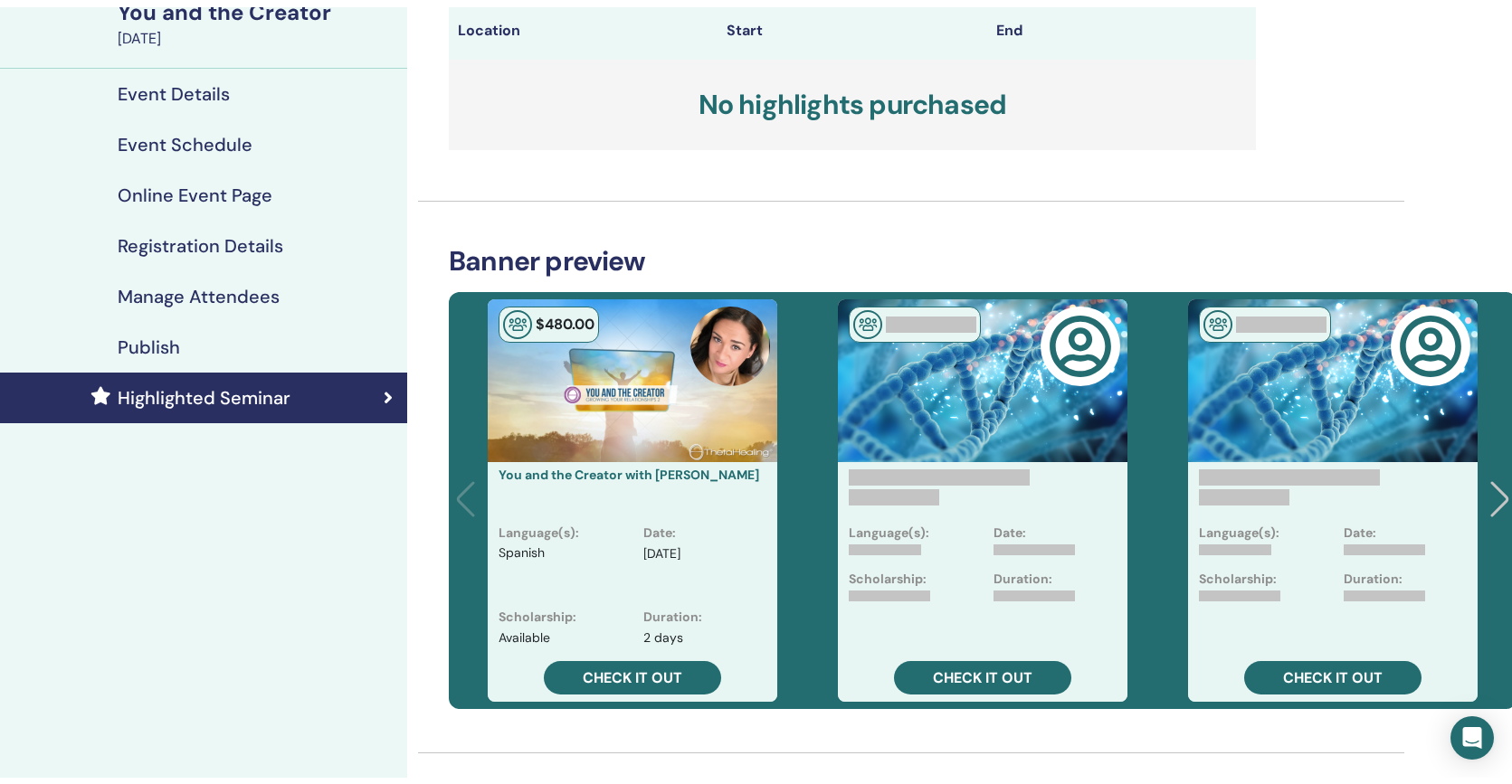
scroll to position [161, 0]
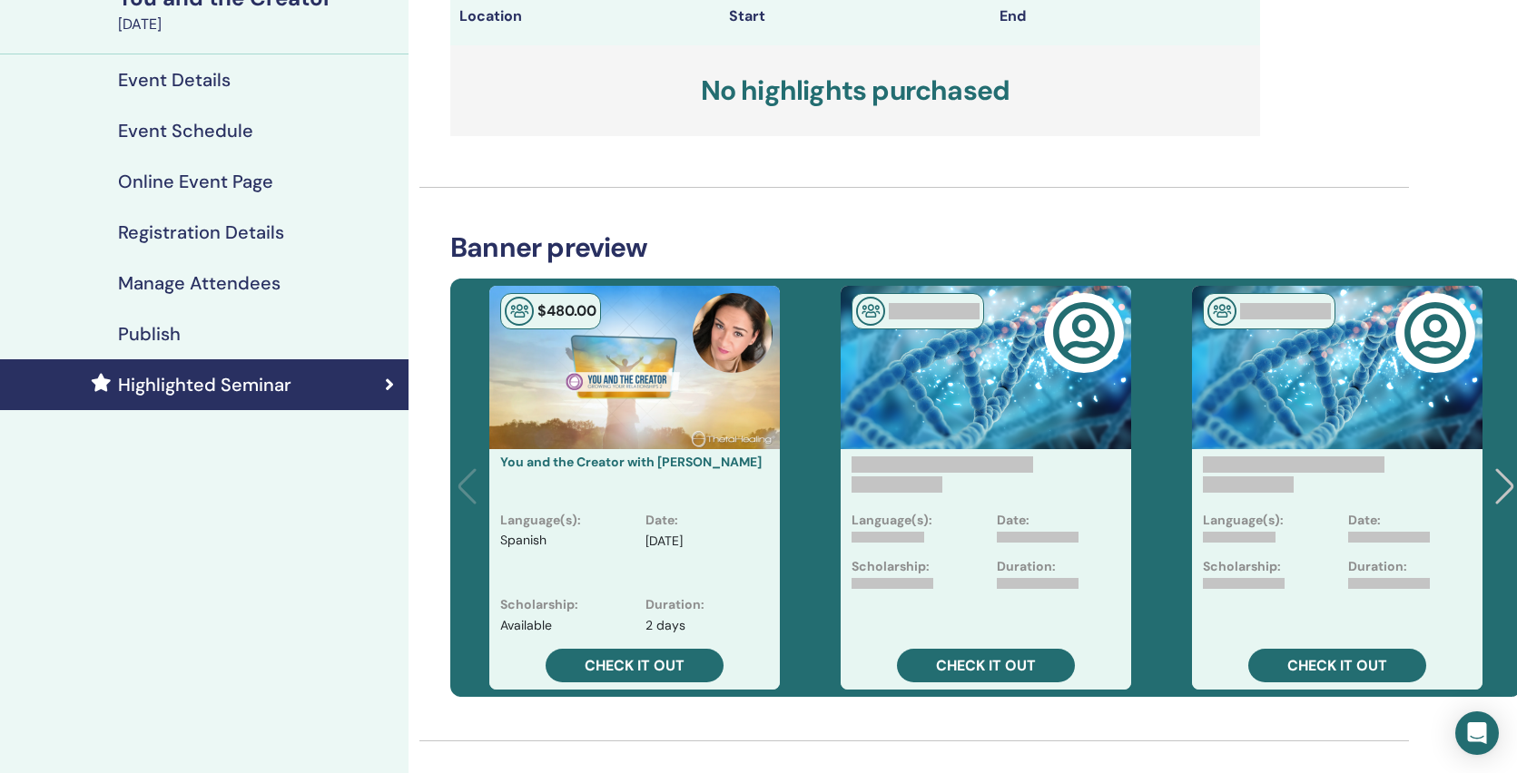
click at [212, 230] on h4 "Registration Details" at bounding box center [201, 232] width 166 height 22
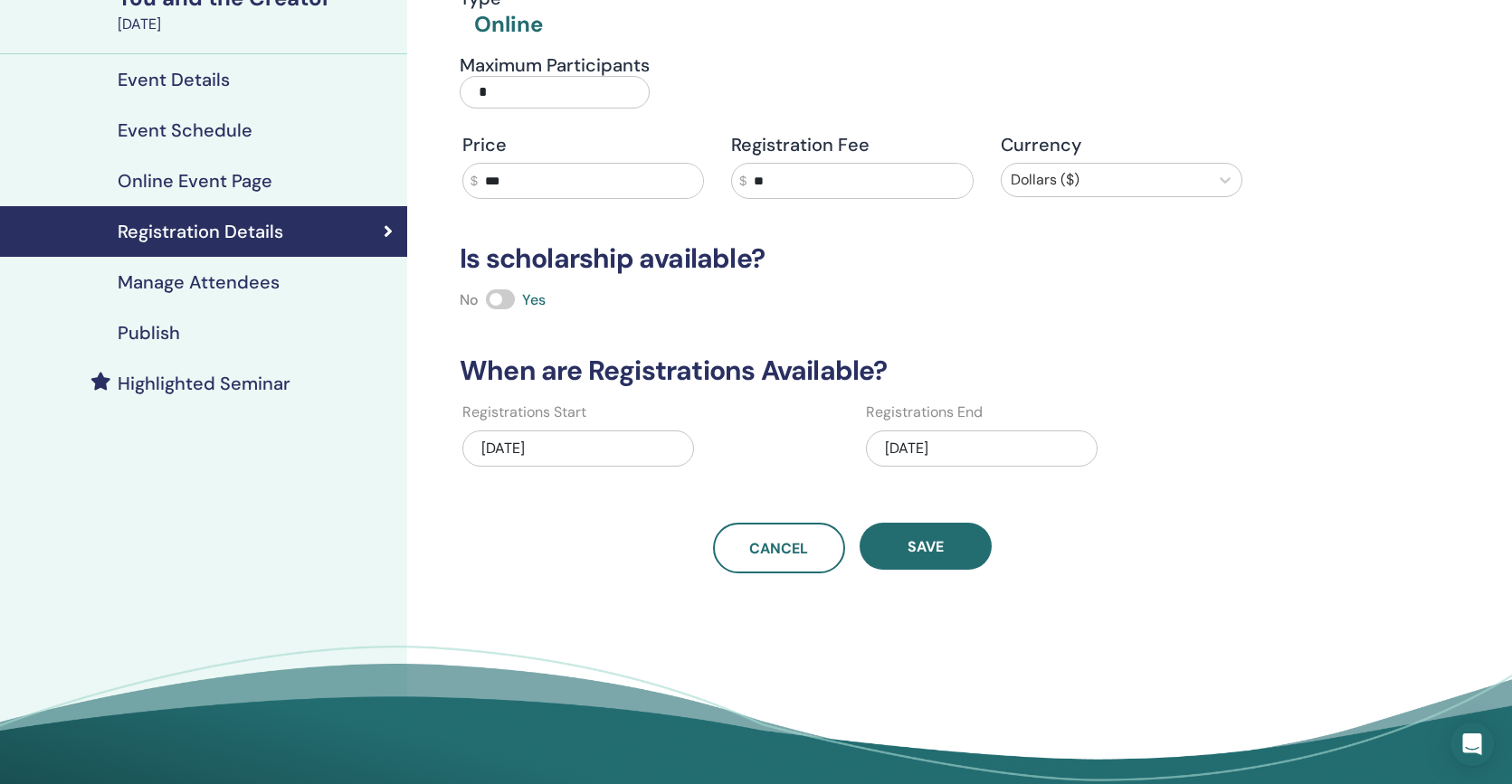
click at [198, 177] on h4 "Online Event Page" at bounding box center [194, 181] width 154 height 22
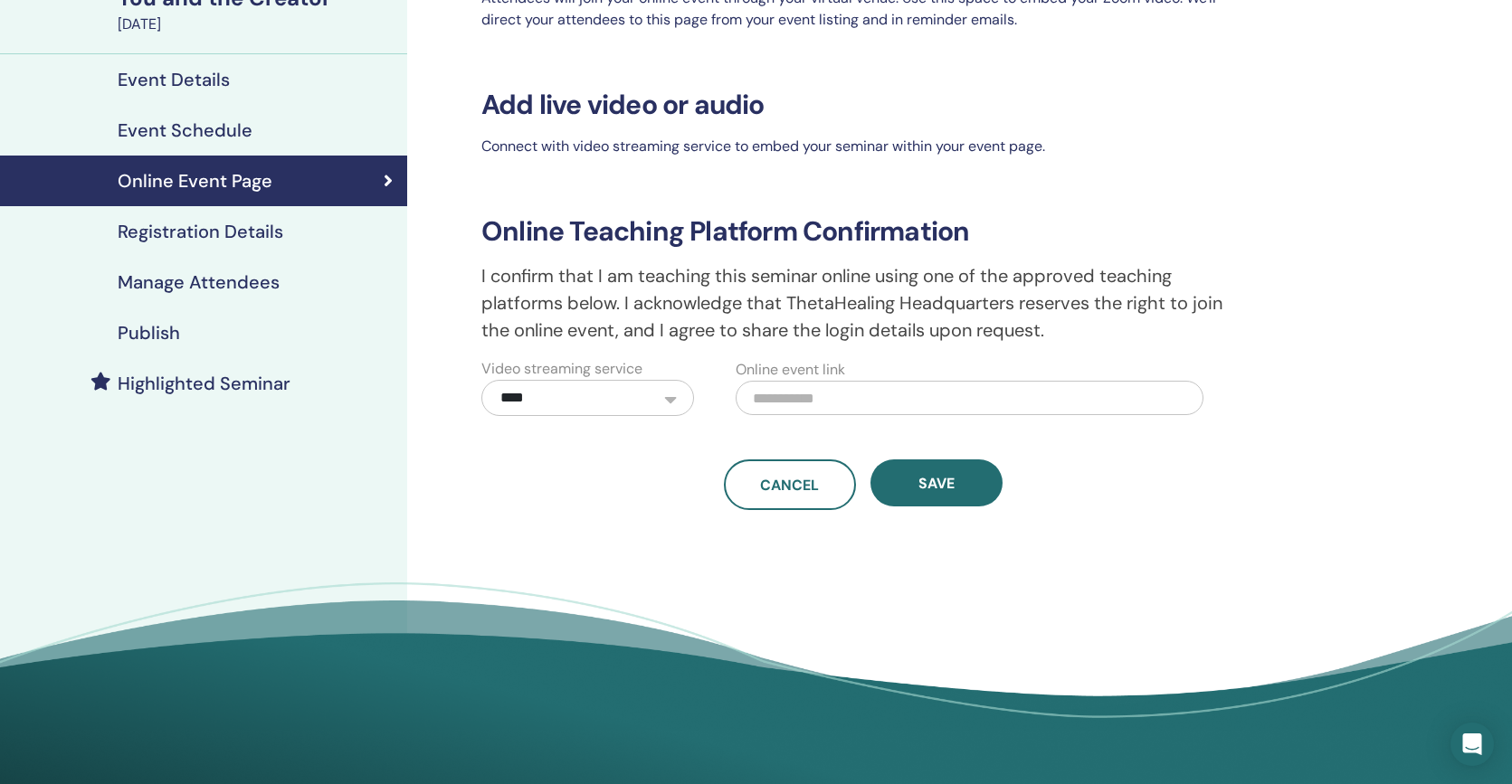
click at [164, 336] on h4 "Publish" at bounding box center [149, 333] width 63 height 22
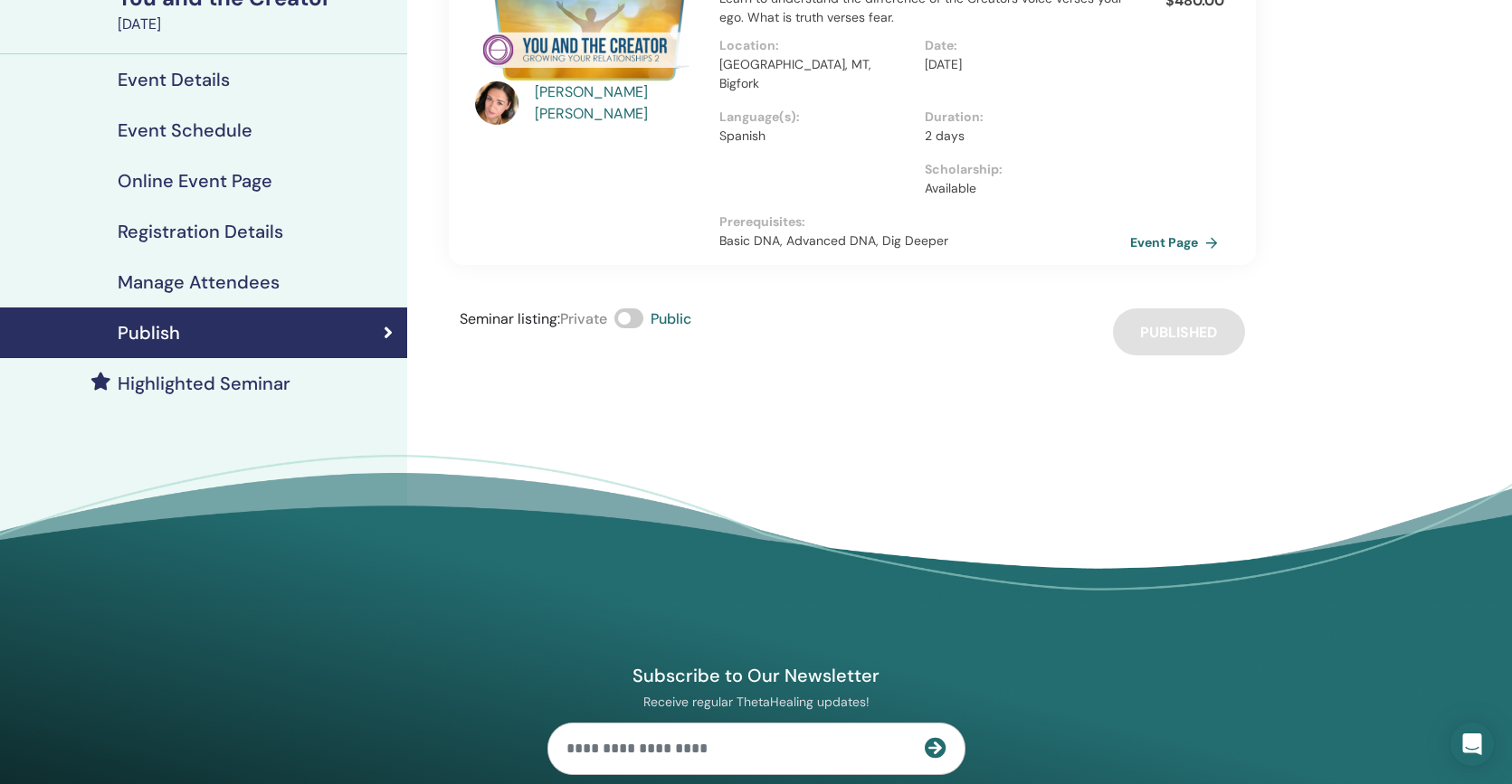
click at [179, 73] on h4 "Event Details" at bounding box center [173, 80] width 113 height 22
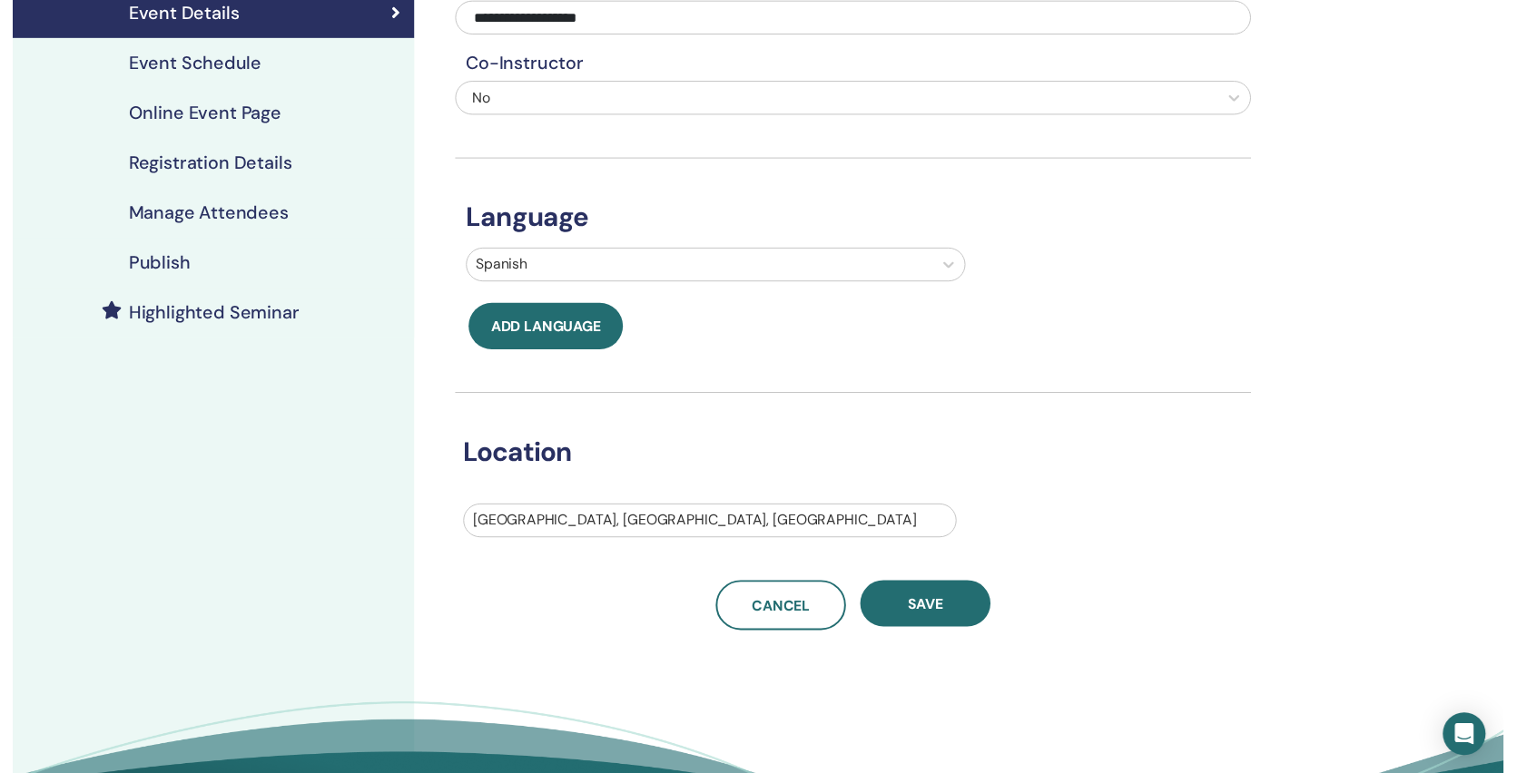
scroll to position [211, 0]
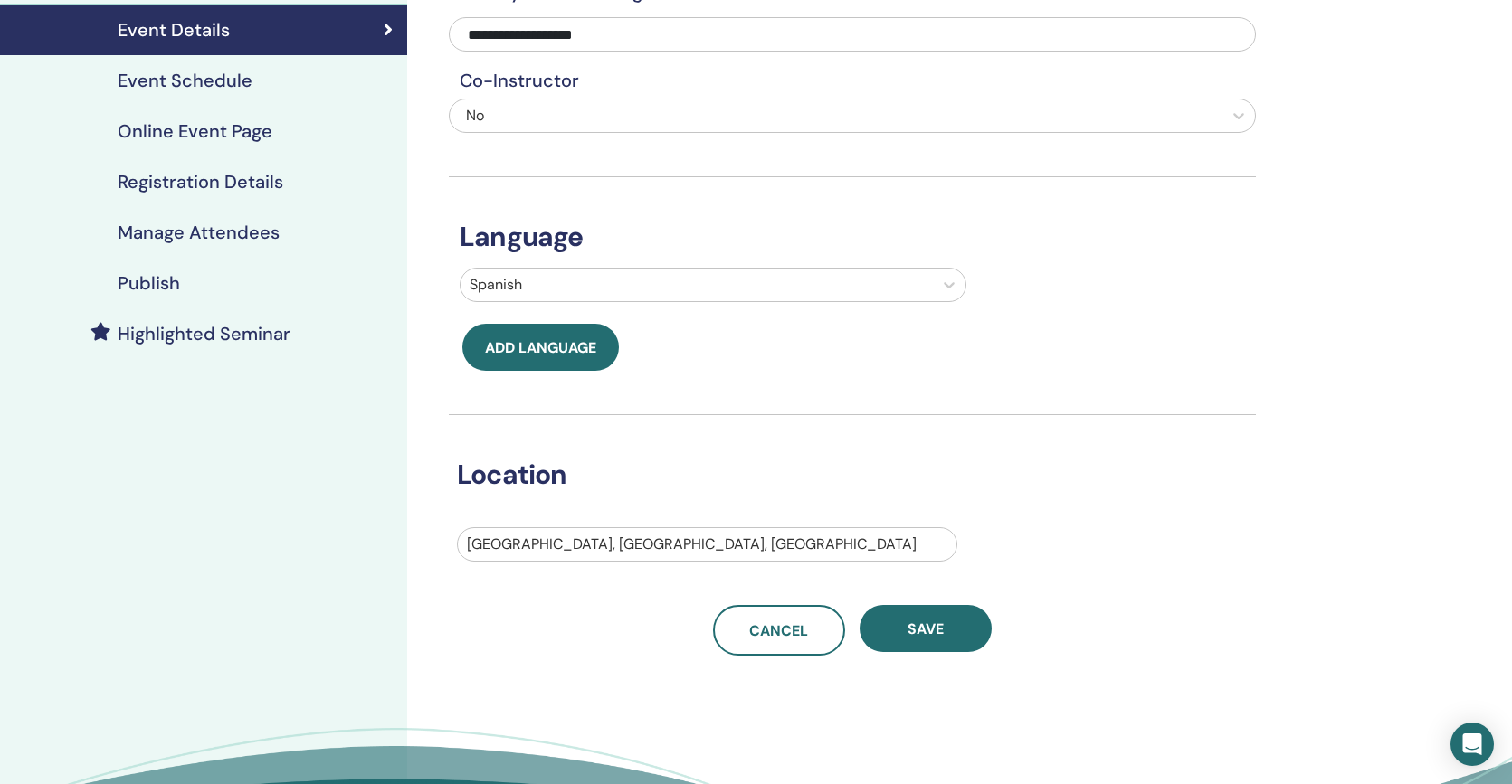
click at [173, 330] on h4 "Highlighted Seminar" at bounding box center [203, 334] width 172 height 22
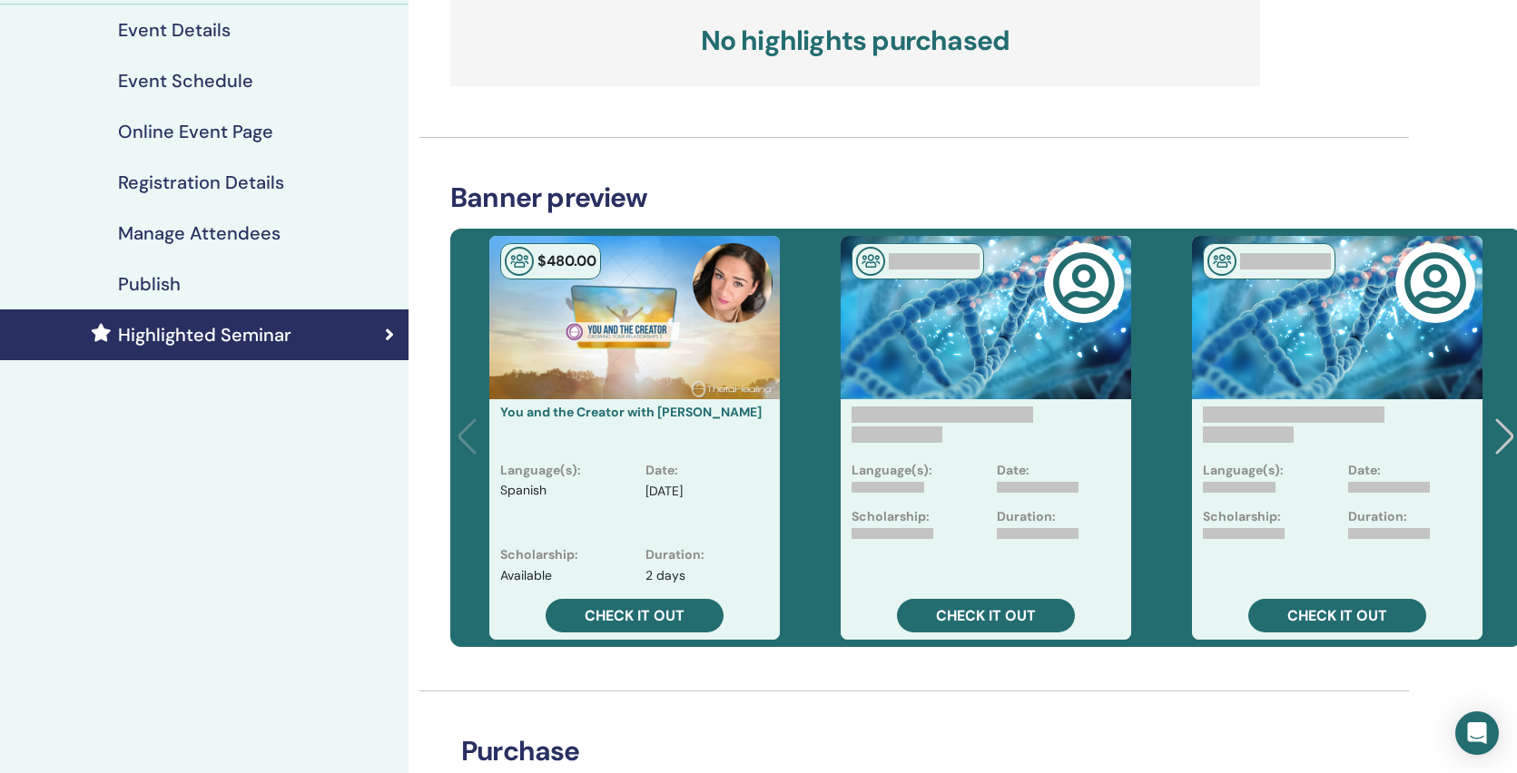
click at [188, 124] on h4 "Online Event Page" at bounding box center [195, 132] width 155 height 22
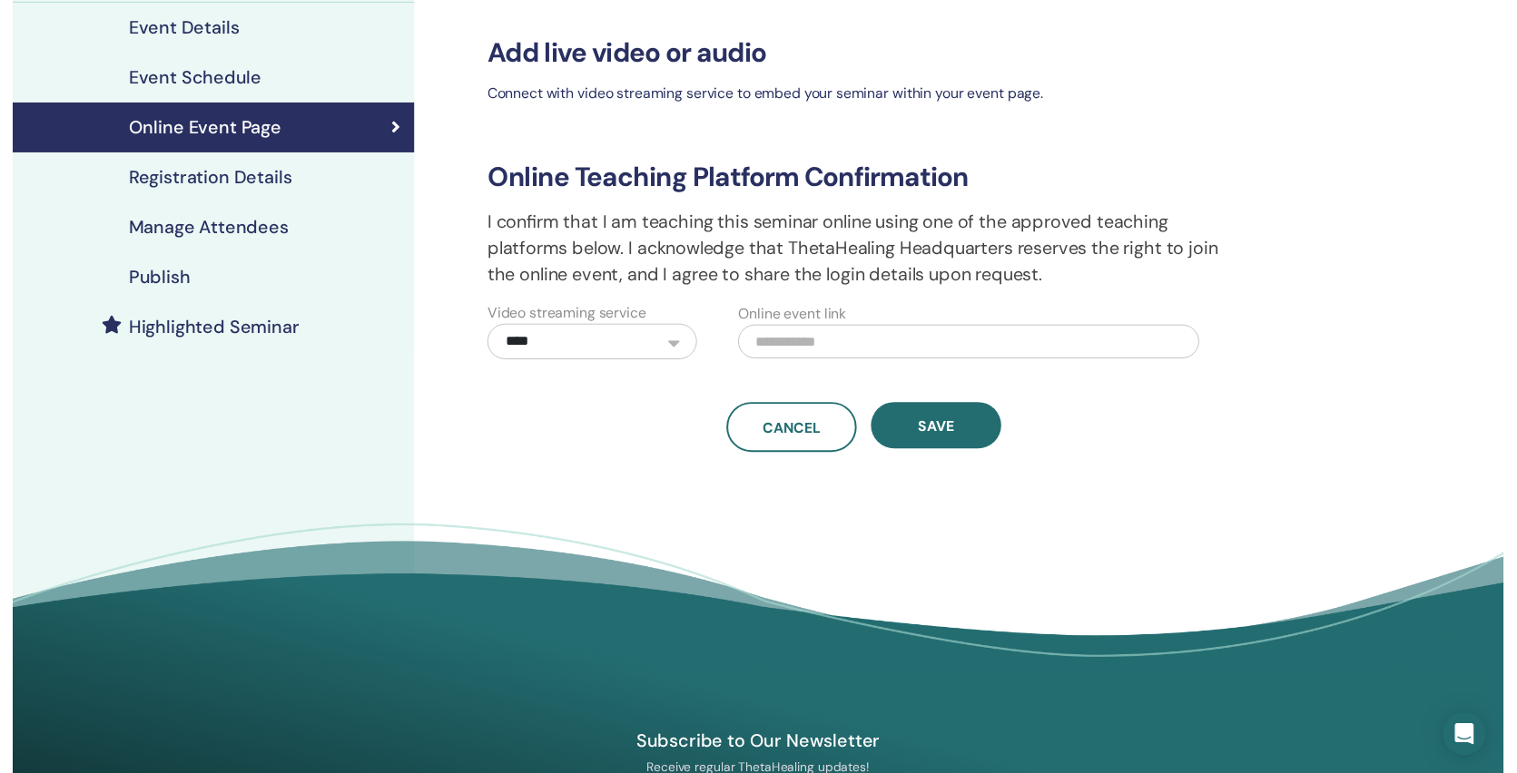
scroll to position [213, 0]
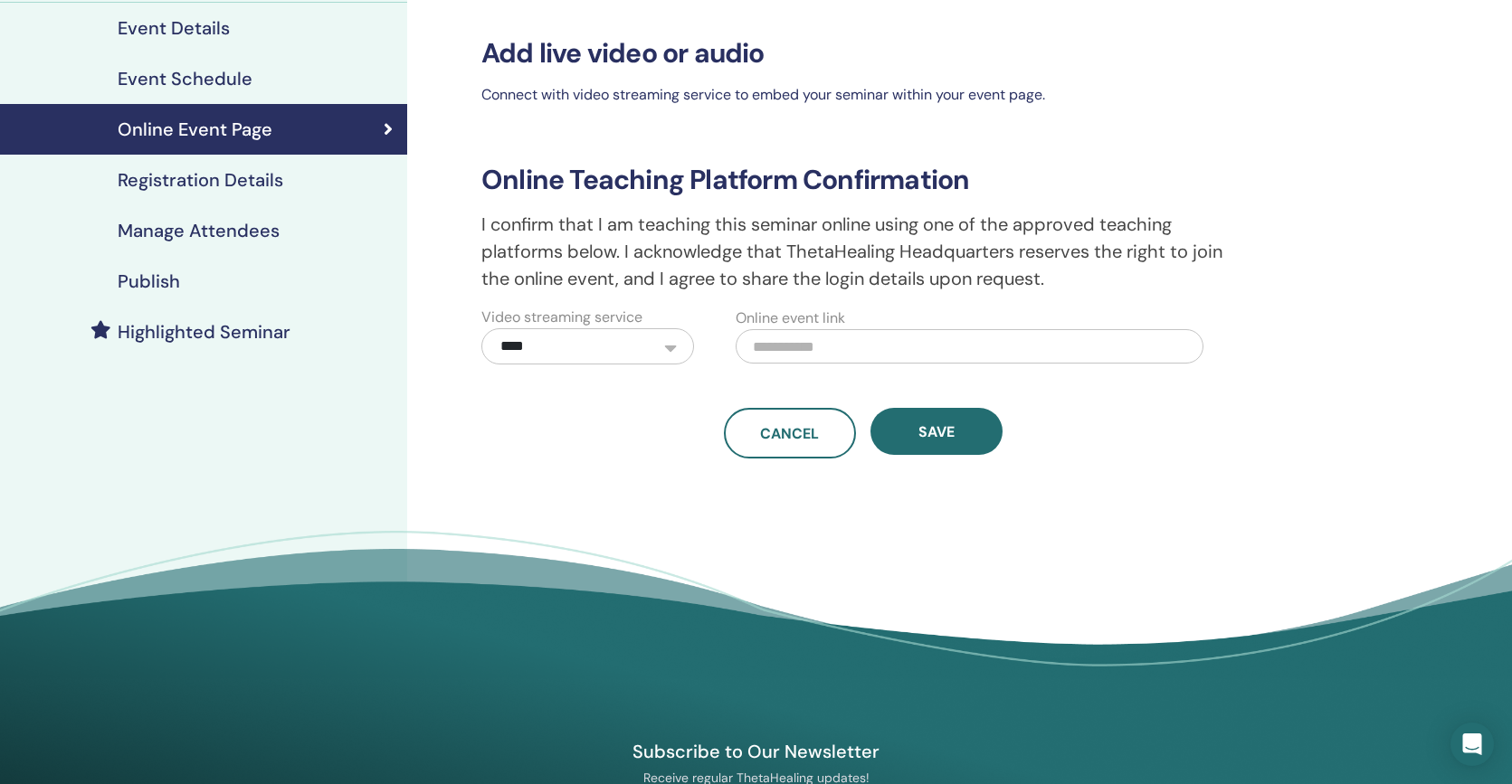
click at [154, 282] on h4 "Publish" at bounding box center [149, 281] width 63 height 22
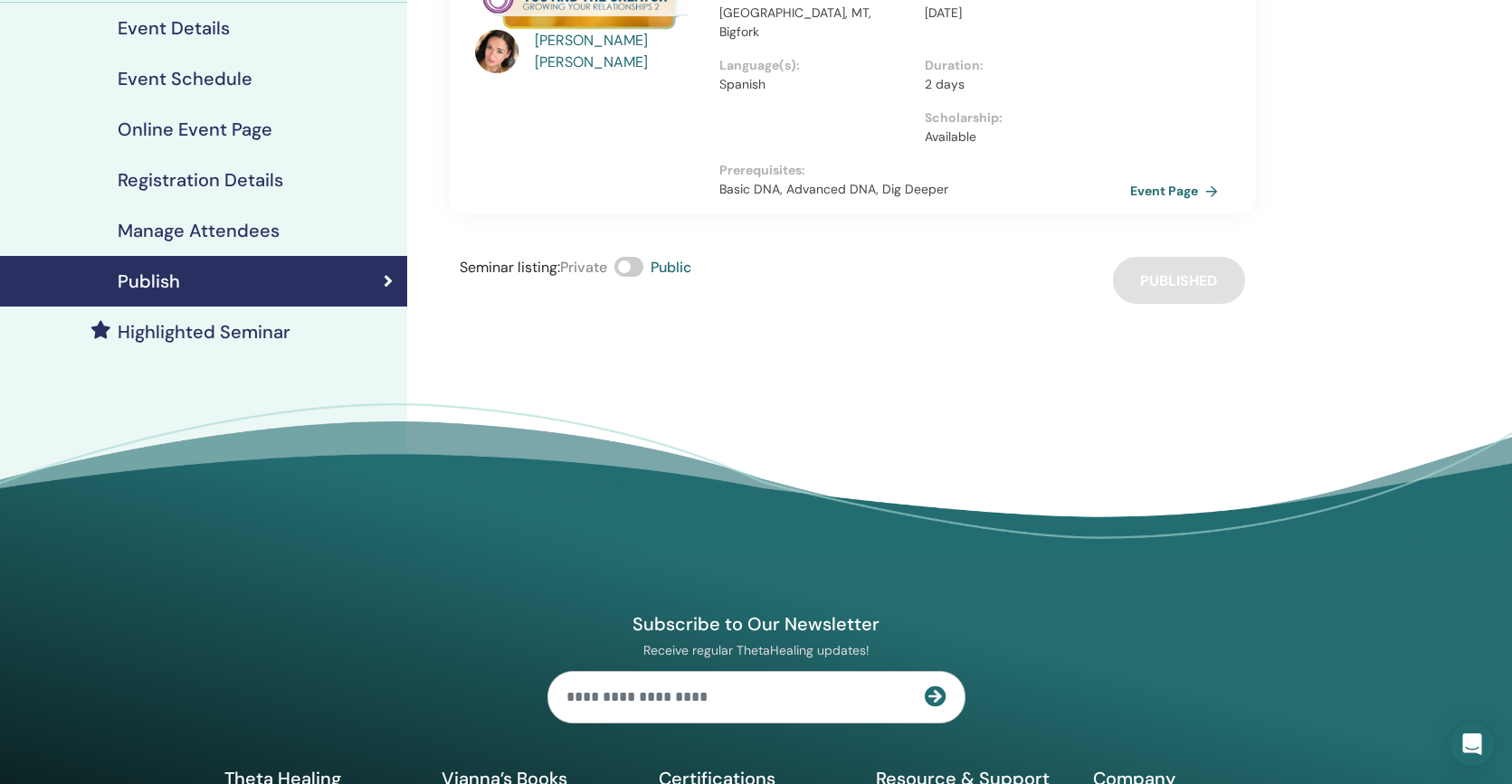
click at [134, 330] on h4 "Highlighted Seminar" at bounding box center [203, 332] width 172 height 22
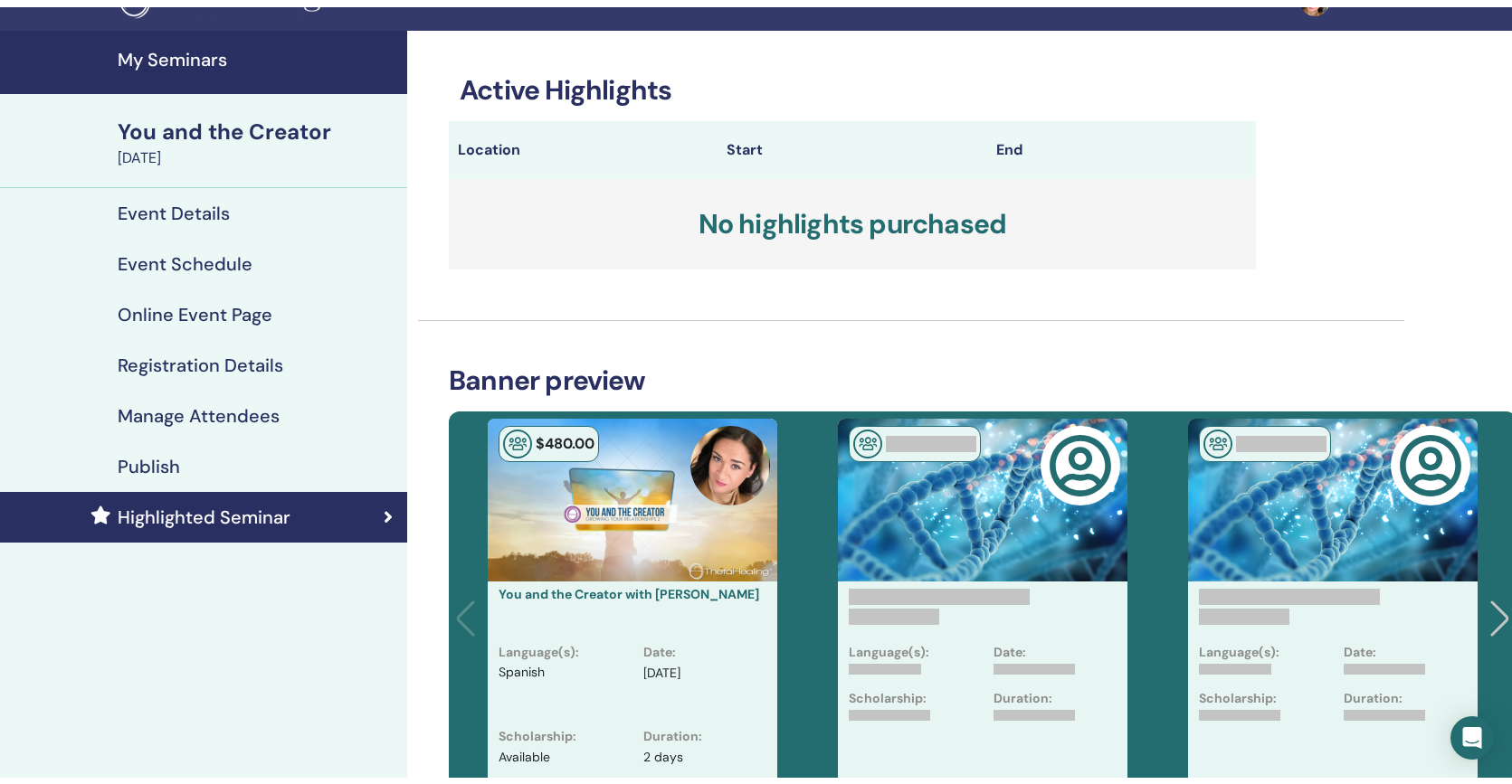
scroll to position [29, 0]
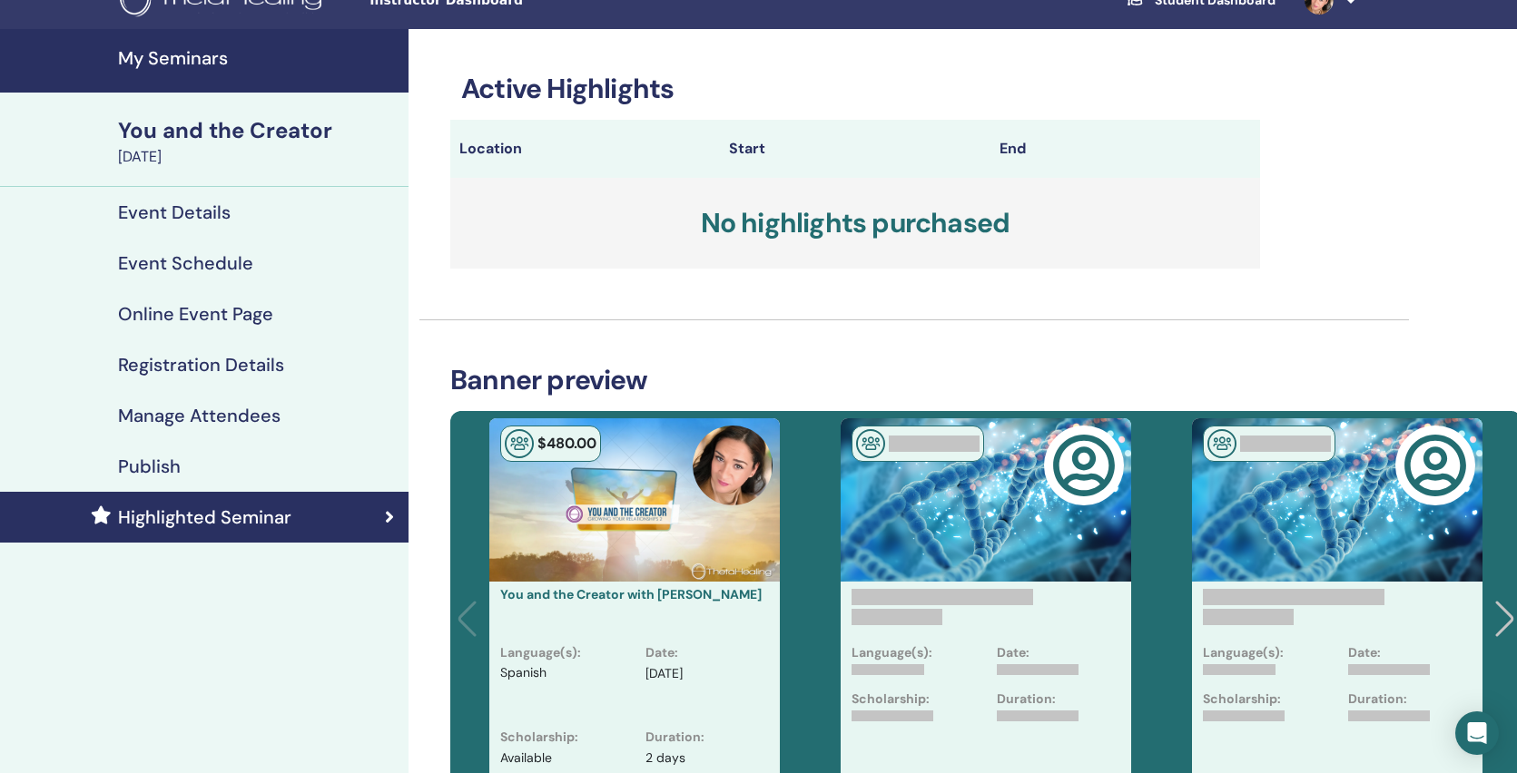
click at [175, 212] on h4 "Event Details" at bounding box center [174, 212] width 113 height 22
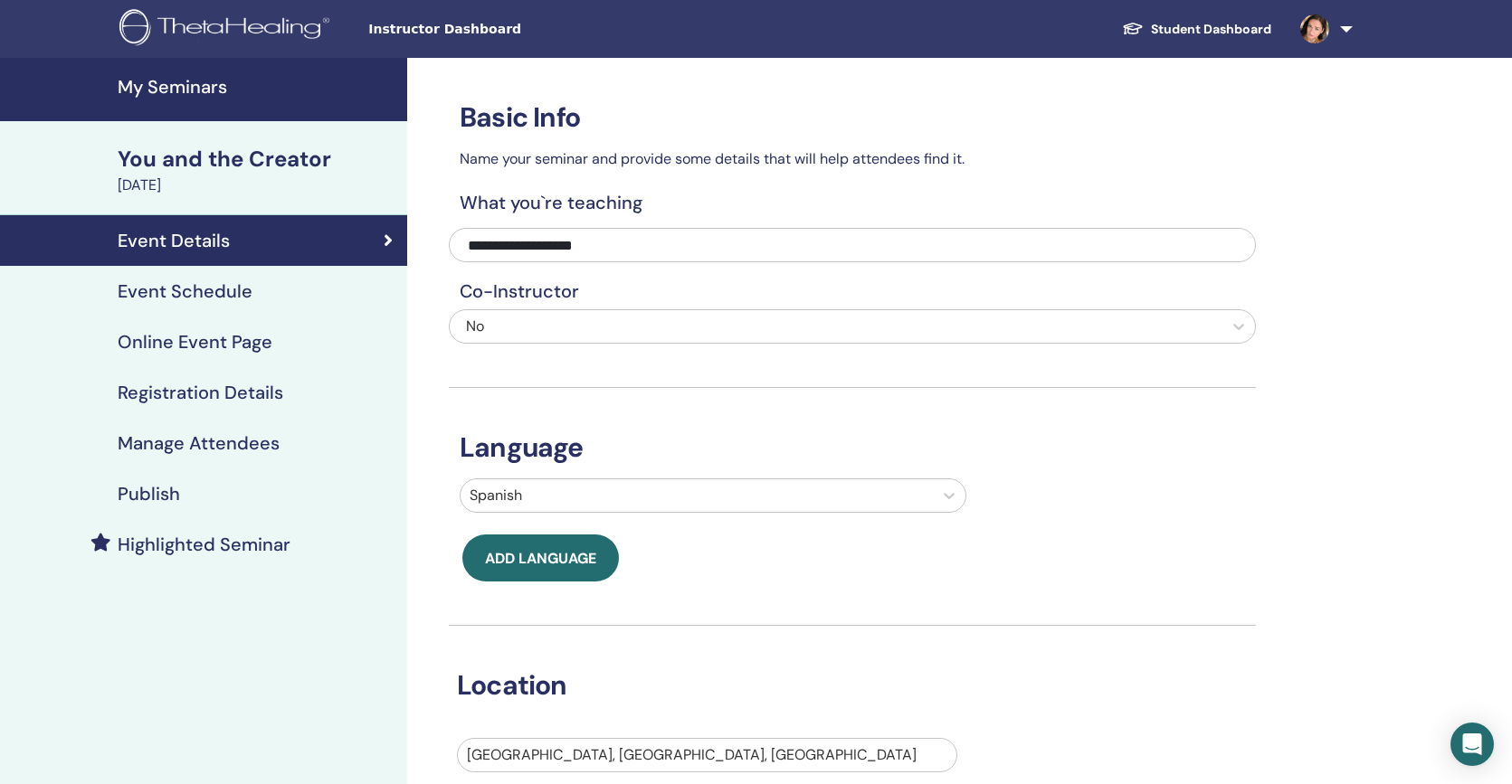
click at [220, 292] on h4 "Event Schedule" at bounding box center [184, 291] width 135 height 22
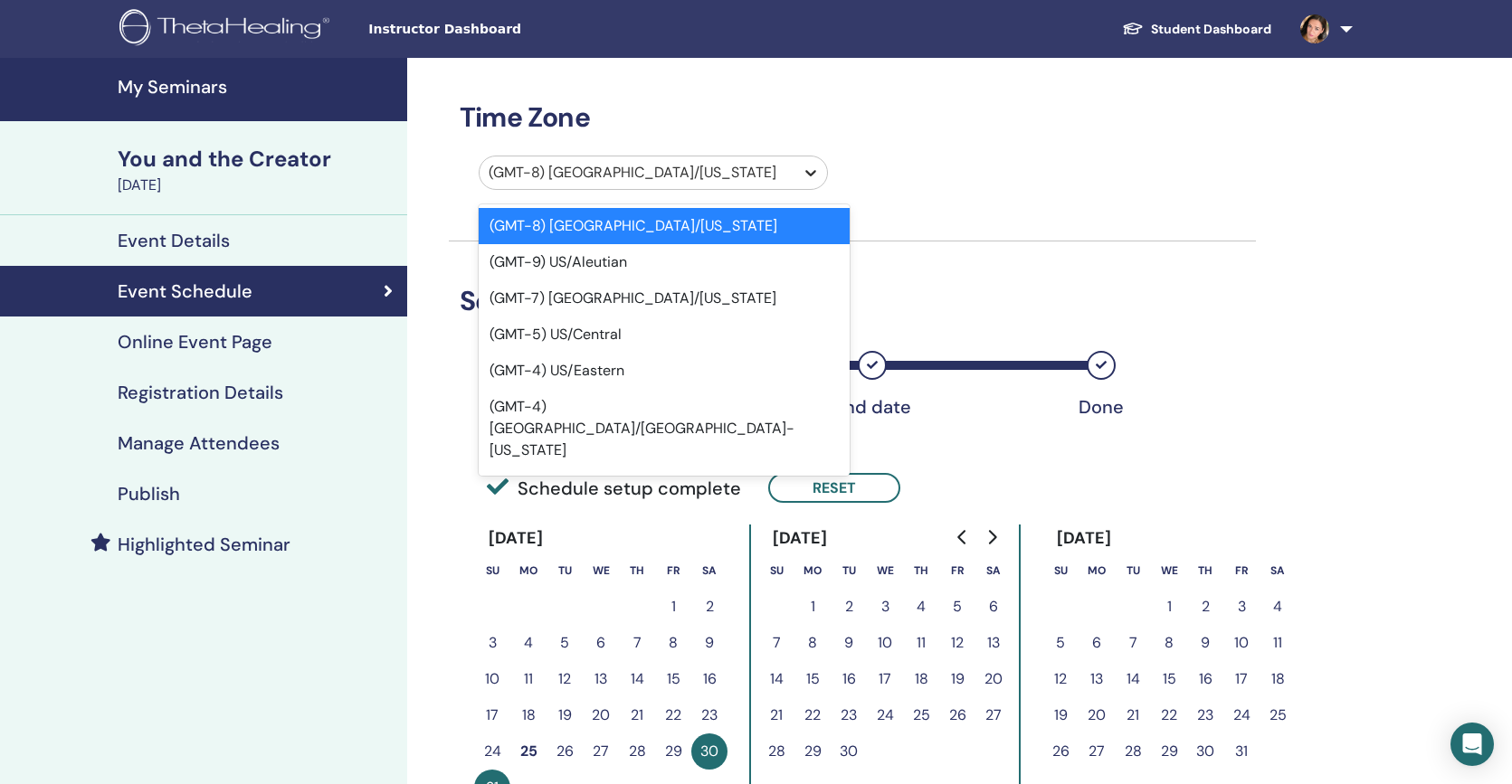
click at [806, 170] on icon at bounding box center [810, 172] width 18 height 18
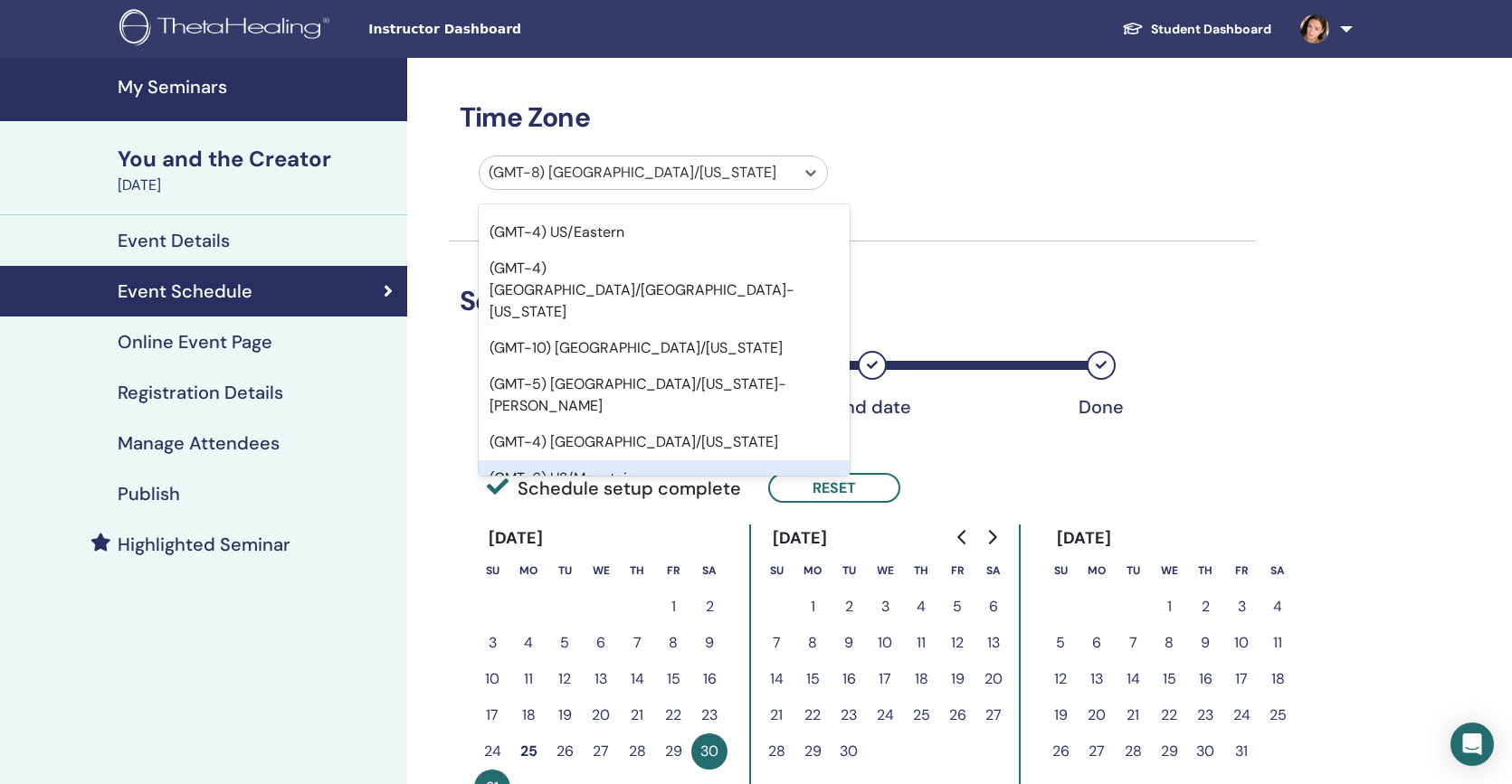
scroll to position [147, 0]
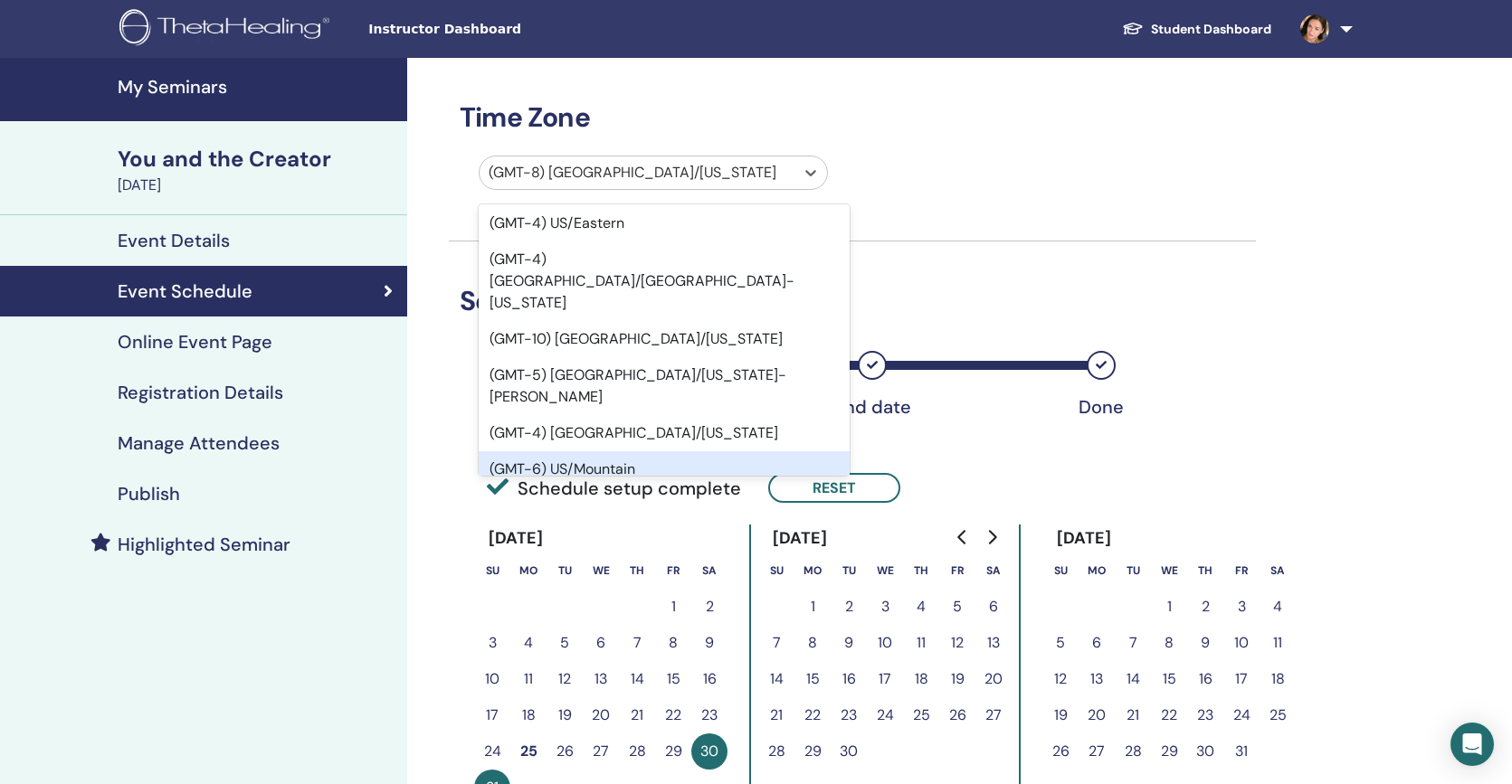
click at [592, 451] on div "(GMT-6) US/Mountain" at bounding box center [664, 469] width 371 height 36
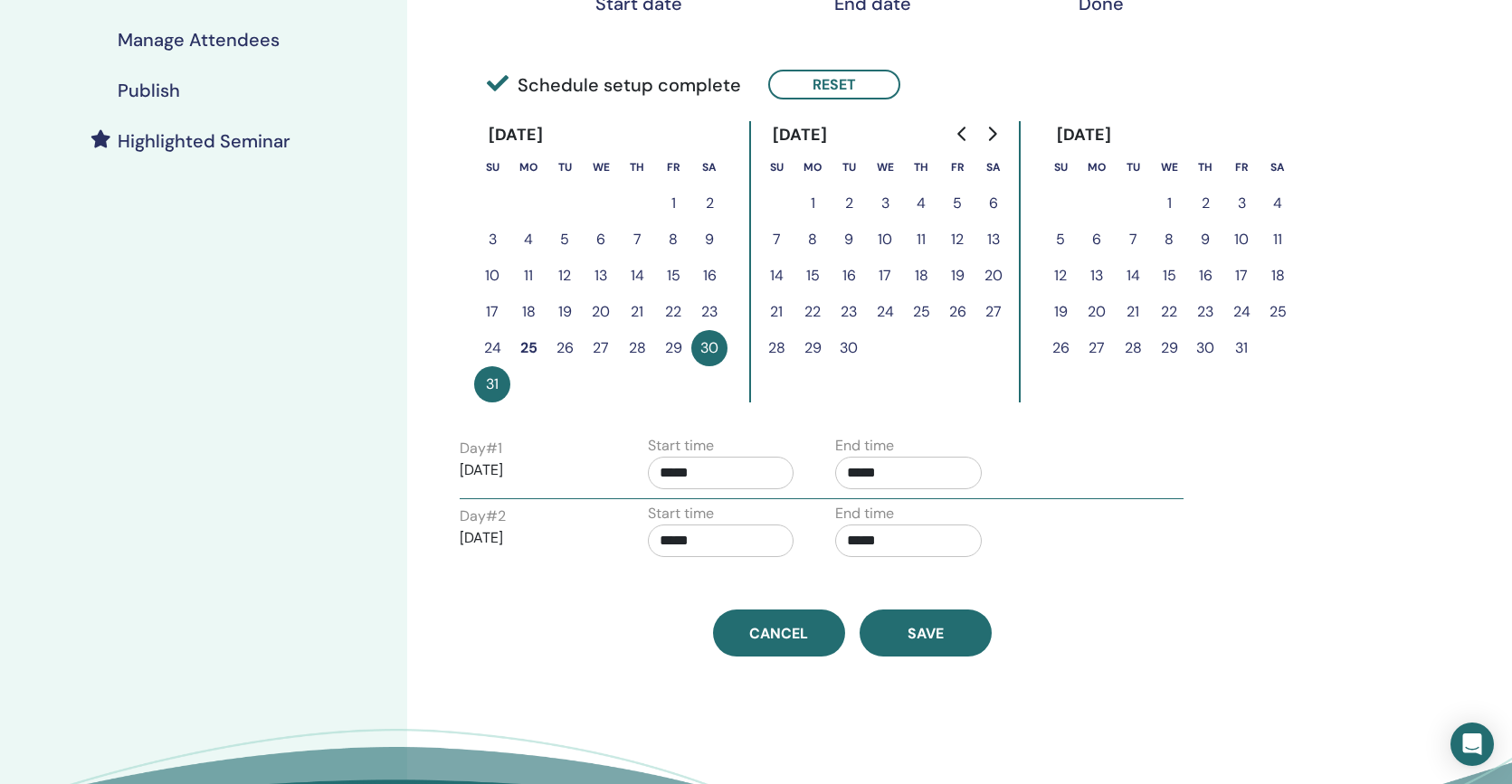
scroll to position [436, 0]
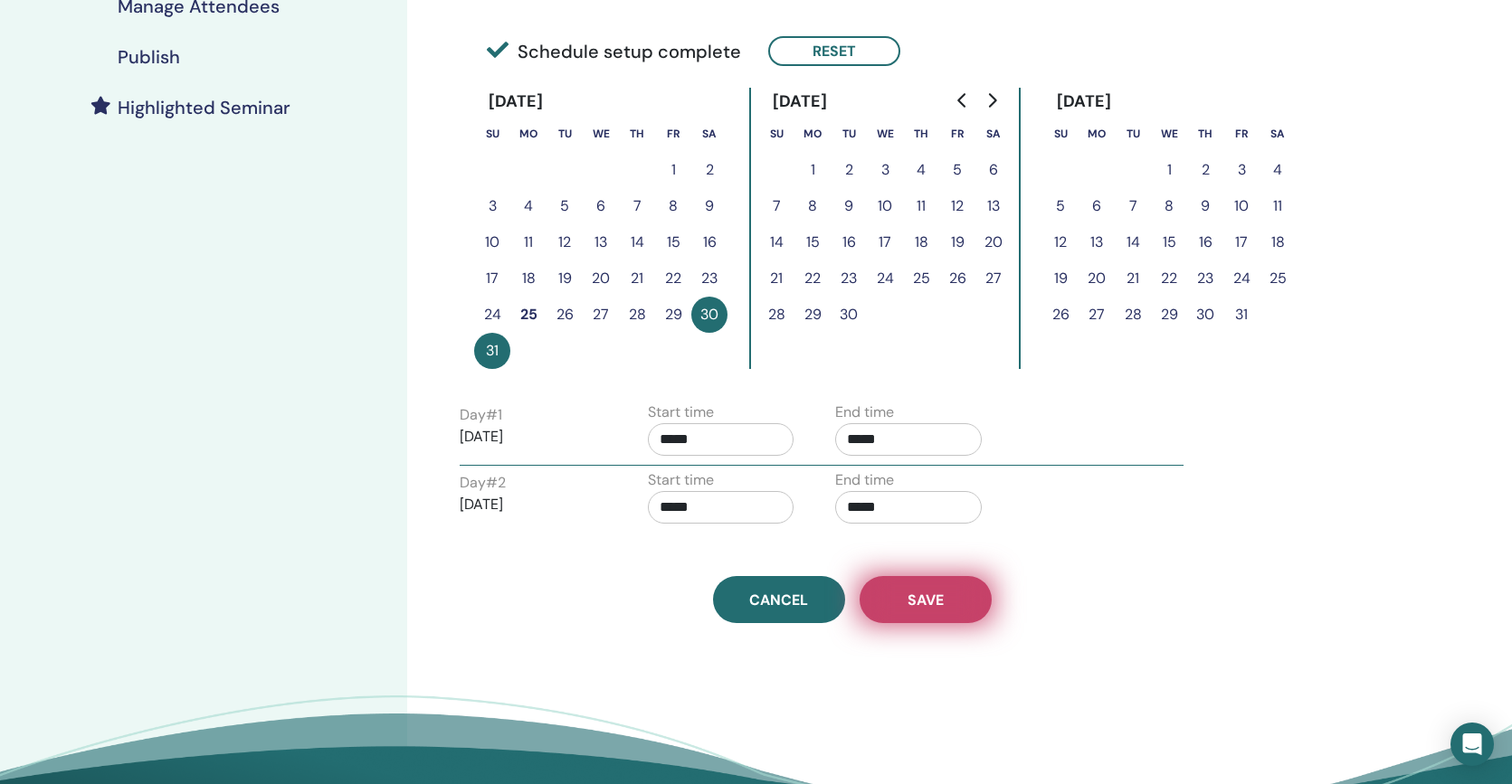
click at [928, 601] on span "Save" at bounding box center [925, 600] width 36 height 19
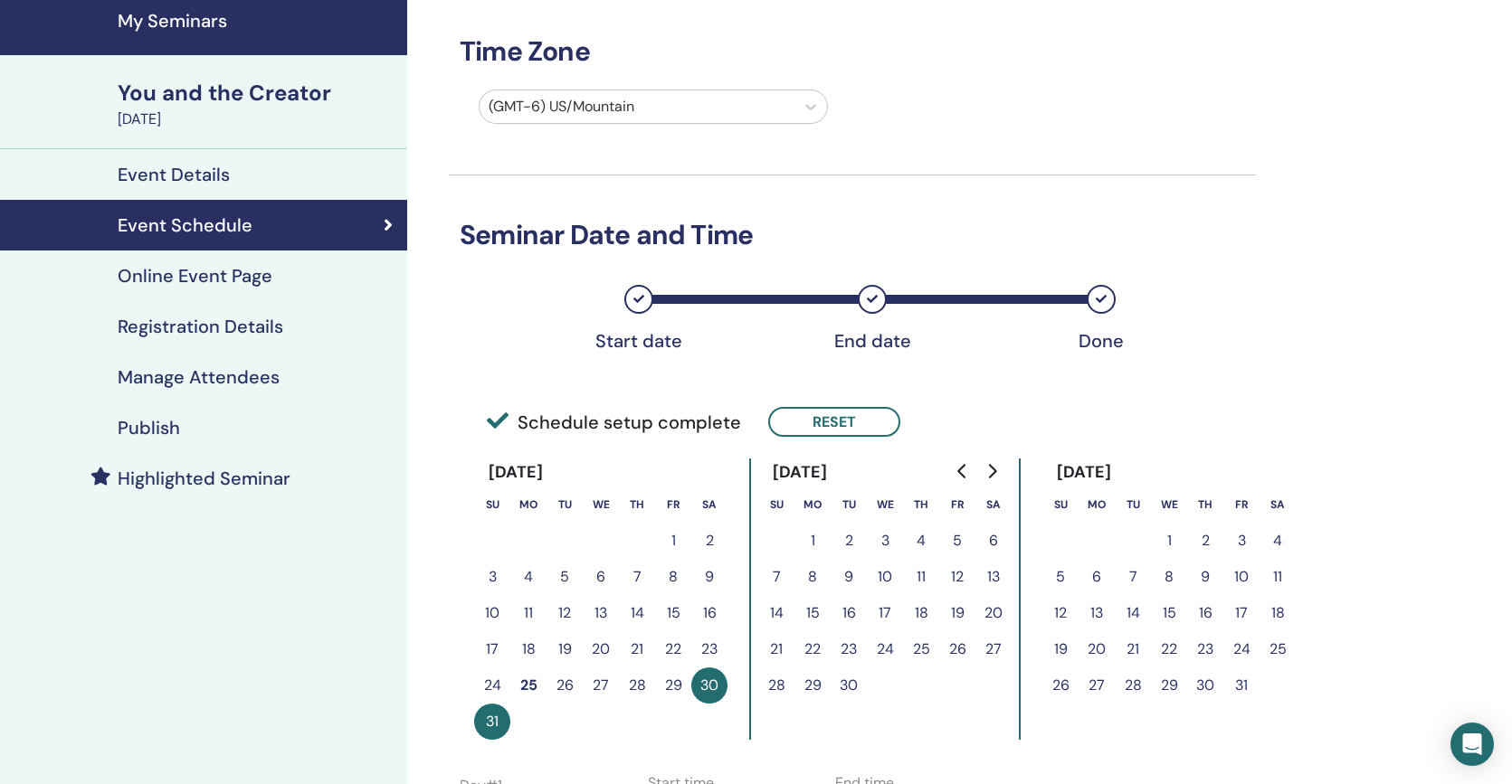
scroll to position [61, 0]
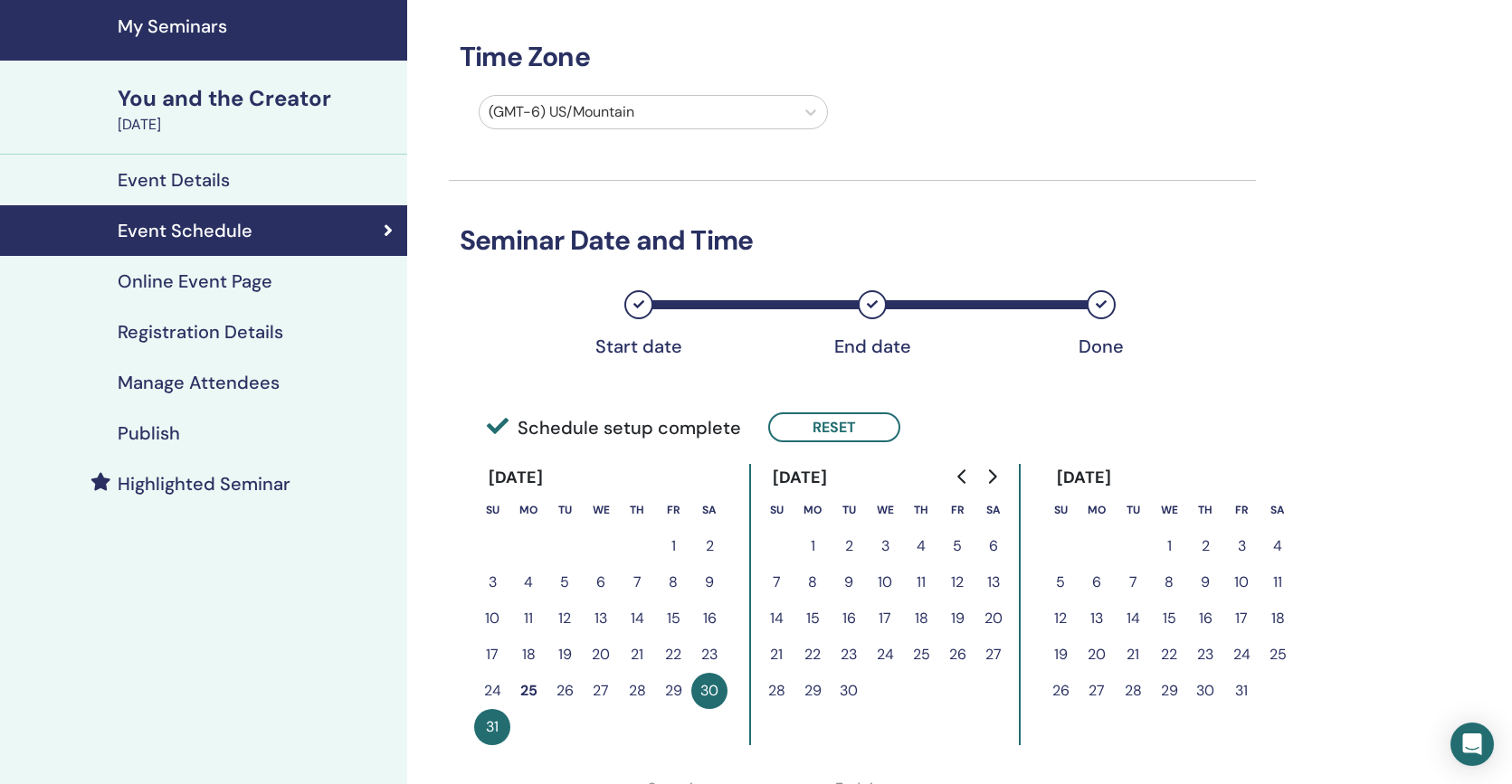
click at [192, 284] on h4 "Online Event Page" at bounding box center [194, 281] width 154 height 22
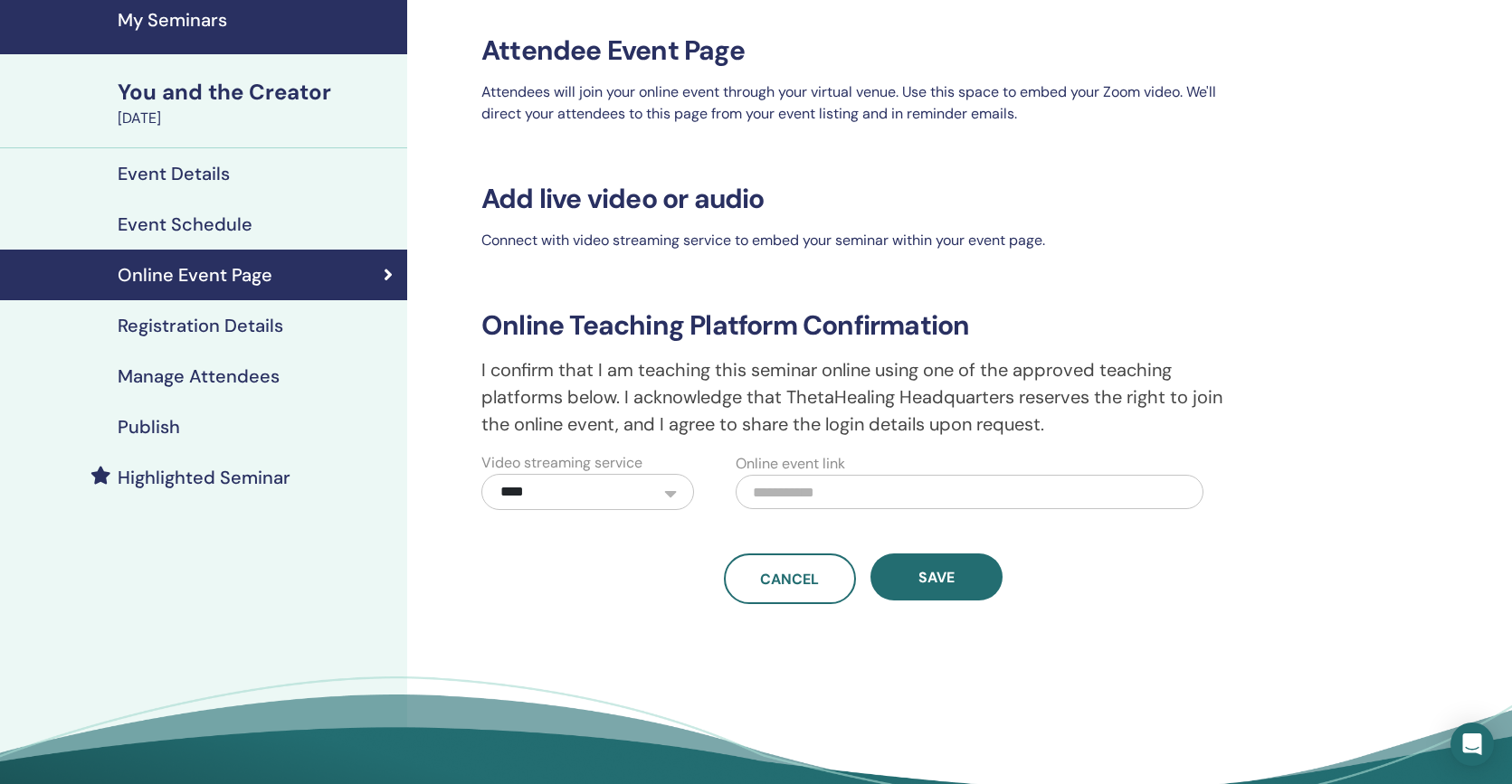
scroll to position [72, 0]
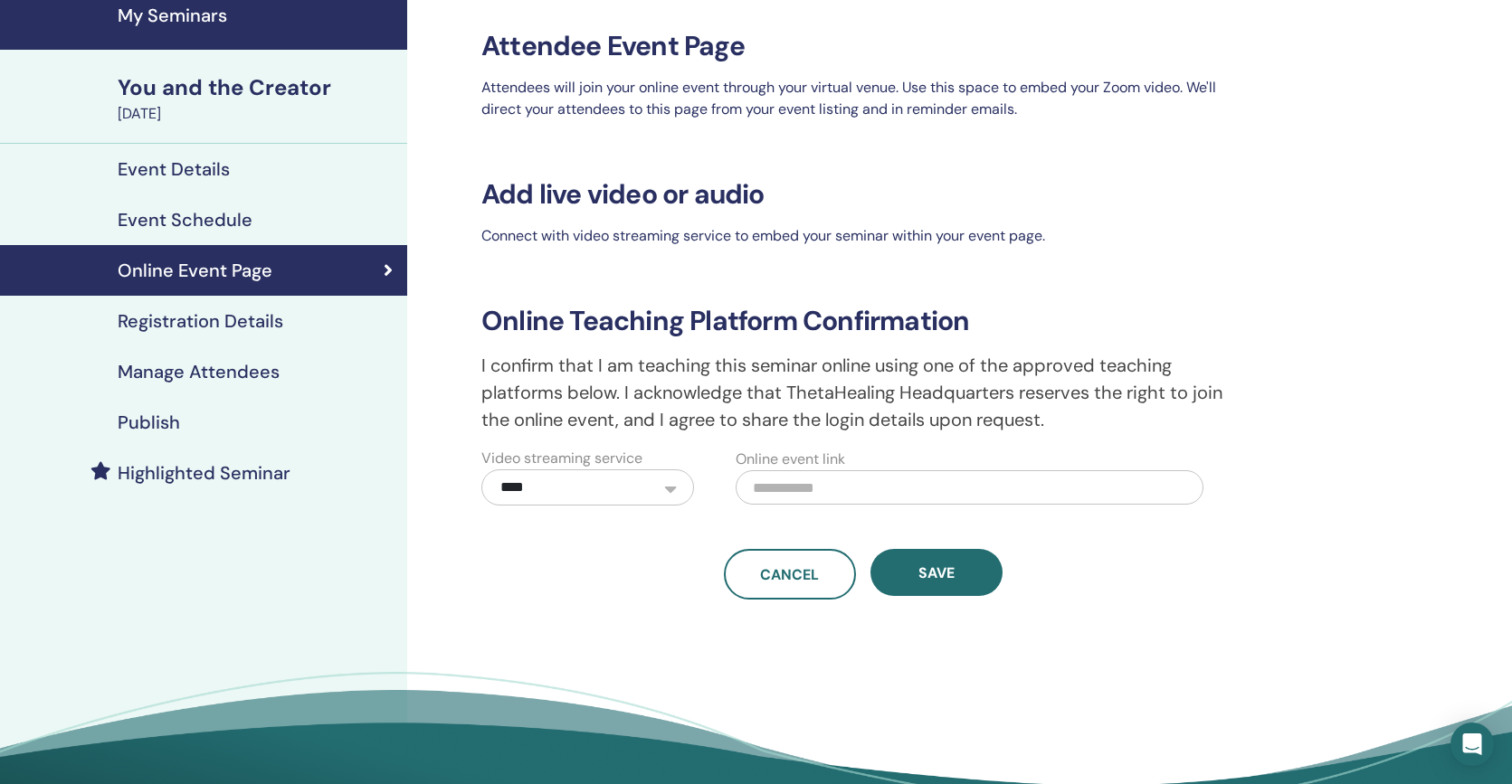
click at [174, 376] on h4 "Manage Attendees" at bounding box center [198, 372] width 161 height 22
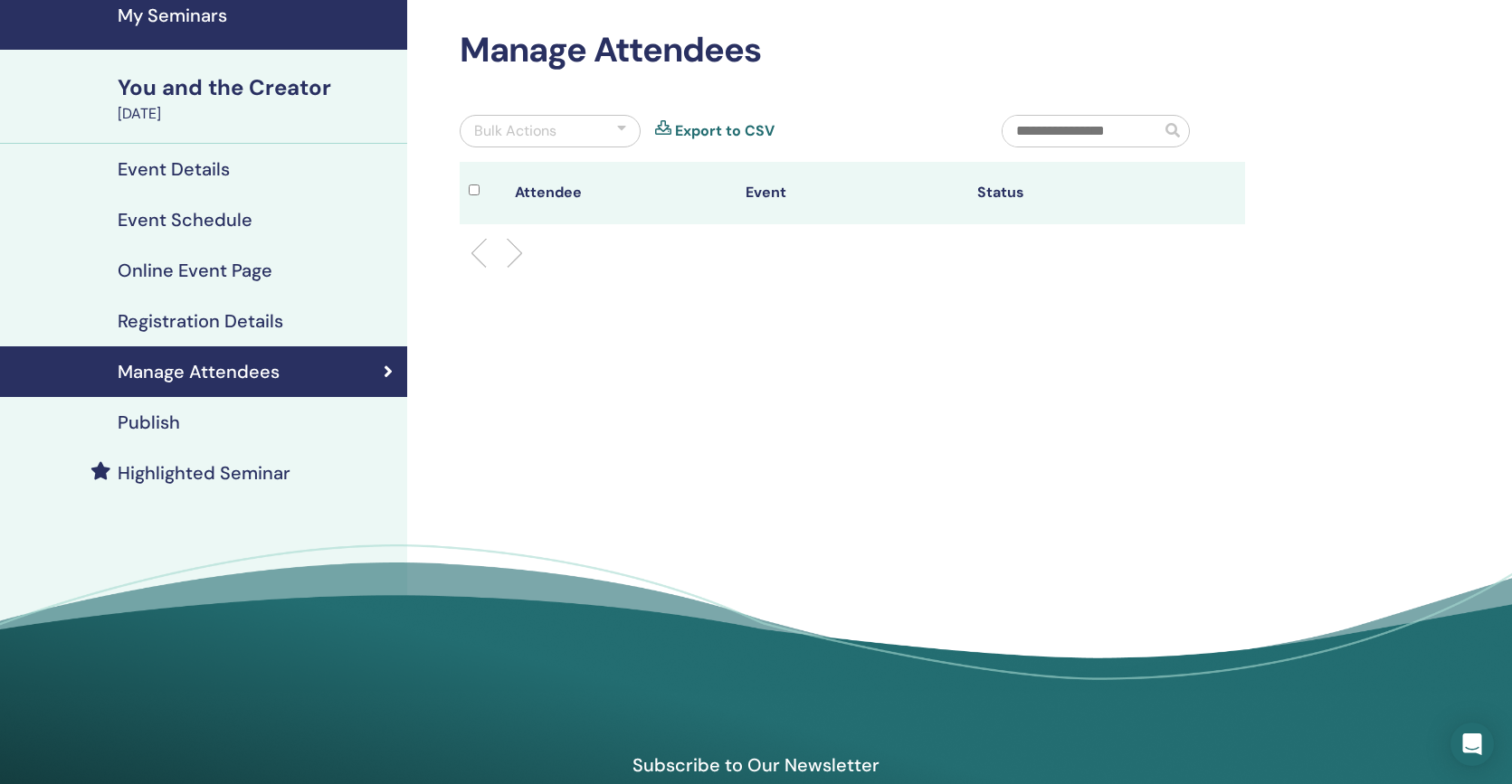
click at [178, 321] on h4 "Registration Details" at bounding box center [200, 321] width 165 height 22
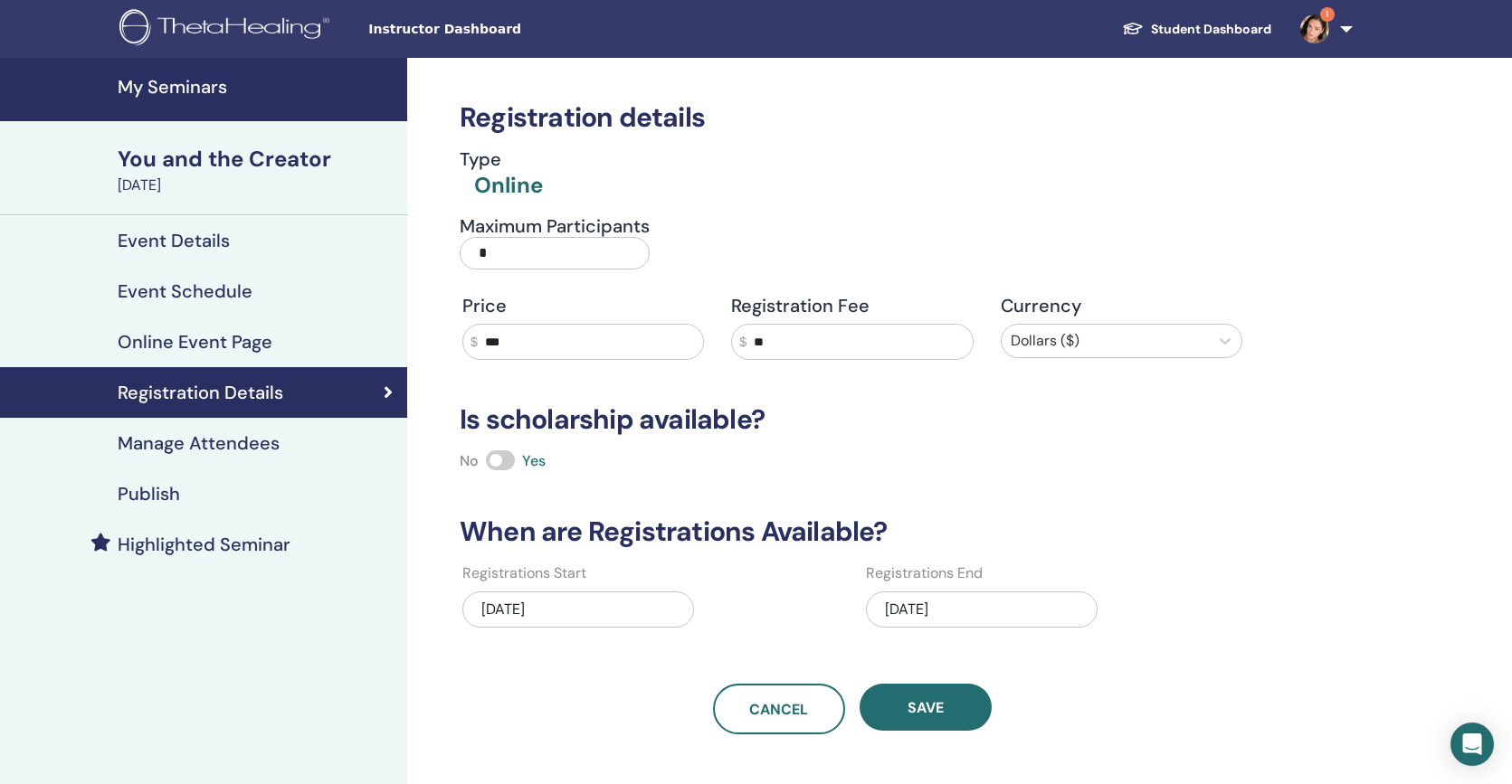
click at [179, 499] on h4 "Publish" at bounding box center [149, 494] width 63 height 22
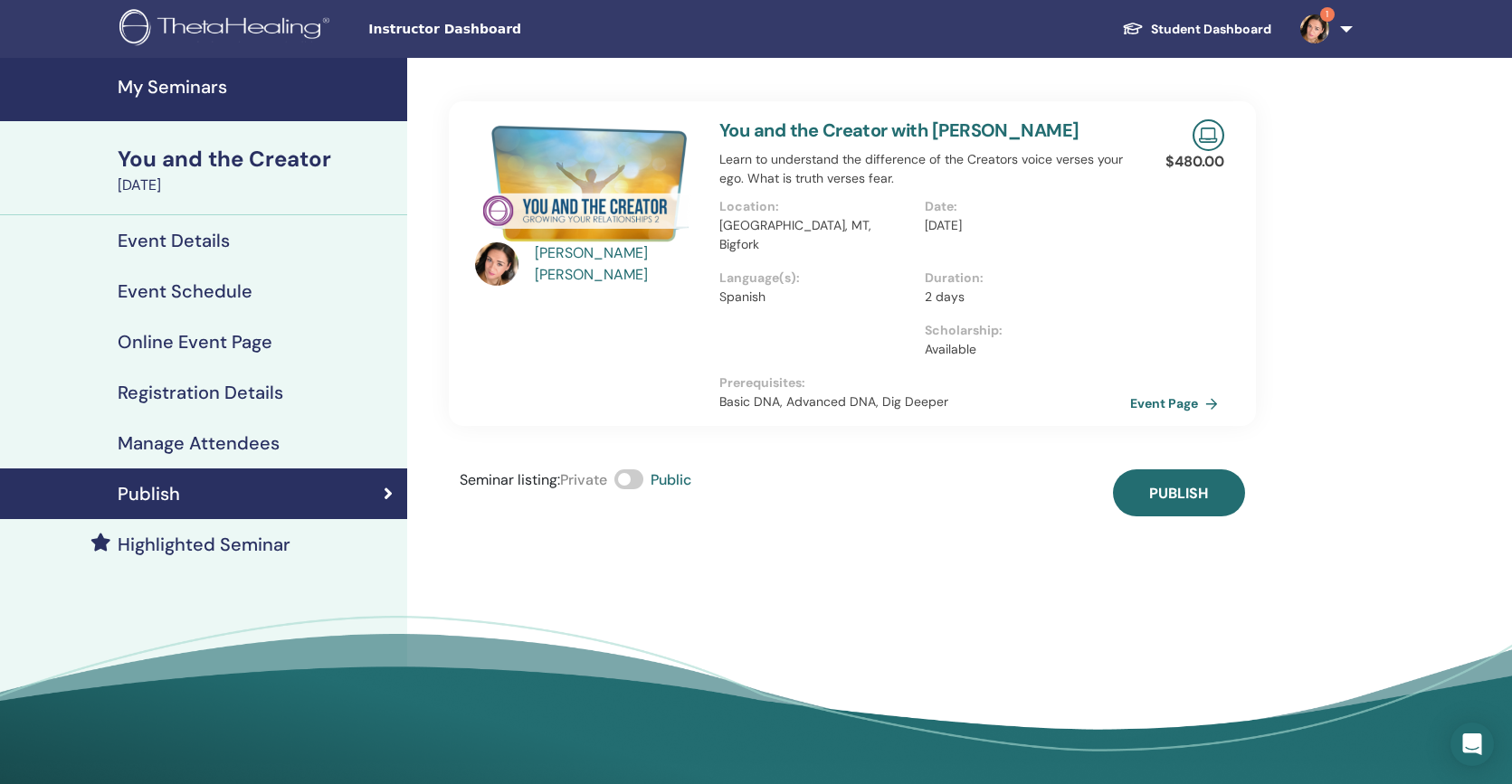
click at [228, 542] on h4 "Highlighted Seminar" at bounding box center [203, 545] width 172 height 22
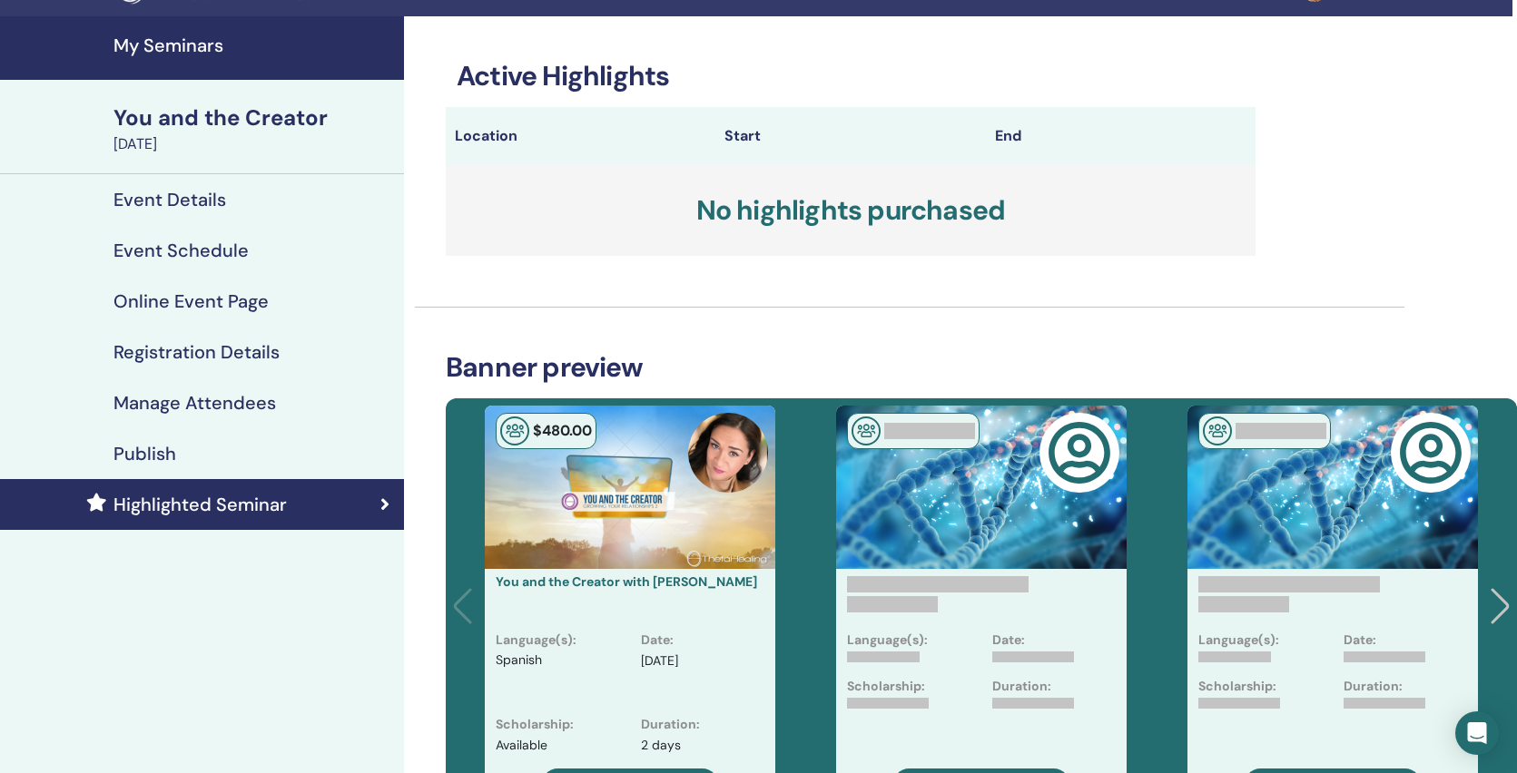
scroll to position [34, 5]
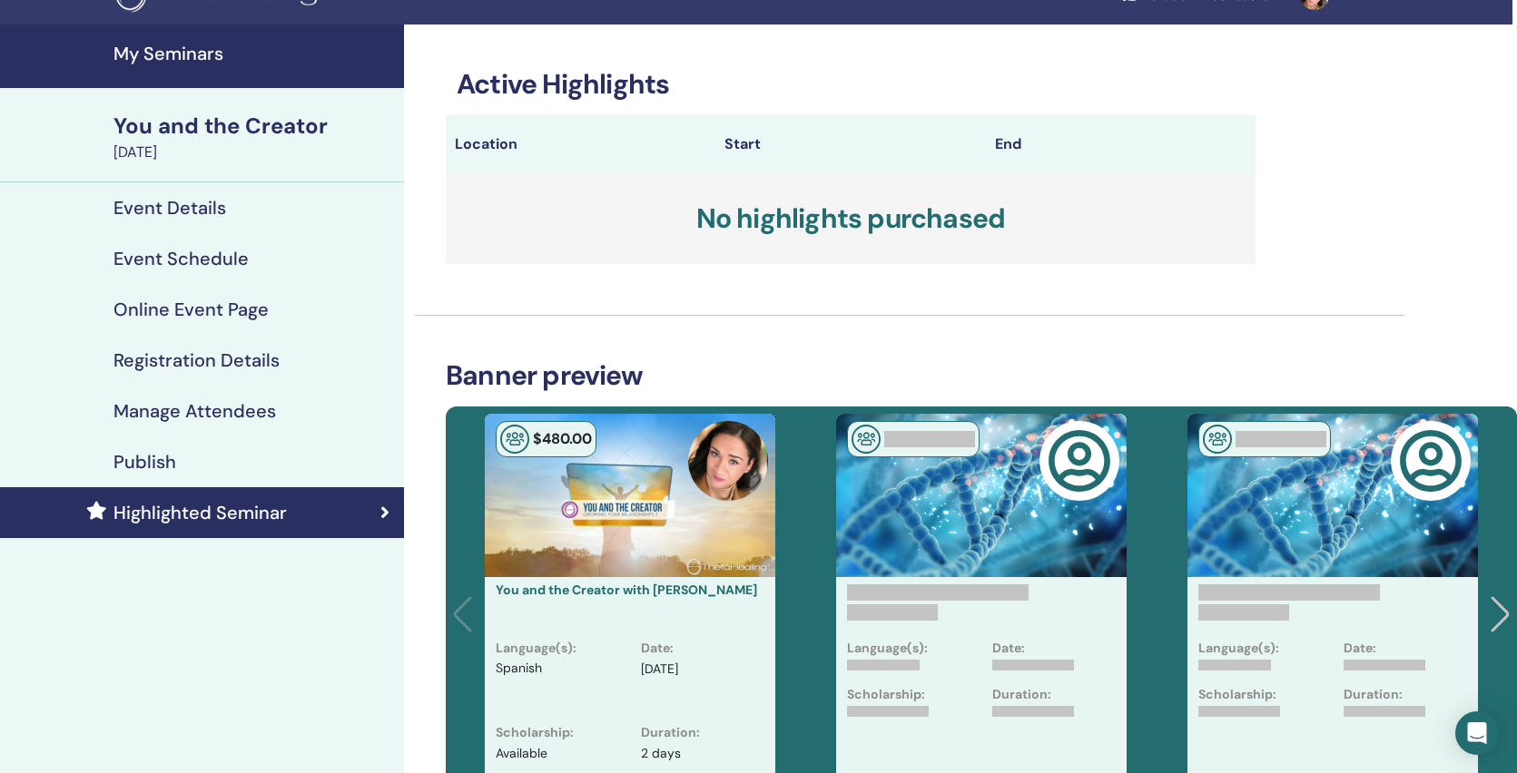
click at [162, 407] on h4 "Manage Attendees" at bounding box center [194, 411] width 162 height 22
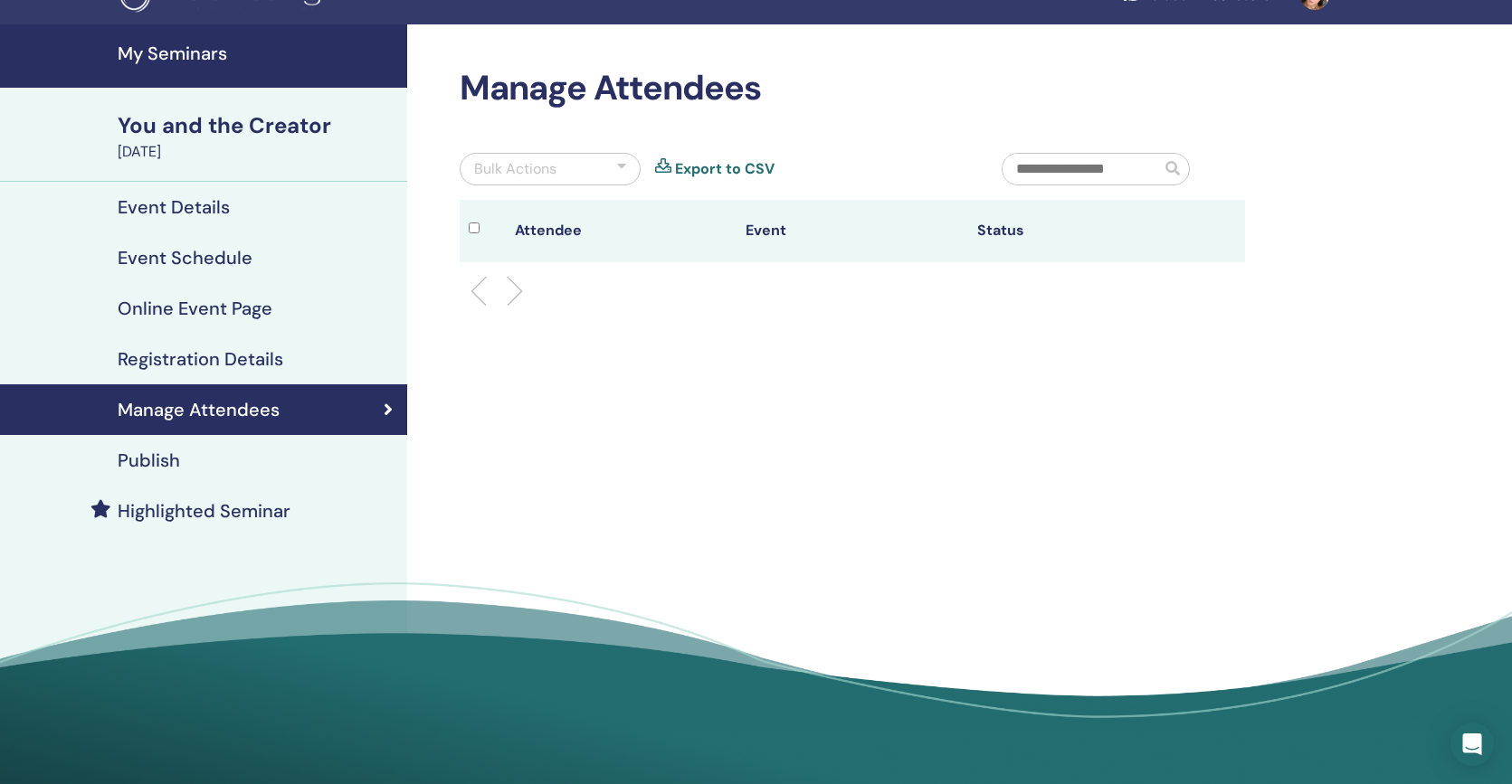
scroll to position [34, 0]
click at [154, 455] on h4 "Publish" at bounding box center [149, 460] width 63 height 22
